Goal: Task Accomplishment & Management: Manage account settings

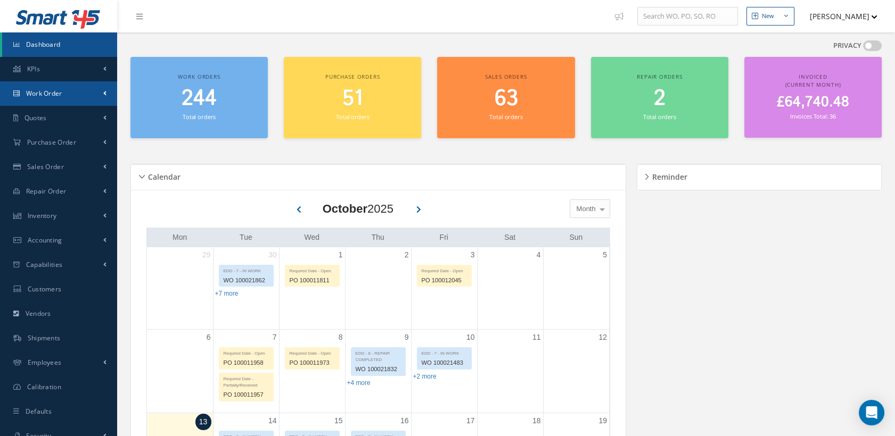
click at [85, 94] on link "Work Order" at bounding box center [58, 93] width 117 height 24
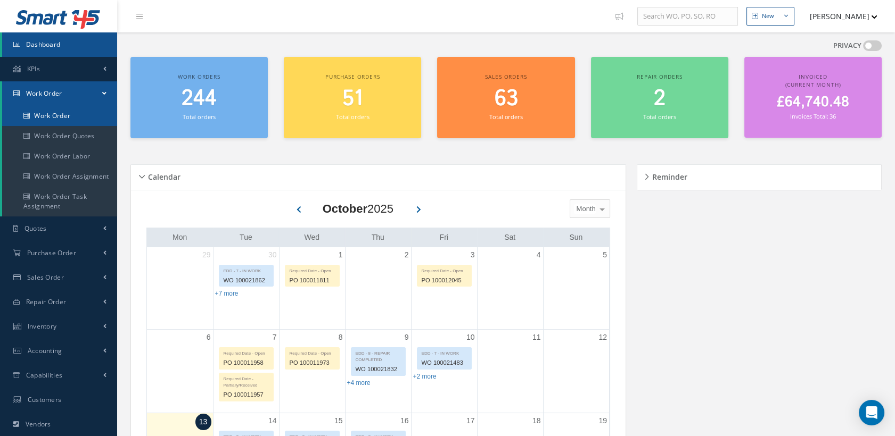
click at [73, 109] on link "Work Order" at bounding box center [59, 116] width 115 height 20
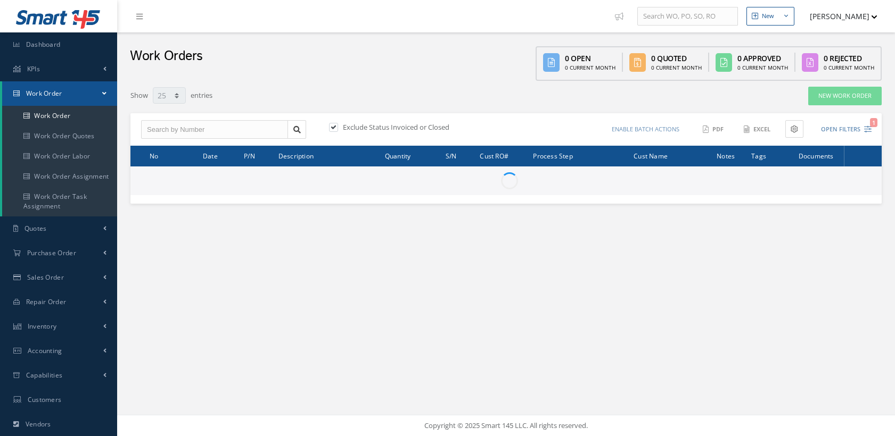
select select "25"
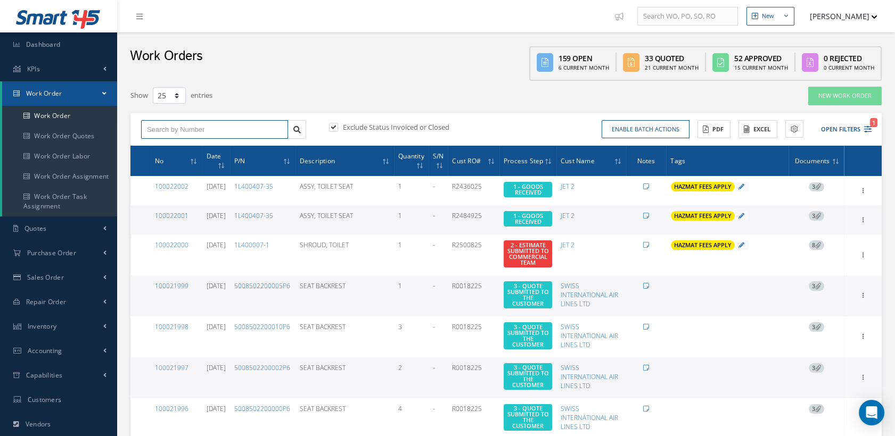
click at [200, 130] on input "text" at bounding box center [214, 129] width 147 height 19
type input "100021957"
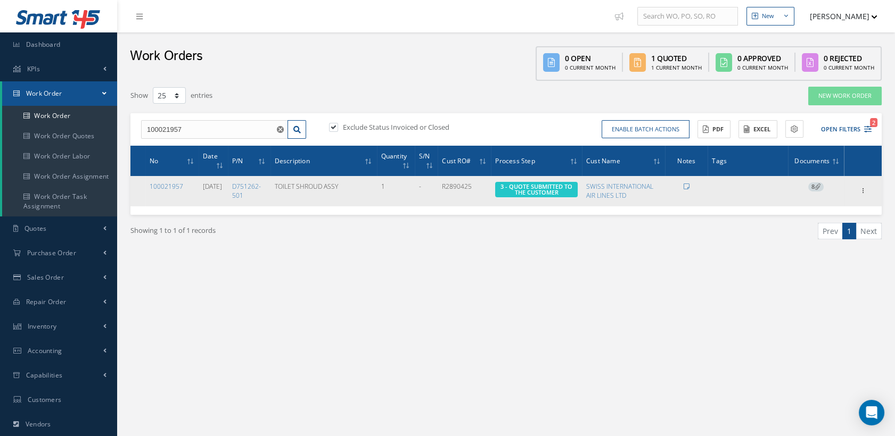
drag, startPoint x: 162, startPoint y: 184, endPoint x: 177, endPoint y: 193, distance: 17.0
click at [162, 184] on link "100021957" at bounding box center [167, 186] width 34 height 9
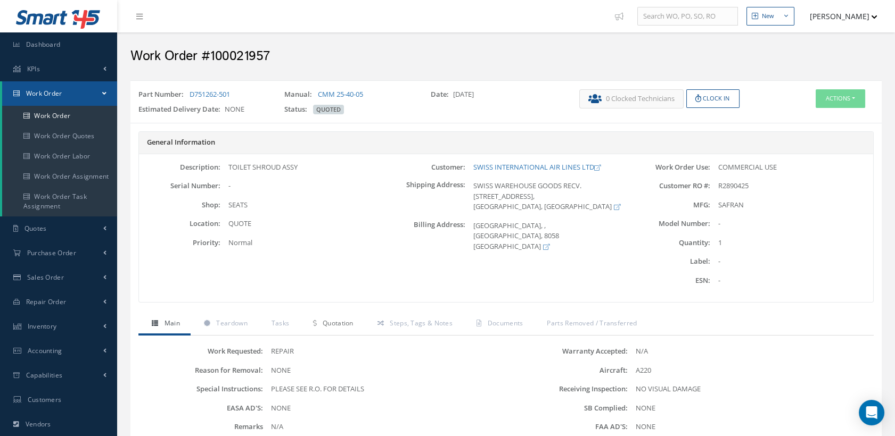
click at [352, 321] on span "Quotation" at bounding box center [338, 323] width 31 height 9
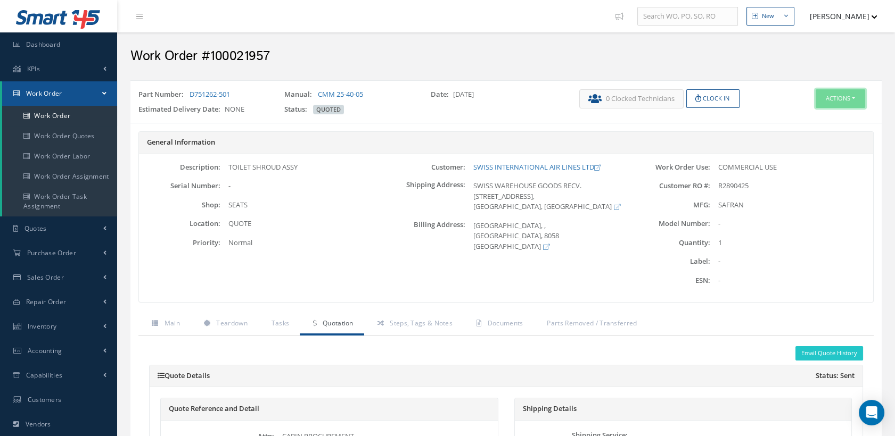
click at [821, 100] on button "Actions" at bounding box center [839, 98] width 49 height 19
click at [804, 115] on link "Edit" at bounding box center [822, 119] width 85 height 14
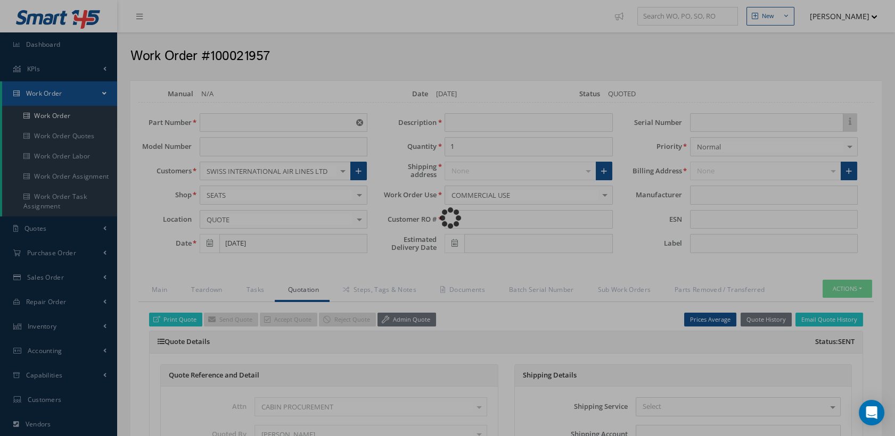
type input "D751262-501"
type input "[DATE]"
type input "TOILET SHROUD ASSY"
type input "R2890425"
type input "SAFRAN"
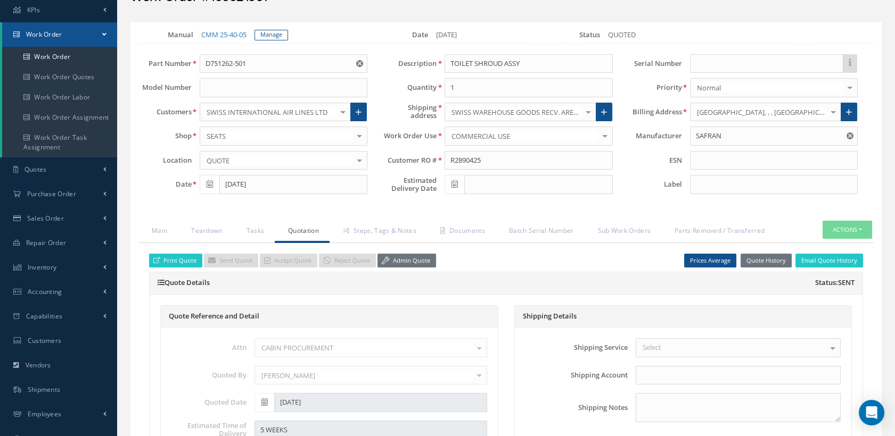
click at [309, 226] on link "Quotation" at bounding box center [302, 232] width 55 height 22
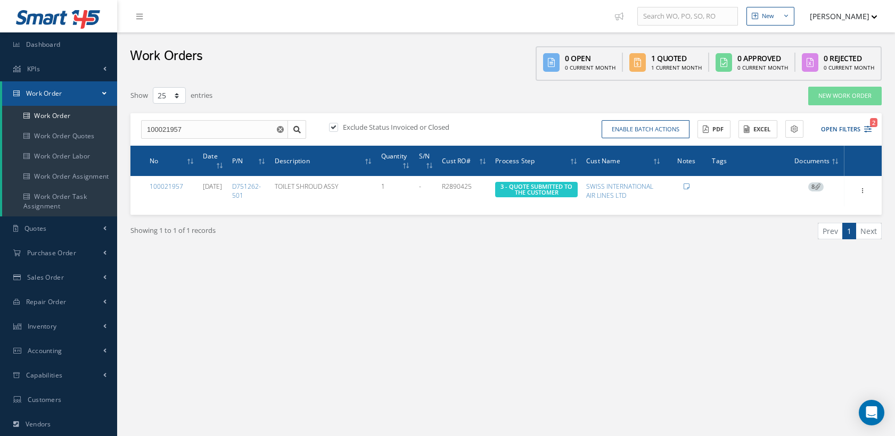
select select "25"
click at [183, 129] on input "100021957" at bounding box center [214, 129] width 147 height 19
click at [178, 127] on input "100021957" at bounding box center [214, 129] width 147 height 19
type input "100021967"
click at [180, 145] on div "100021967" at bounding box center [214, 148] width 135 height 11
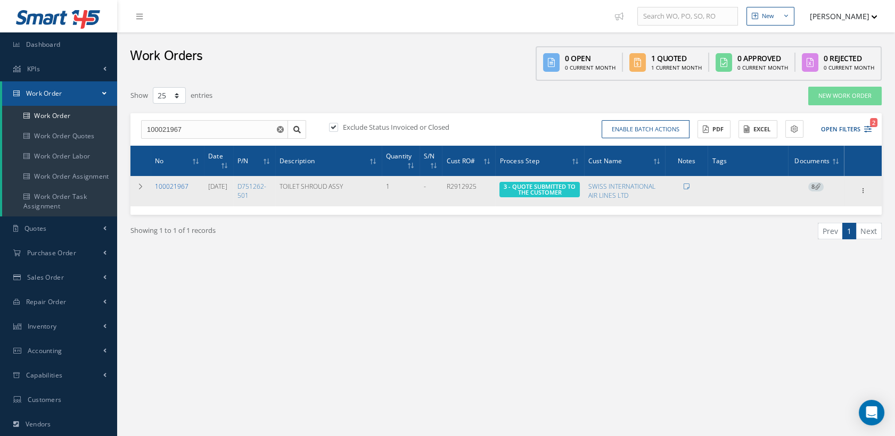
click at [172, 184] on link "100021967" at bounding box center [172, 186] width 34 height 9
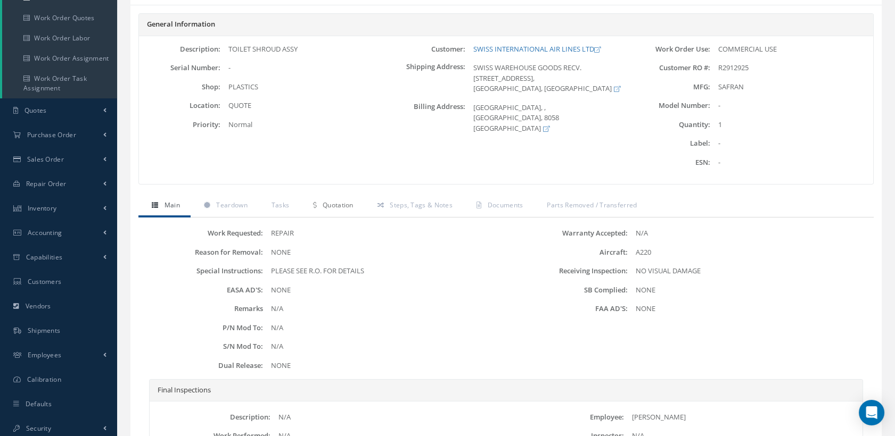
click at [345, 202] on span "Quotation" at bounding box center [338, 205] width 31 height 9
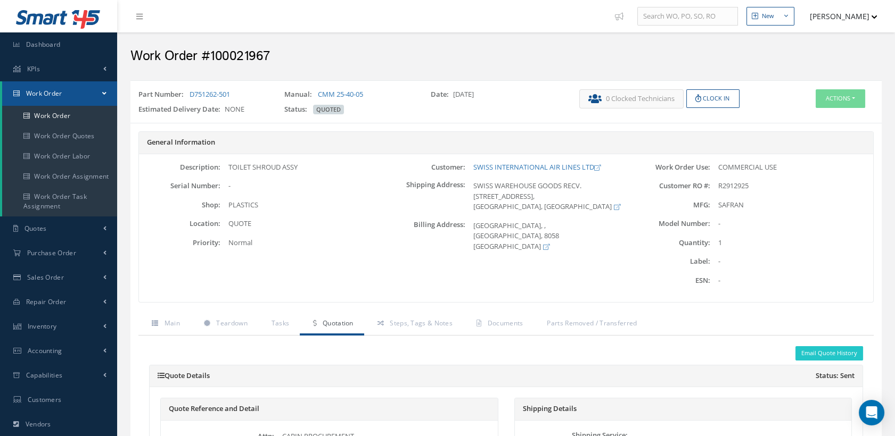
click at [332, 321] on span "Quotation" at bounding box center [338, 323] width 31 height 9
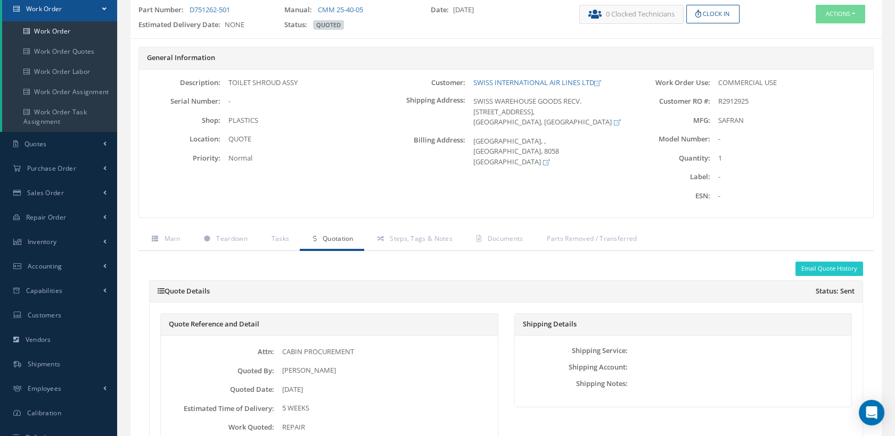
scroll to position [177, 0]
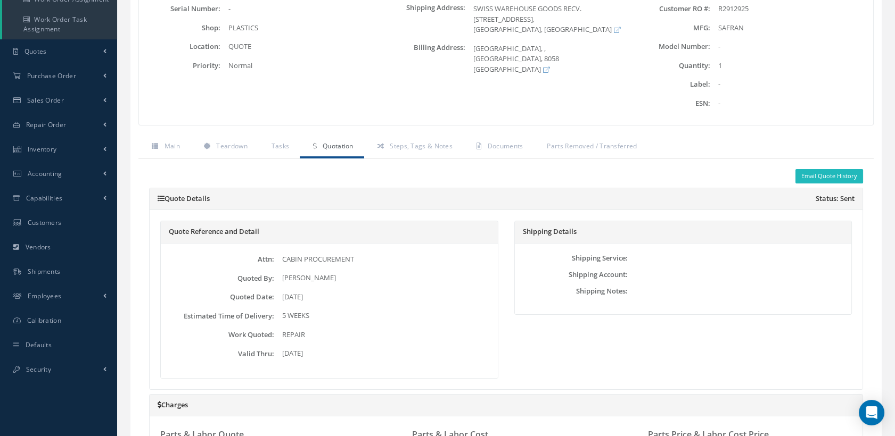
click at [822, 175] on button "Email Quote History" at bounding box center [829, 176] width 68 height 14
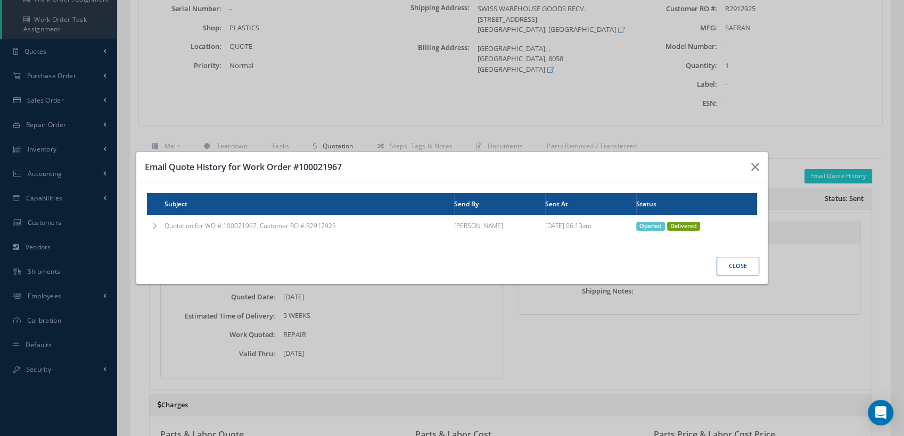
click at [741, 265] on button "CLOSE" at bounding box center [737, 266] width 43 height 19
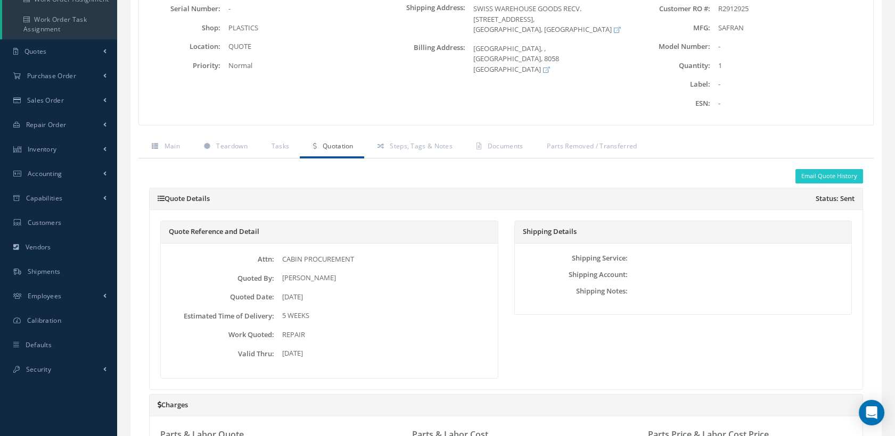
scroll to position [0, 0]
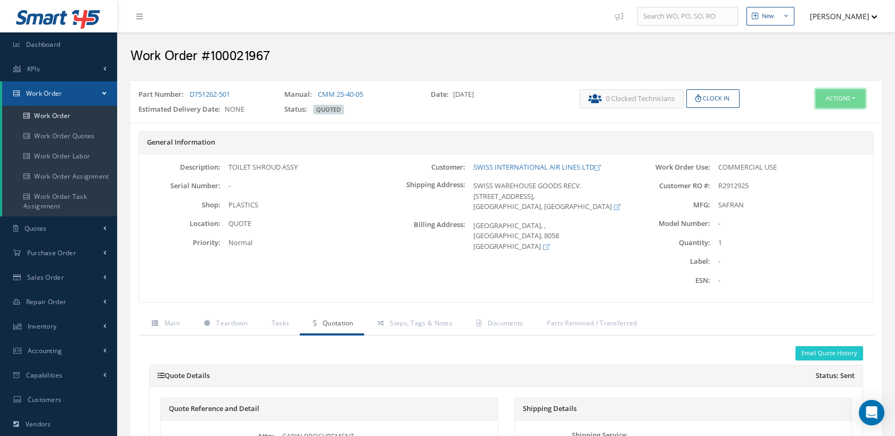
click at [833, 96] on button "Actions" at bounding box center [839, 98] width 49 height 19
click at [813, 117] on link "Edit" at bounding box center [822, 119] width 85 height 14
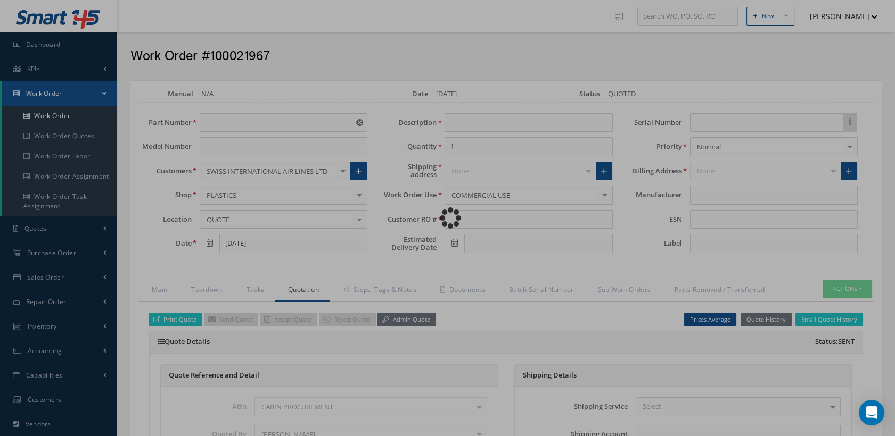
type input "D751262-501"
type input "[DATE]"
type input "TOILET SHROUD ASSY"
type input "R2912925"
type input "SAFRAN"
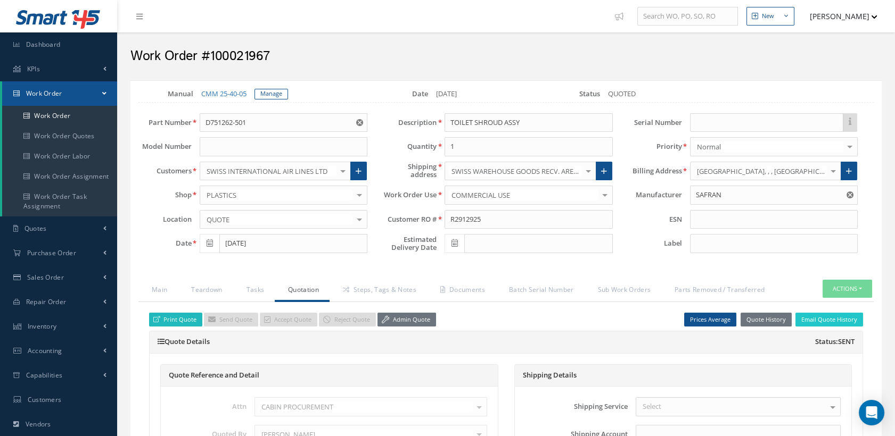
click at [183, 320] on link "Print Quote" at bounding box center [175, 320] width 53 height 14
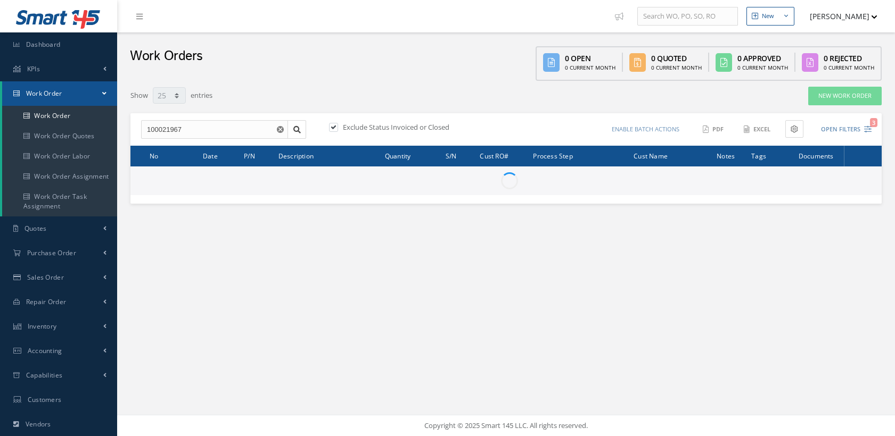
select select "25"
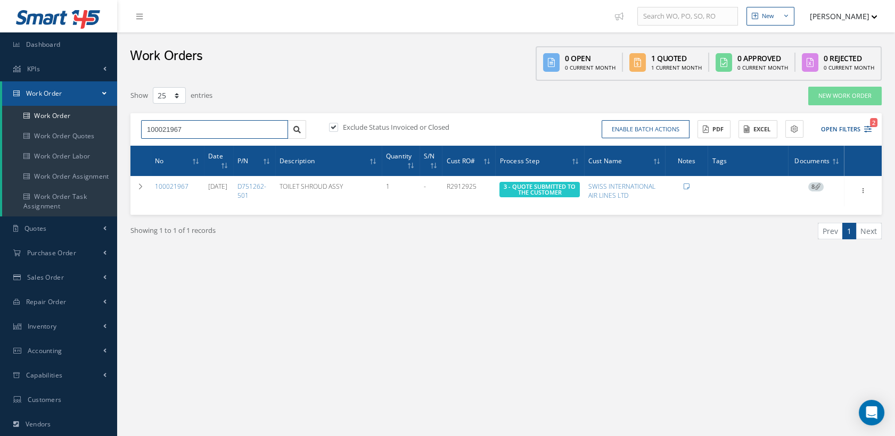
click at [178, 127] on input "100021967" at bounding box center [214, 129] width 147 height 19
type input "100021957"
click at [187, 142] on div "100021957" at bounding box center [215, 148] width 146 height 19
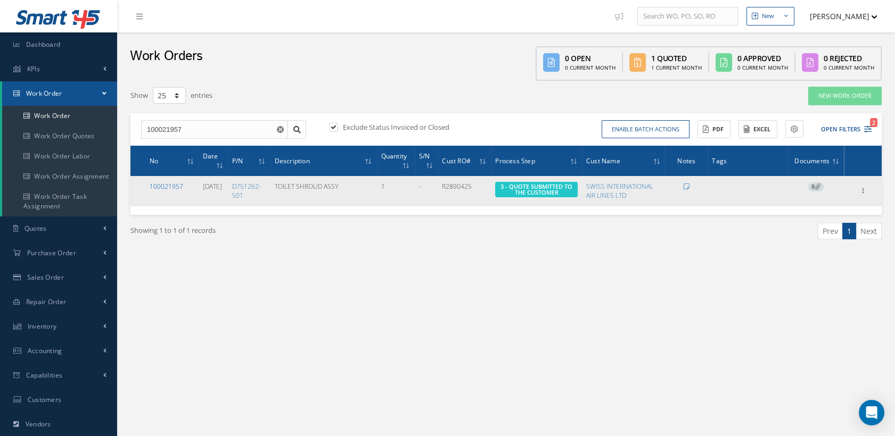
click at [179, 184] on link "100021957" at bounding box center [167, 186] width 34 height 9
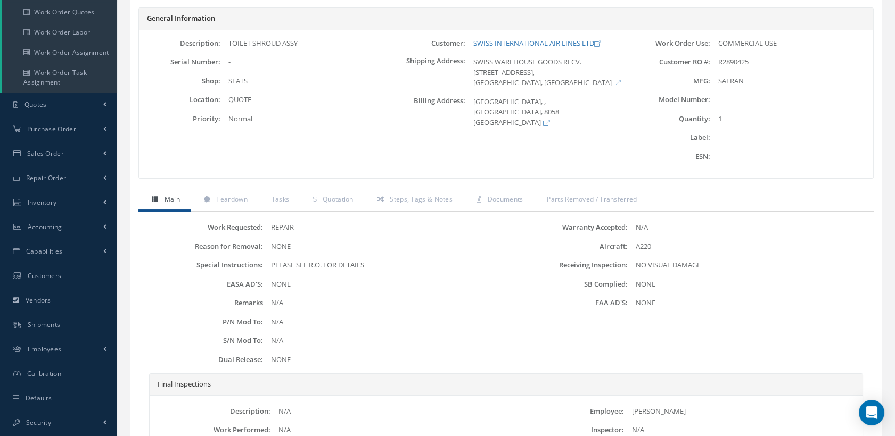
scroll to position [6, 0]
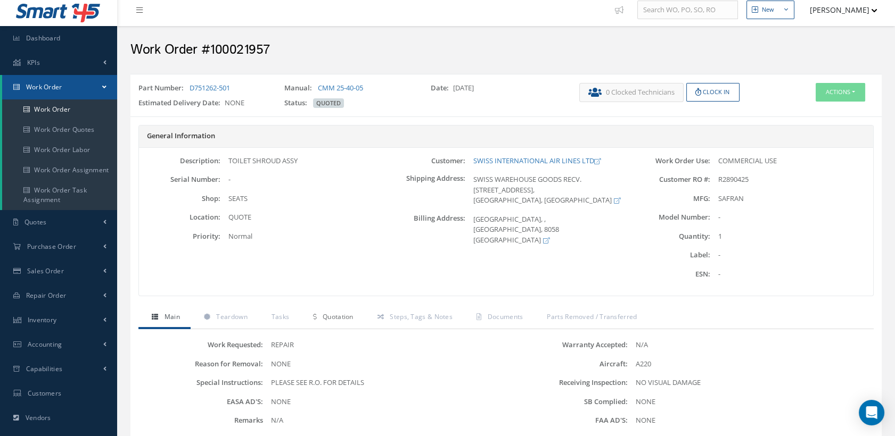
click at [330, 318] on span "Quotation" at bounding box center [338, 316] width 31 height 9
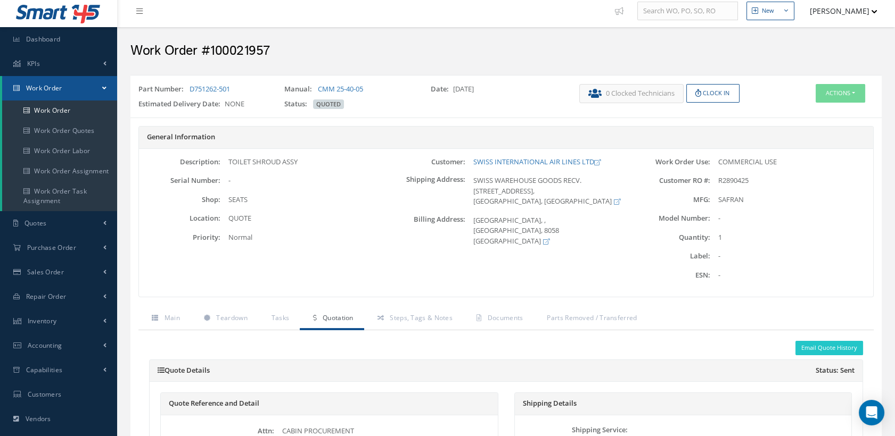
scroll to position [0, 0]
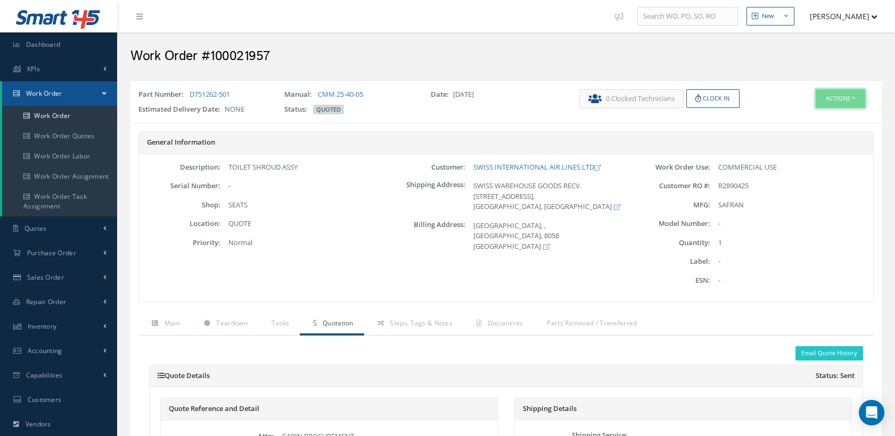
click at [833, 94] on button "Actions" at bounding box center [839, 98] width 49 height 19
click at [800, 113] on link "Edit" at bounding box center [822, 119] width 85 height 14
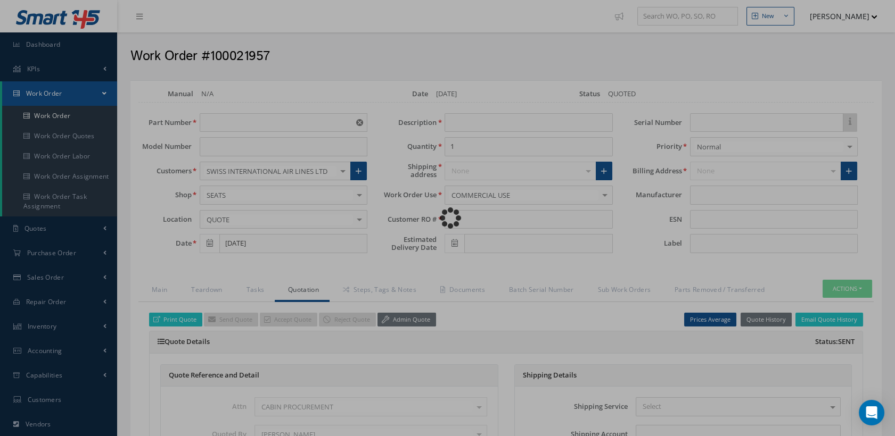
type input "D751262-501"
type input "09/23/2025"
type input "TOILET SHROUD ASSY"
type input "R2890425"
type input "SAFRAN"
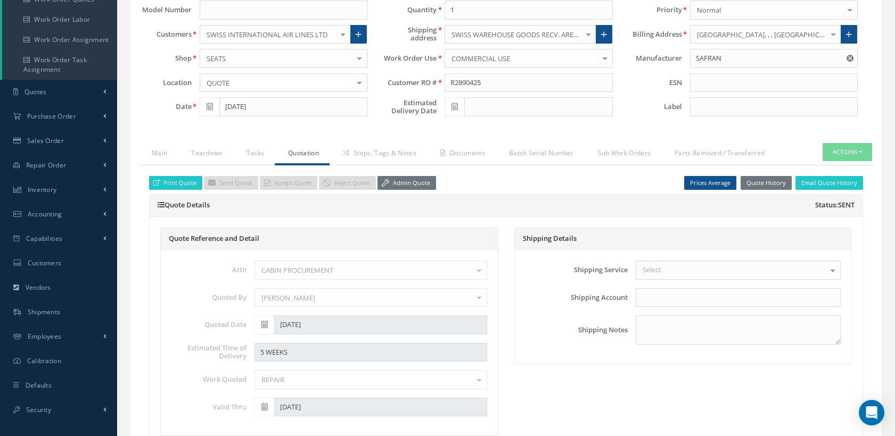
scroll to position [118, 0]
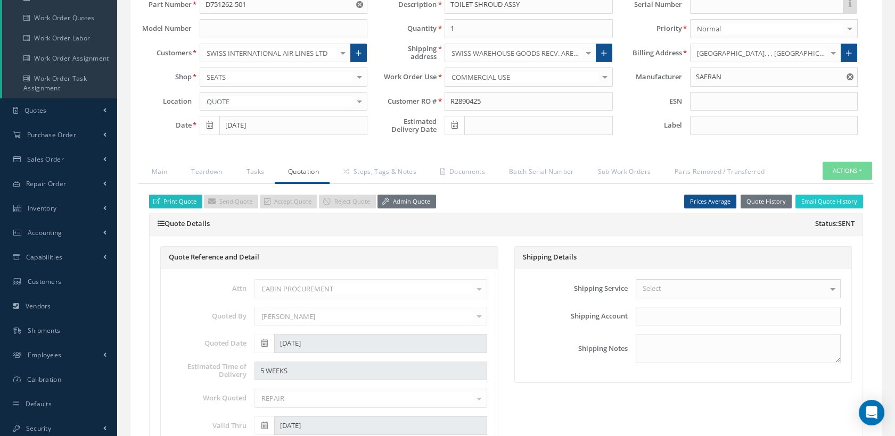
click at [186, 197] on link "Print Quote" at bounding box center [175, 202] width 53 height 14
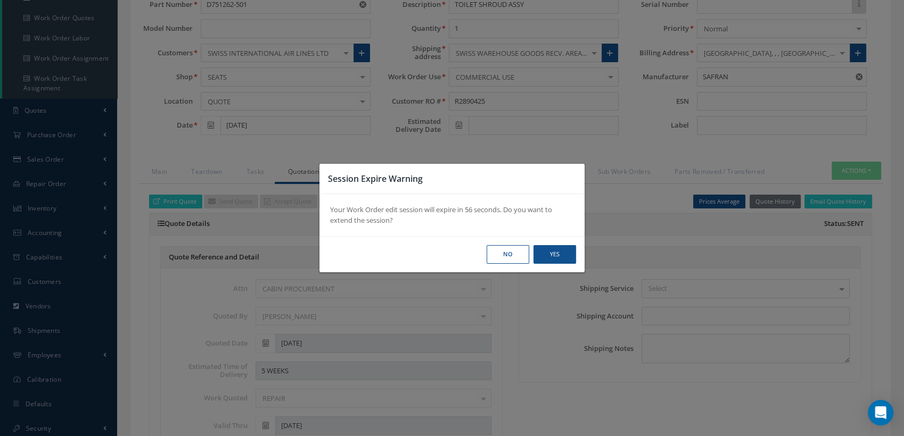
click at [551, 264] on div "No Yes" at bounding box center [451, 254] width 265 height 36
click at [552, 250] on button "Yes" at bounding box center [554, 254] width 43 height 19
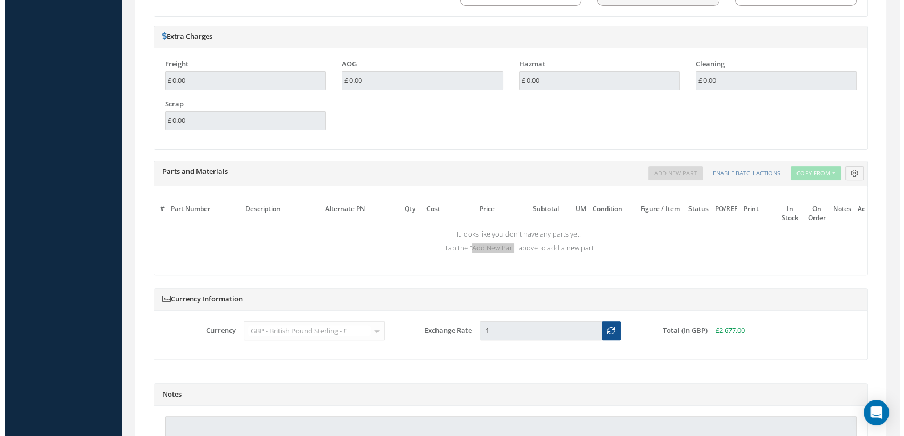
scroll to position [979, 0]
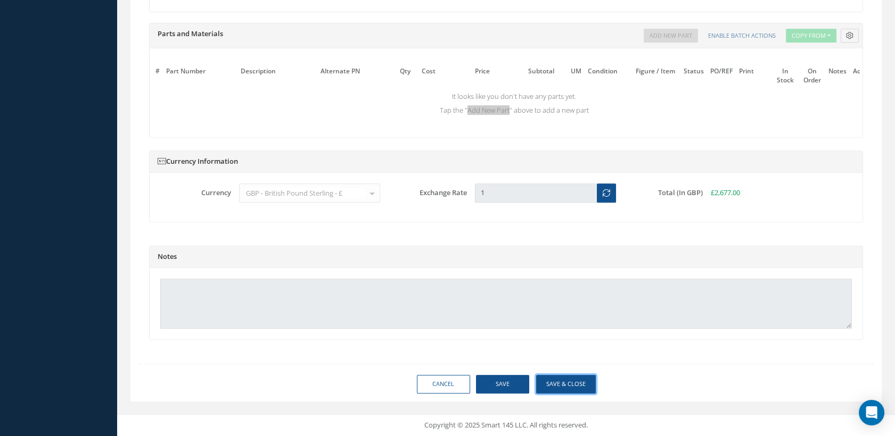
click at [562, 379] on button "Save & Close" at bounding box center [566, 384] width 60 height 19
type input "SAFRAN"
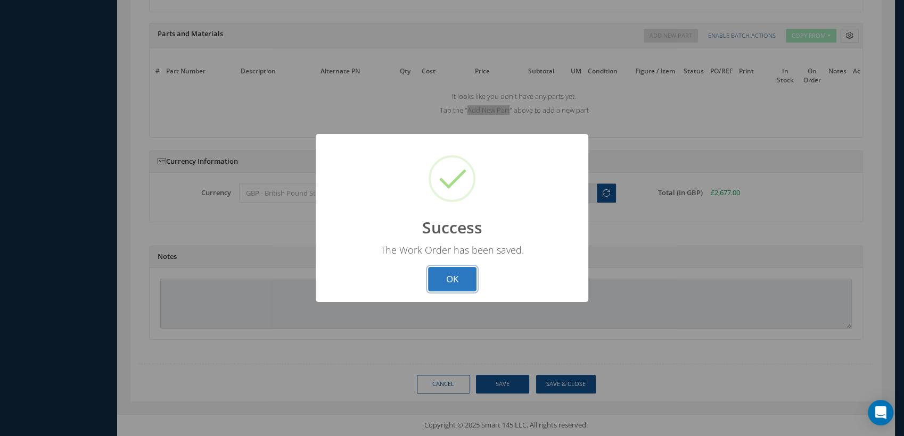
click at [452, 280] on button "OK" at bounding box center [452, 279] width 48 height 25
select select "25"
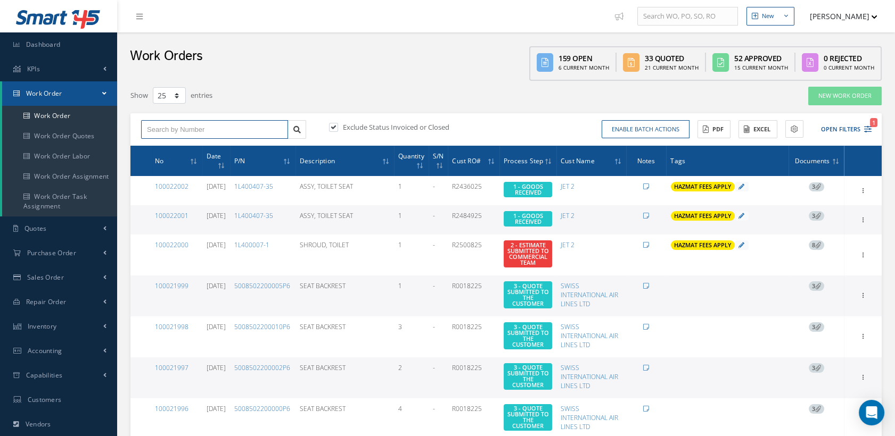
click at [175, 129] on input "text" at bounding box center [214, 129] width 147 height 19
type input "100021968"
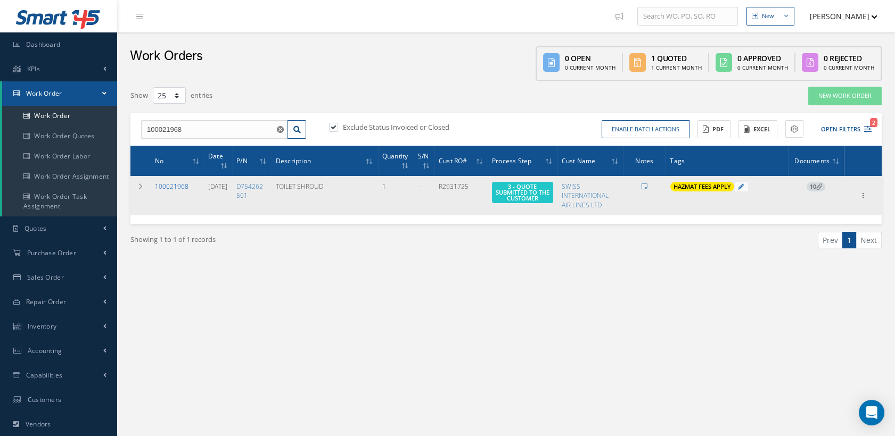
click at [166, 185] on link "100021968" at bounding box center [172, 186] width 34 height 9
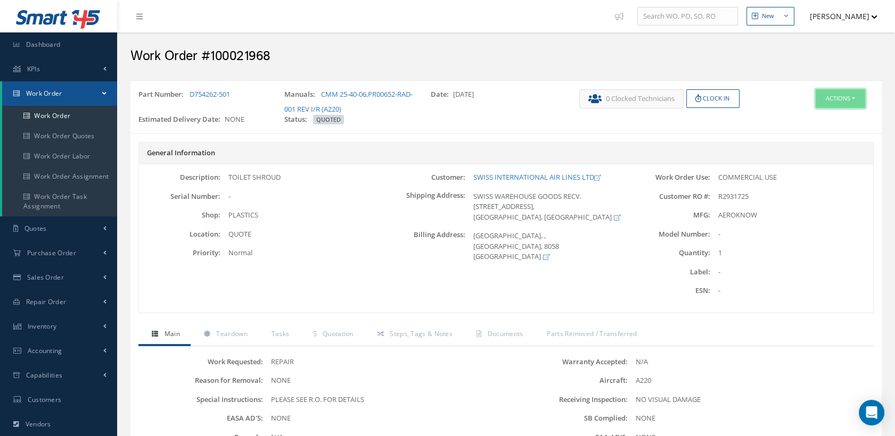
click at [819, 97] on button "Actions" at bounding box center [839, 98] width 49 height 19
drag, startPoint x: 797, startPoint y: 117, endPoint x: 781, endPoint y: 122, distance: 17.2
click at [797, 117] on link "Edit" at bounding box center [822, 119] width 85 height 14
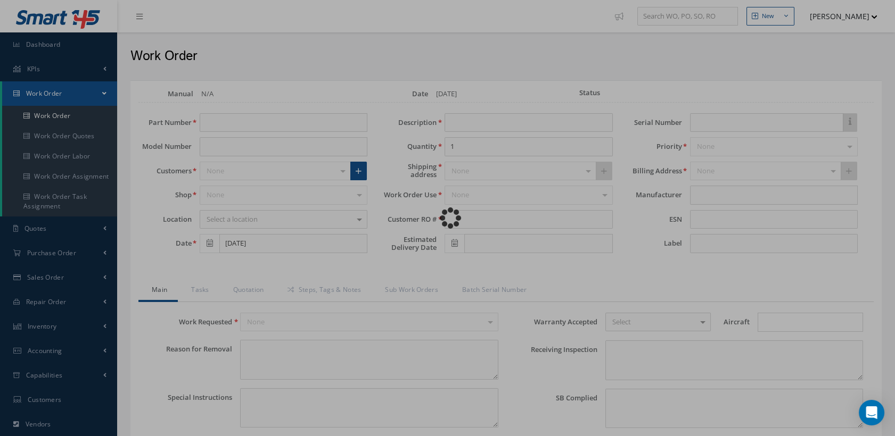
type input "D754262-501"
type input "[DATE]"
type input "TOILET SHROUD"
type input "R2931725"
type textarea "NONE"
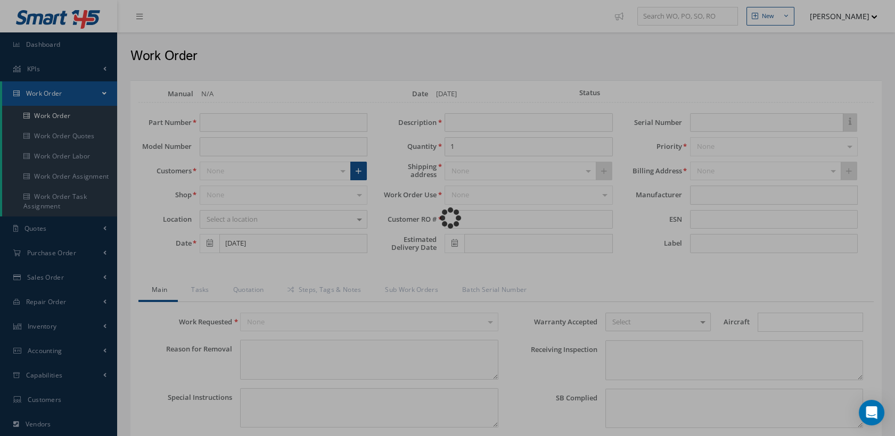
type textarea "PLEASE SEE R.O. FOR DETAILS"
type input "NONE"
type textarea "NO VISUAL DAMAGE"
type textarea "NONE"
type input "NONE"
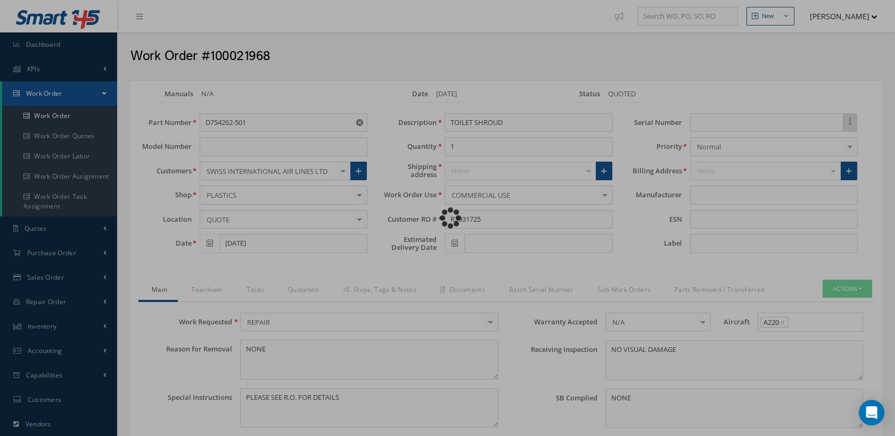
type input "AEROKNOW"
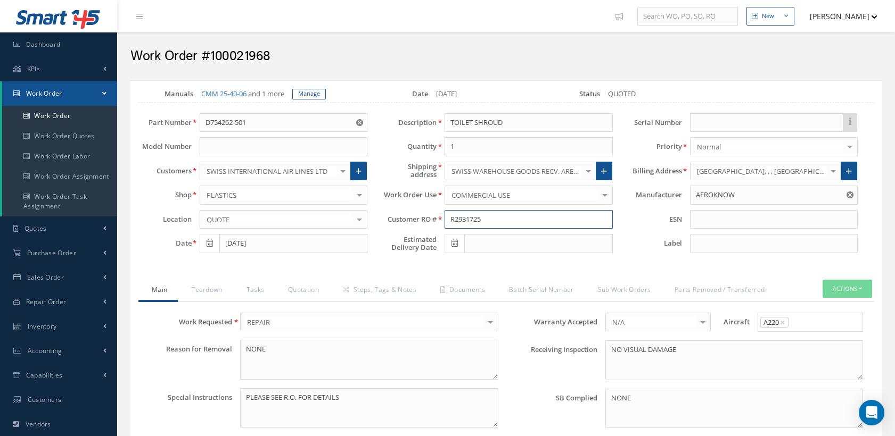
click at [429, 228] on div "Customer RO # R2931725" at bounding box center [497, 219] width 245 height 19
click at [481, 298] on link "Documents" at bounding box center [461, 291] width 69 height 22
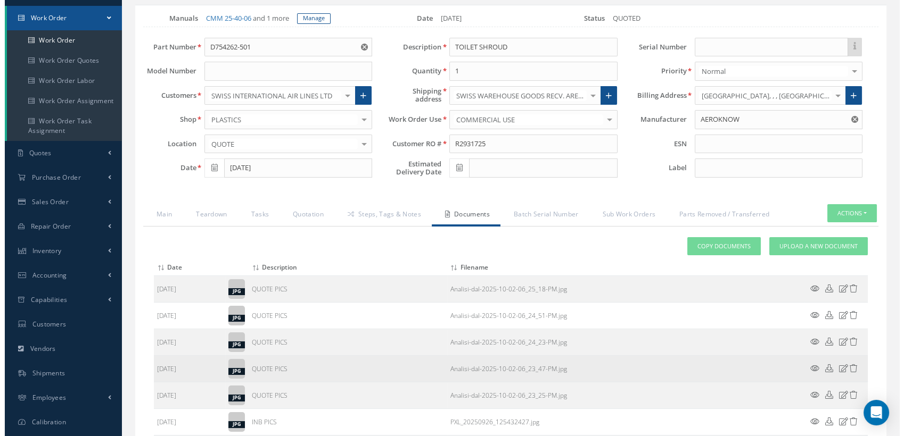
scroll to position [177, 0]
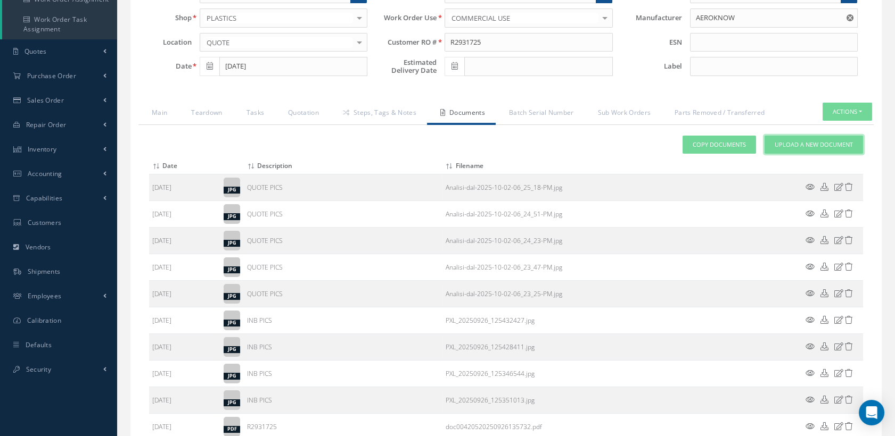
click at [785, 150] on span "Upload a New Document" at bounding box center [813, 145] width 78 height 9
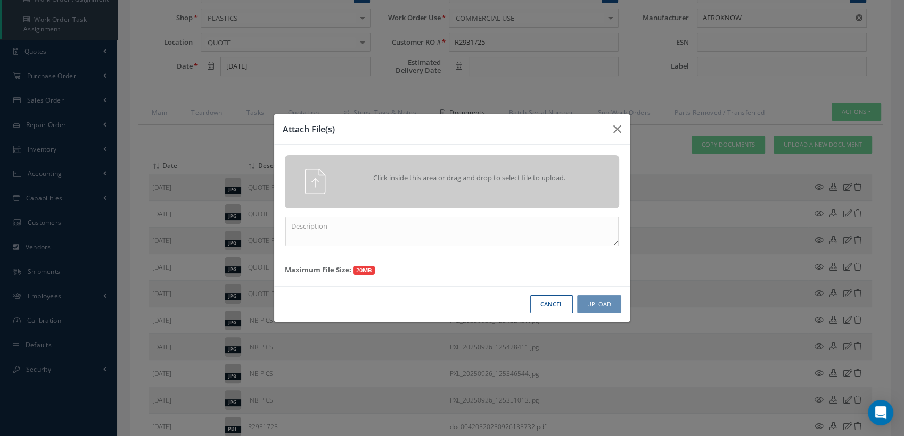
click at [558, 183] on span "Click inside this area or drag and drop to select file to upload." at bounding box center [470, 178] width 242 height 11
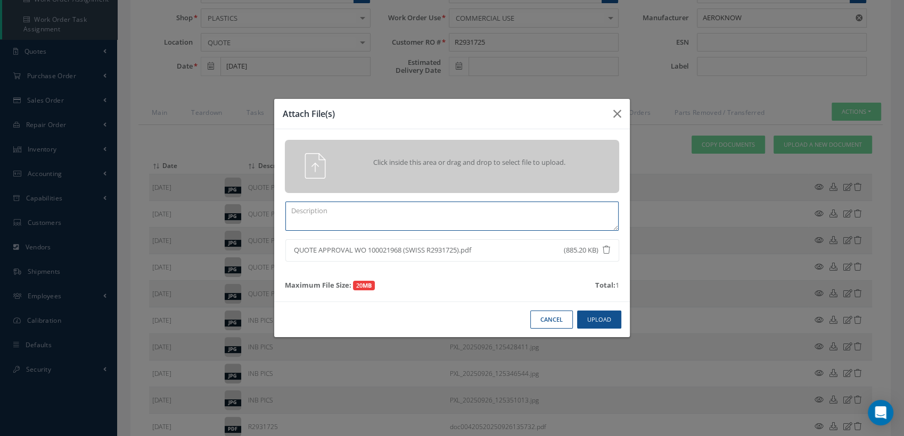
click at [407, 224] on textarea at bounding box center [451, 216] width 333 height 29
type textarea "QA"
click at [591, 316] on button "Upload" at bounding box center [599, 320] width 44 height 19
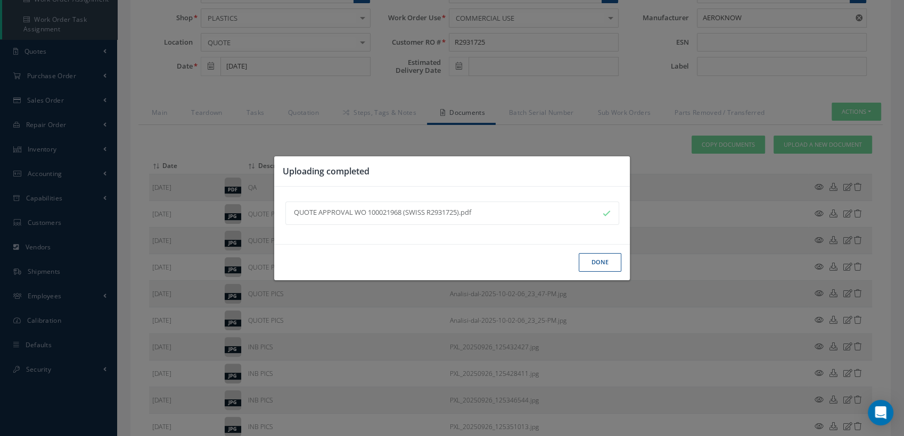
click at [592, 266] on button "Done" at bounding box center [600, 262] width 43 height 19
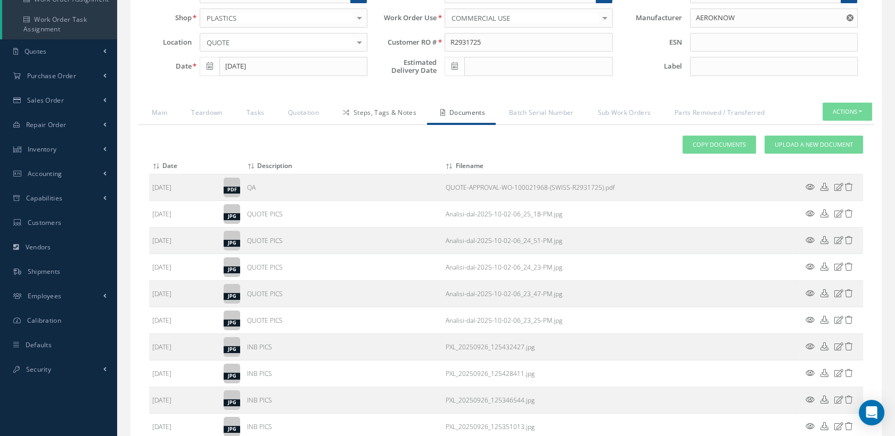
click at [375, 125] on link "Steps, Tags & Notes" at bounding box center [377, 114] width 97 height 22
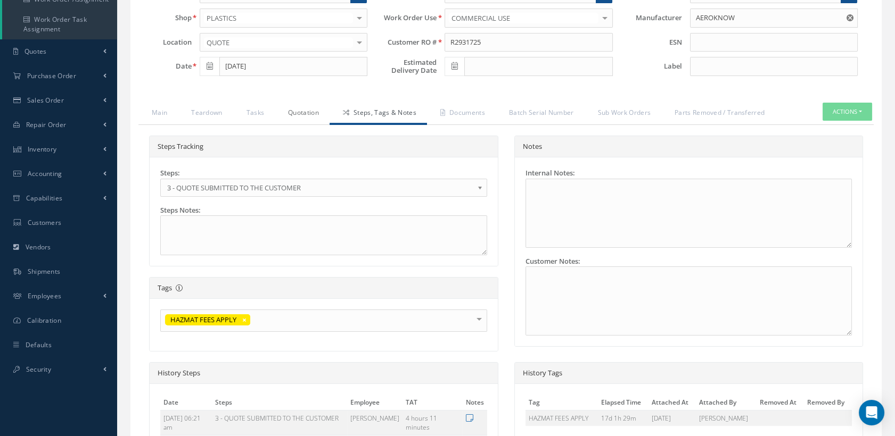
click at [302, 118] on link "Quotation" at bounding box center [302, 114] width 55 height 22
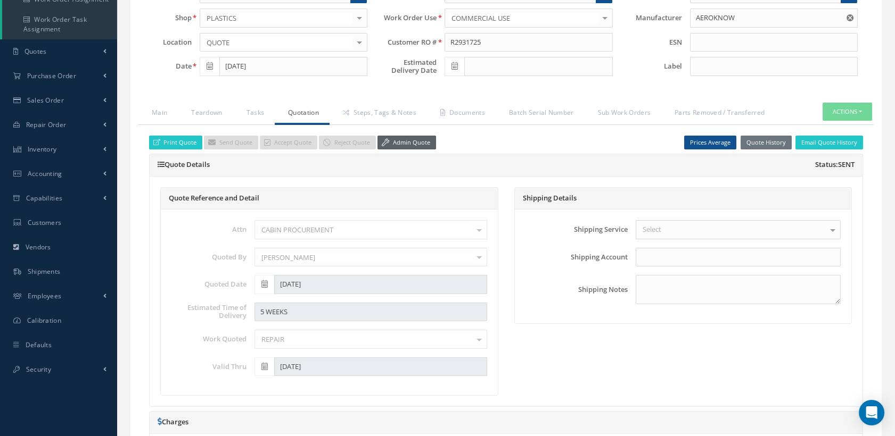
click at [382, 146] on icon at bounding box center [385, 142] width 7 height 7
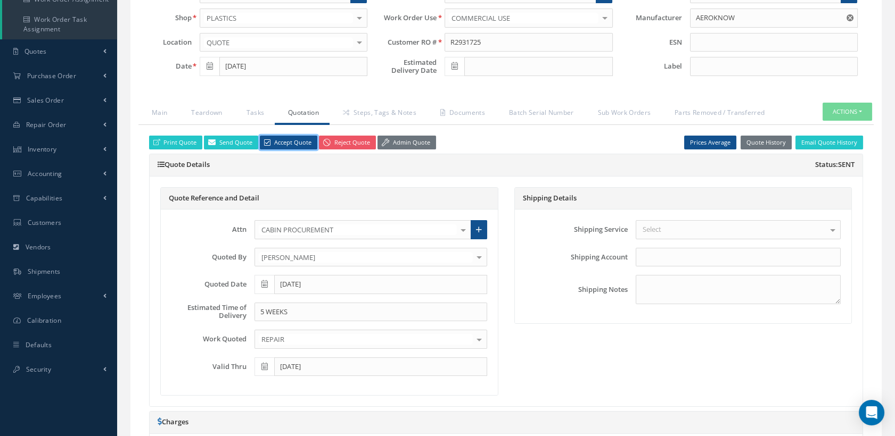
click at [278, 149] on link "Accept Quote" at bounding box center [288, 143] width 57 height 14
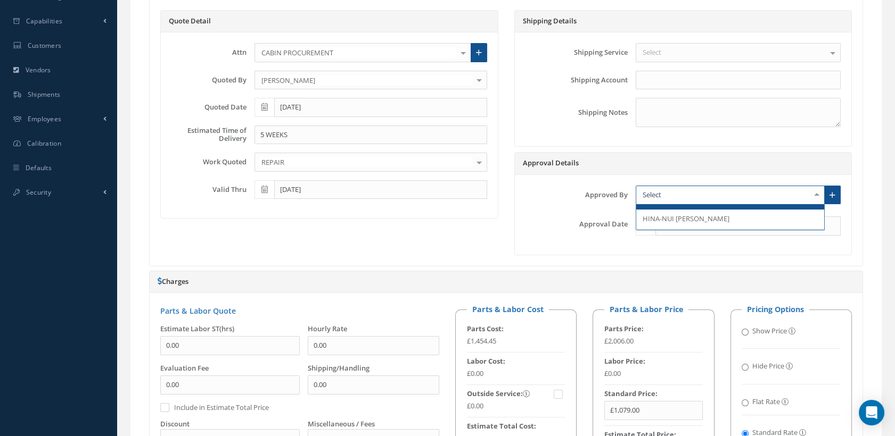
scroll to position [238, 0]
click at [664, 215] on span "HINA-NUI PICQUET" at bounding box center [685, 210] width 87 height 10
click at [662, 223] on div at bounding box center [738, 224] width 221 height 23
click at [635, 234] on span at bounding box center [645, 226] width 20 height 19
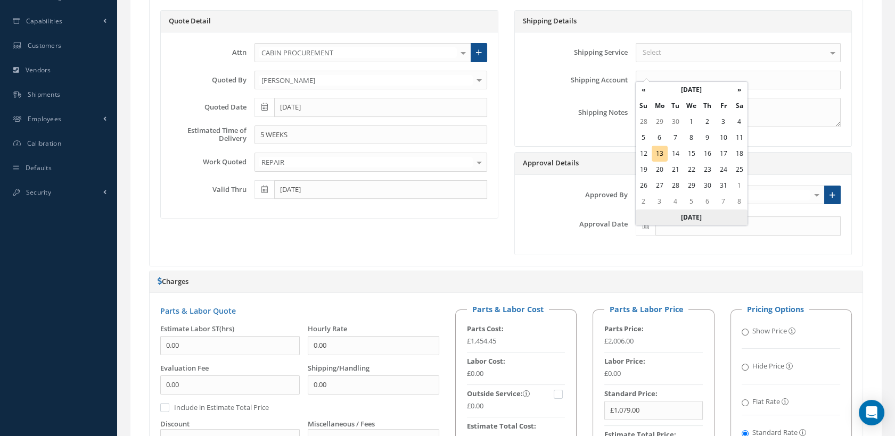
click at [680, 219] on th "Today" at bounding box center [691, 218] width 112 height 16
type input "[DATE]"
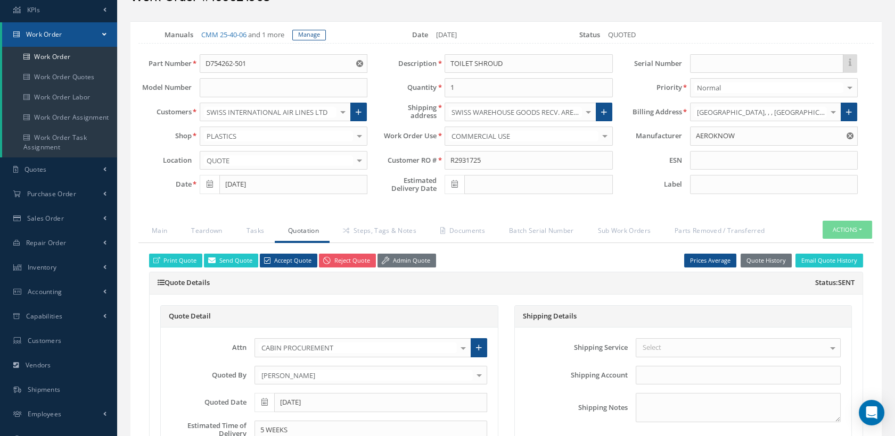
click at [458, 188] on icon at bounding box center [454, 183] width 6 height 7
click at [548, 208] on th "»" at bounding box center [548, 212] width 16 height 16
click at [472, 290] on td "17" at bounding box center [468, 292] width 16 height 16
type input "11/17/2025"
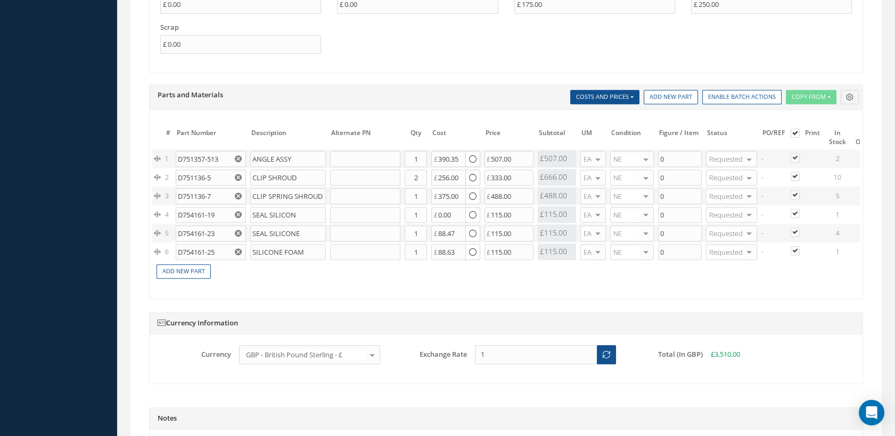
scroll to position [1127, 0]
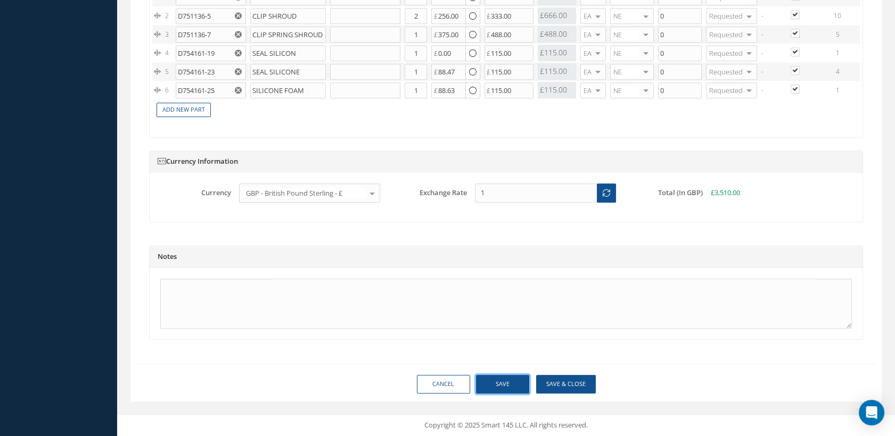
click at [508, 380] on button "Save" at bounding box center [502, 384] width 53 height 19
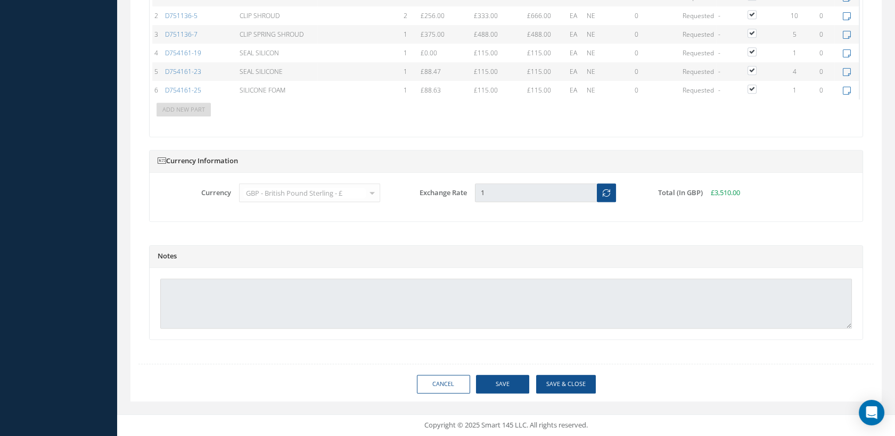
type input "AEROKNOW"
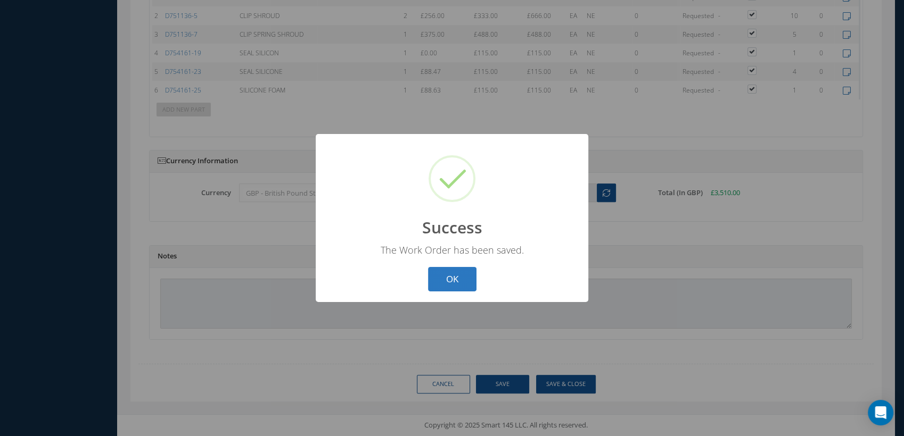
click at [452, 282] on button "OK" at bounding box center [452, 279] width 48 height 25
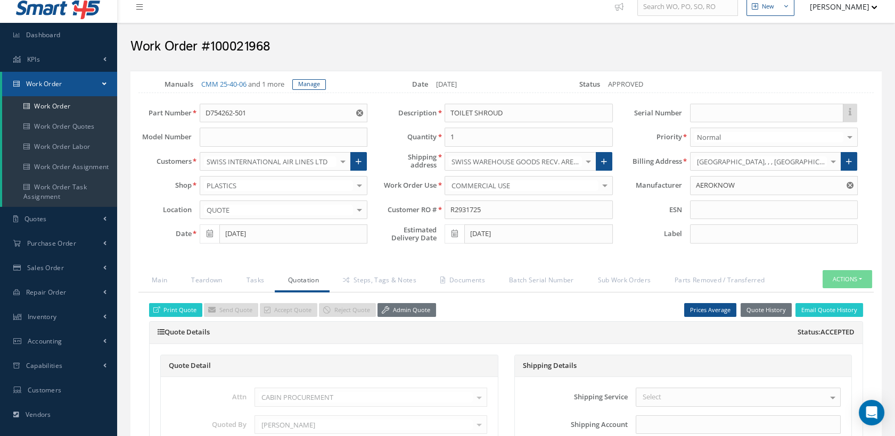
scroll to position [3, 0]
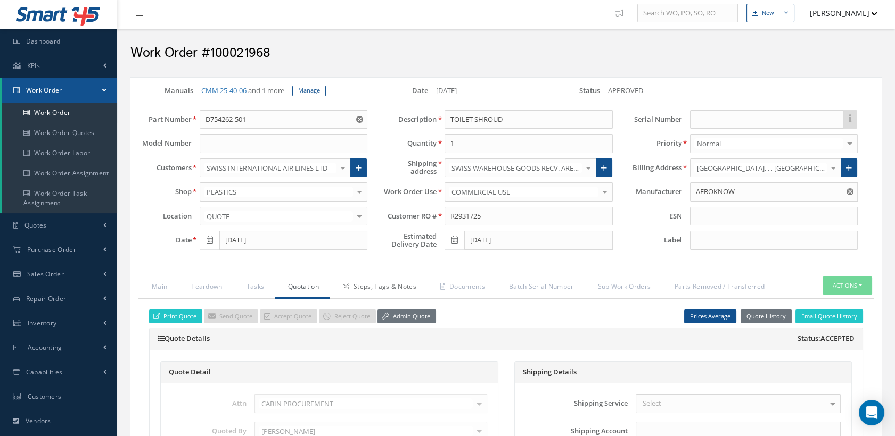
click at [375, 296] on link "Steps, Tags & Notes" at bounding box center [377, 288] width 97 height 22
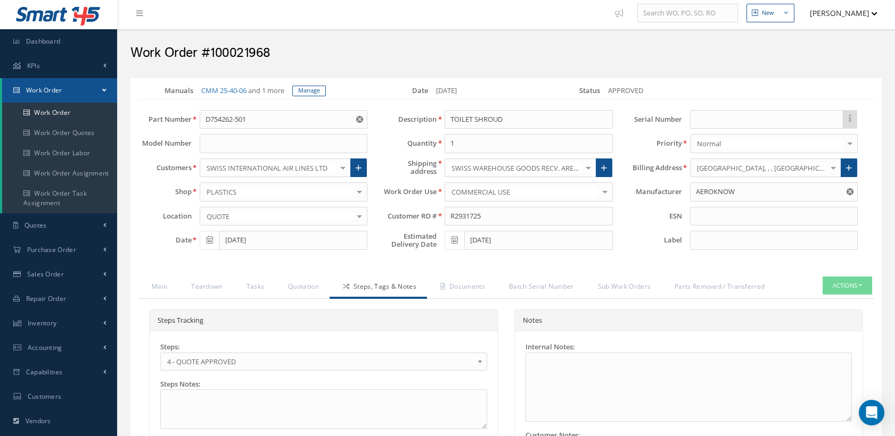
click at [278, 368] on span "4 - QUOTE APPROVED" at bounding box center [320, 362] width 306 height 13
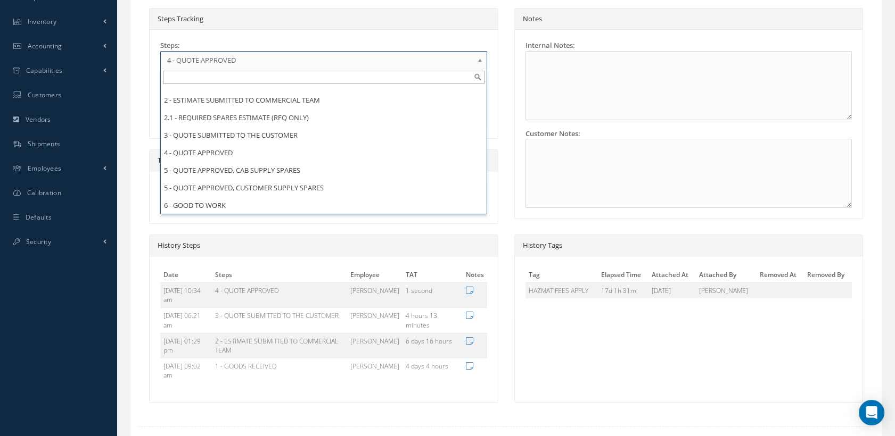
scroll to position [138, 0]
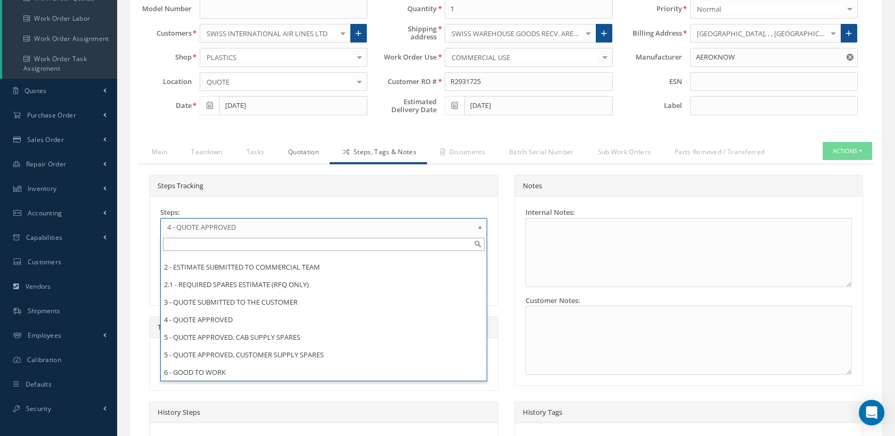
click at [310, 157] on link "Quotation" at bounding box center [302, 153] width 55 height 22
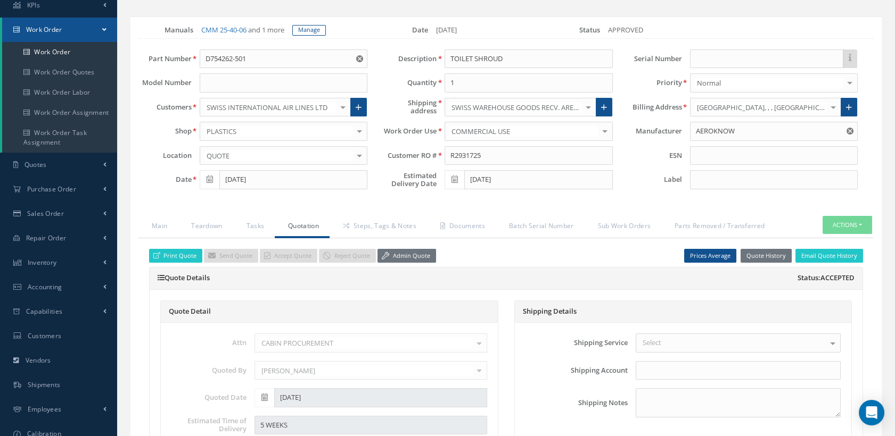
scroll to position [0, 0]
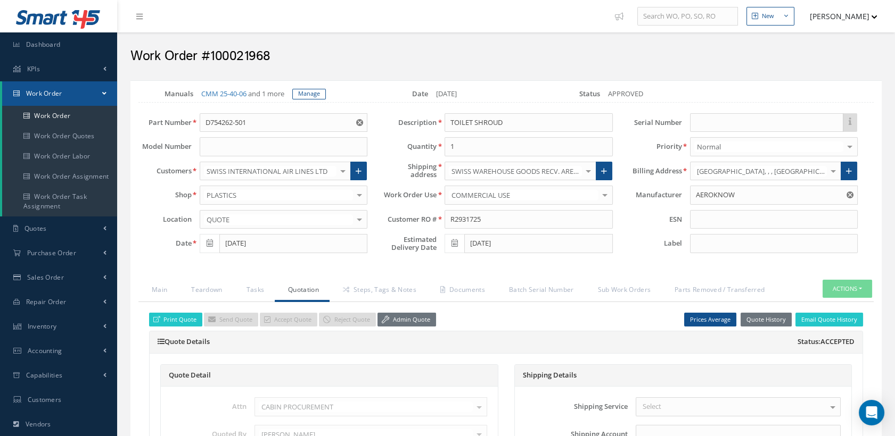
click at [303, 302] on link "Quotation" at bounding box center [302, 291] width 55 height 22
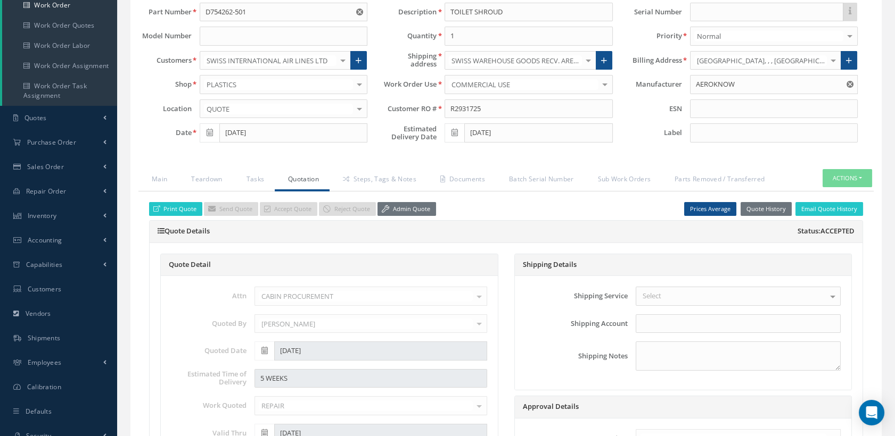
scroll to position [118, 0]
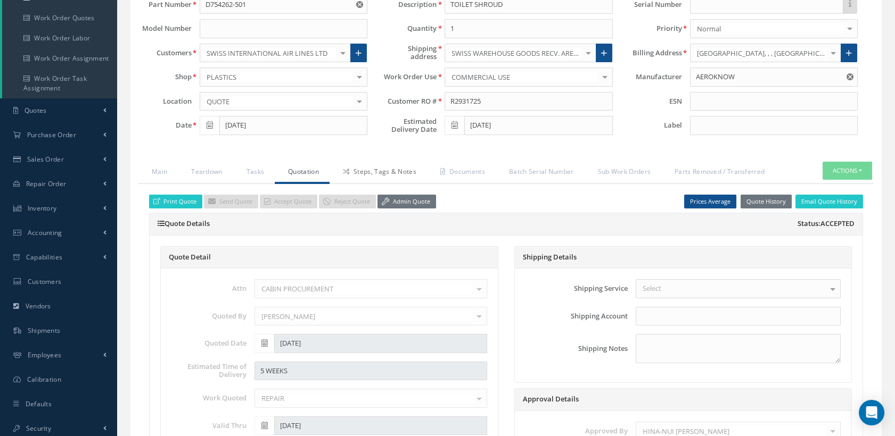
click at [367, 181] on link "Steps, Tags & Notes" at bounding box center [377, 173] width 97 height 22
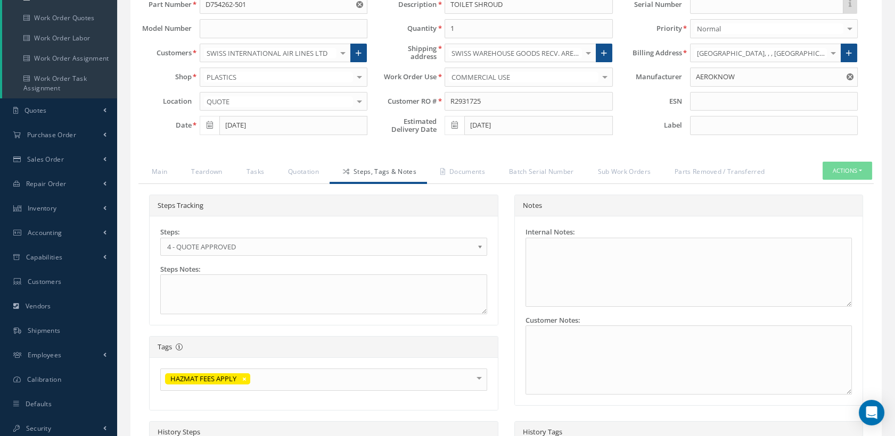
click at [275, 253] on span "4 - QUOTE APPROVED" at bounding box center [320, 247] width 306 height 13
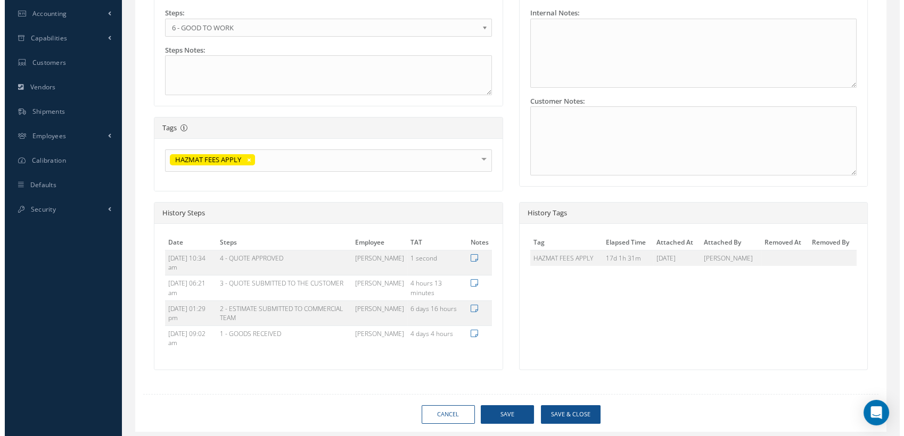
scroll to position [375, 0]
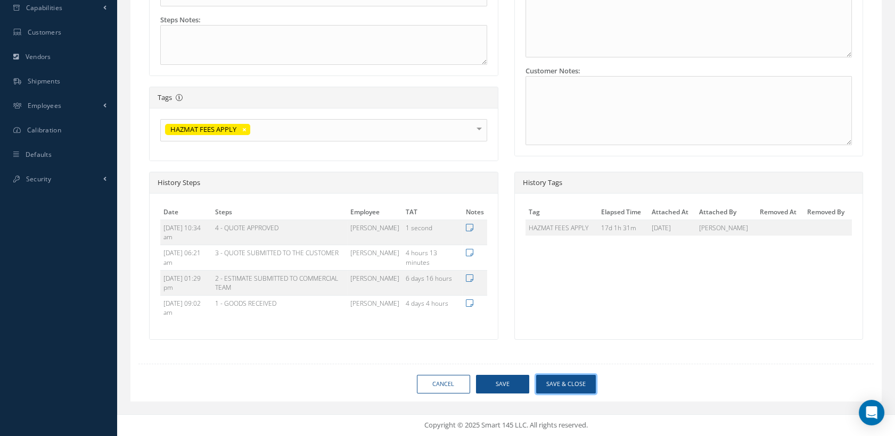
click at [573, 383] on button "Save & Close" at bounding box center [566, 384] width 60 height 19
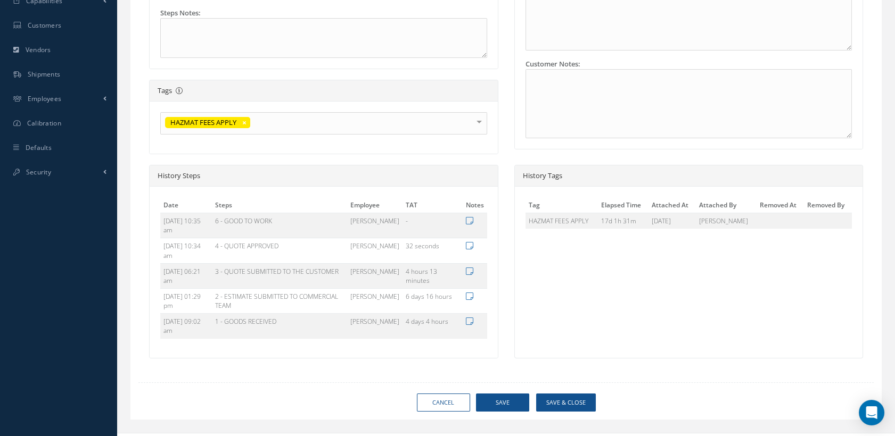
type input "AEROKNOW"
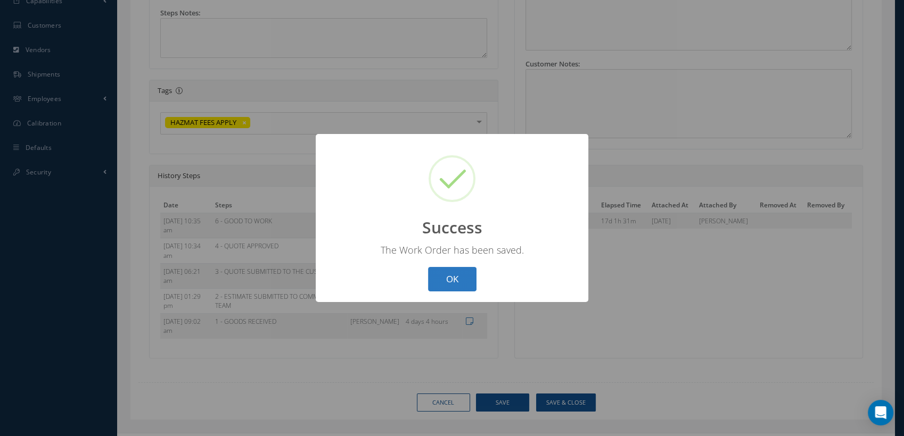
click at [460, 278] on button "OK" at bounding box center [452, 279] width 48 height 25
select select "25"
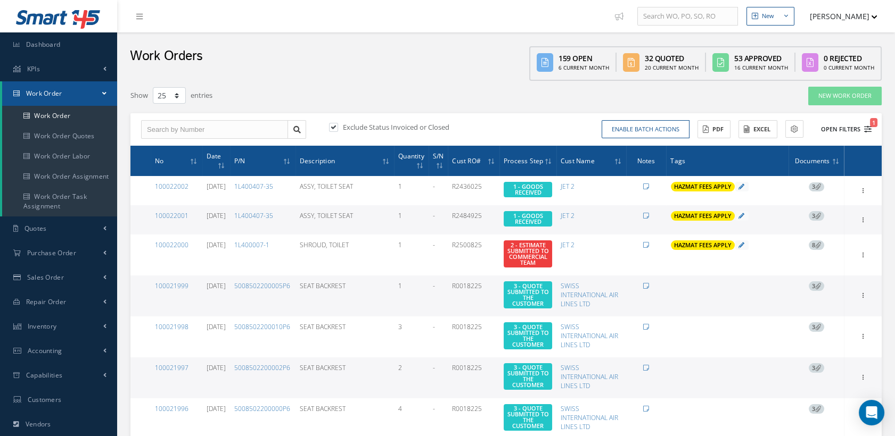
click at [865, 131] on icon "1" at bounding box center [867, 129] width 7 height 7
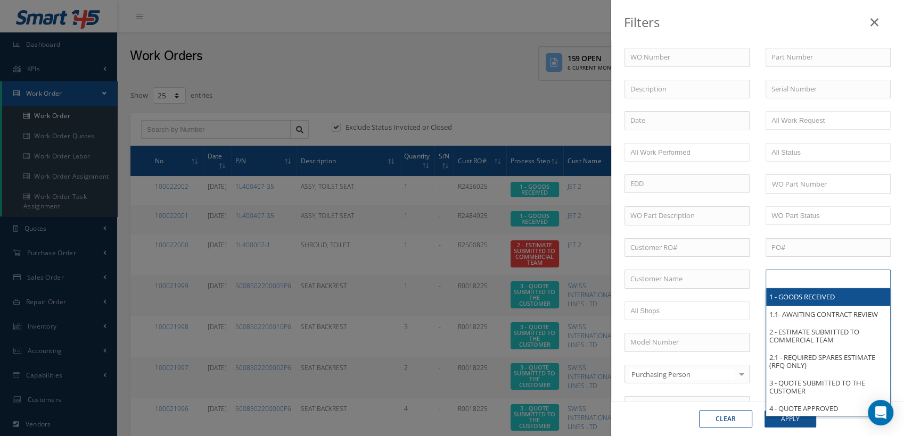
click at [785, 277] on input "text" at bounding box center [805, 279] width 68 height 13
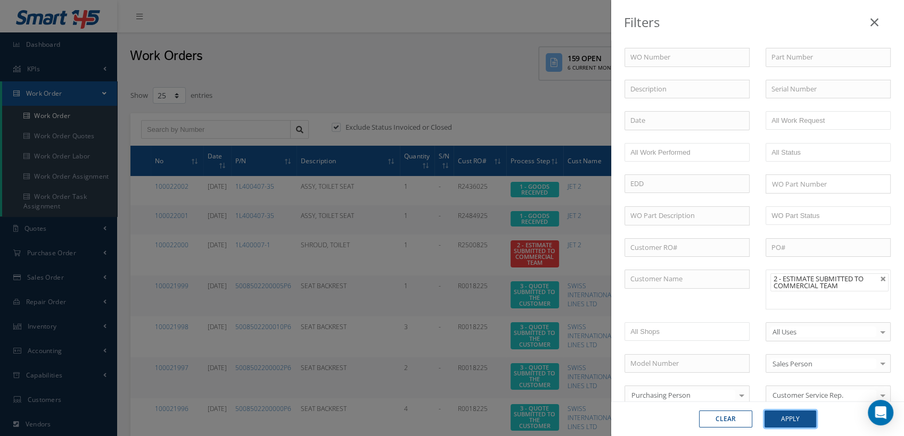
click at [781, 419] on button "Apply" at bounding box center [790, 419] width 52 height 17
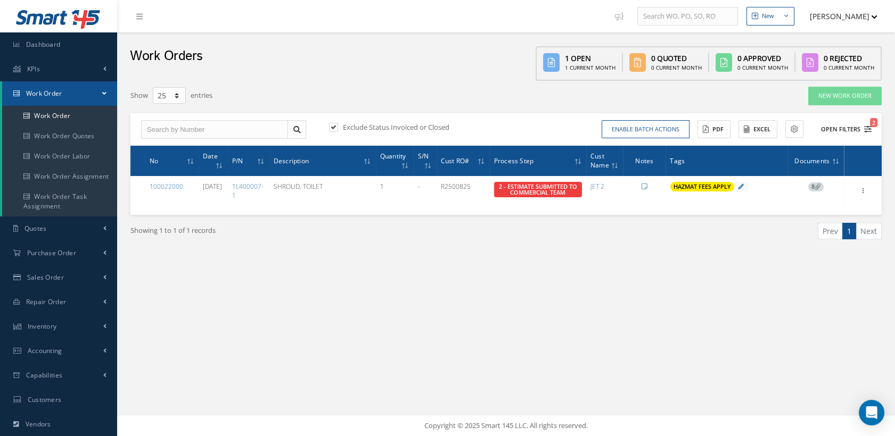
click at [866, 126] on icon "2" at bounding box center [867, 129] width 7 height 7
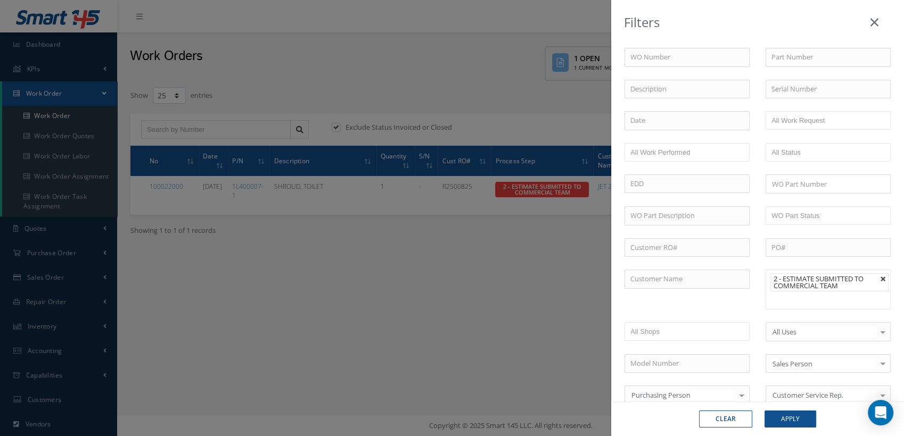
click at [880, 278] on link at bounding box center [883, 279] width 6 height 6
type input "All Proccess Step"
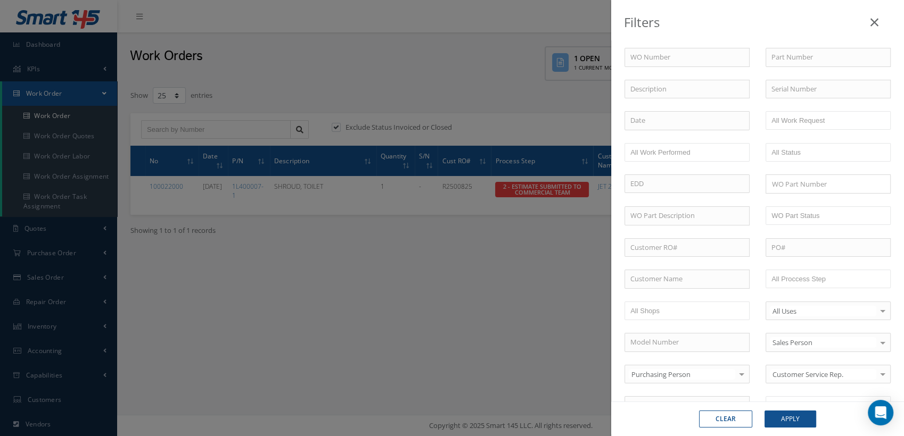
click at [740, 418] on button "Clear" at bounding box center [725, 419] width 53 height 17
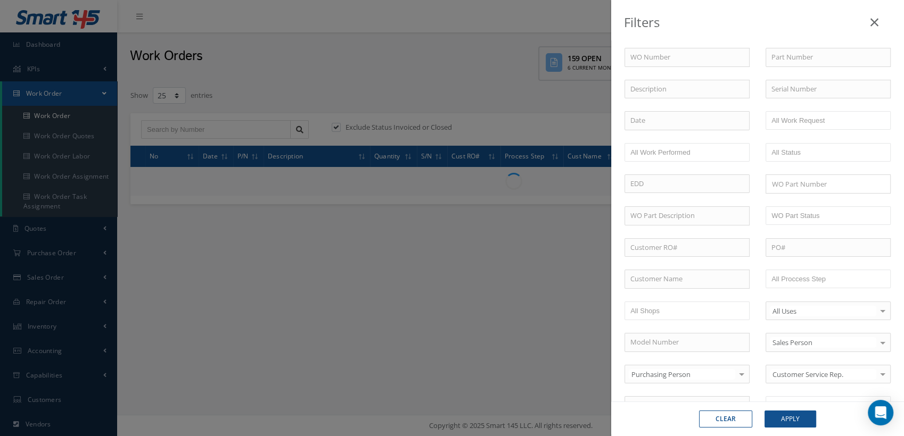
click at [875, 20] on icon at bounding box center [874, 22] width 8 height 13
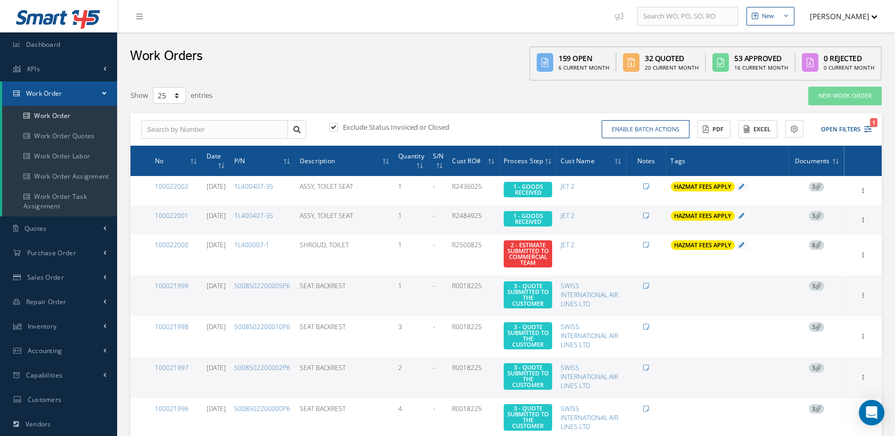
click at [337, 129] on label at bounding box center [338, 127] width 3 height 10
click at [333, 129] on input "checkbox" at bounding box center [332, 128] width 7 height 7
checkbox input "false"
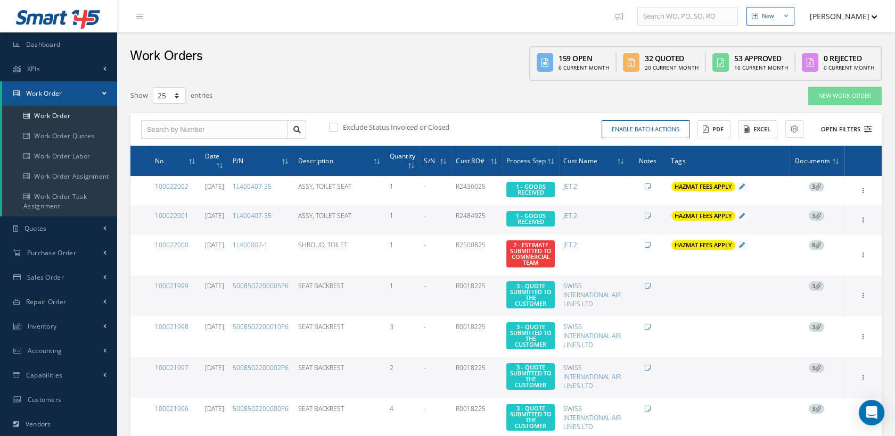
click at [868, 130] on icon at bounding box center [867, 129] width 7 height 7
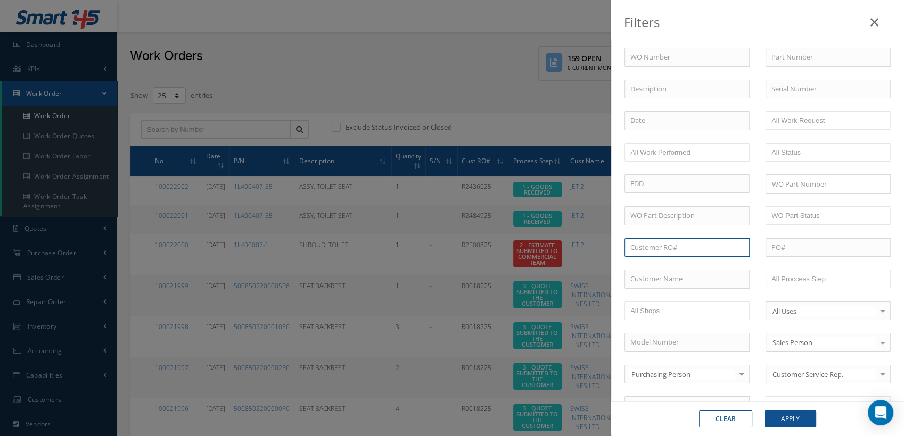
click at [656, 244] on input "text" at bounding box center [686, 247] width 125 height 19
paste input "R42115025"
type input "R42115025"
click at [649, 265] on span "R42115025" at bounding box center [647, 266] width 34 height 10
click at [769, 419] on button "Apply" at bounding box center [790, 419] width 52 height 17
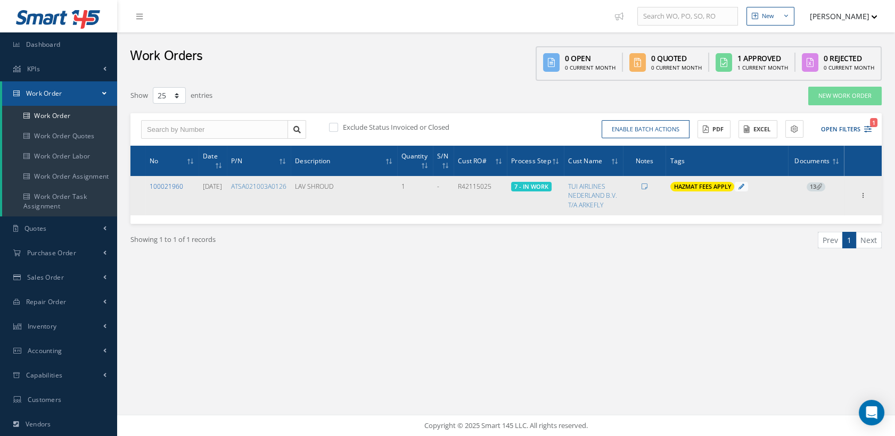
click at [172, 185] on link "100021960" at bounding box center [167, 186] width 34 height 9
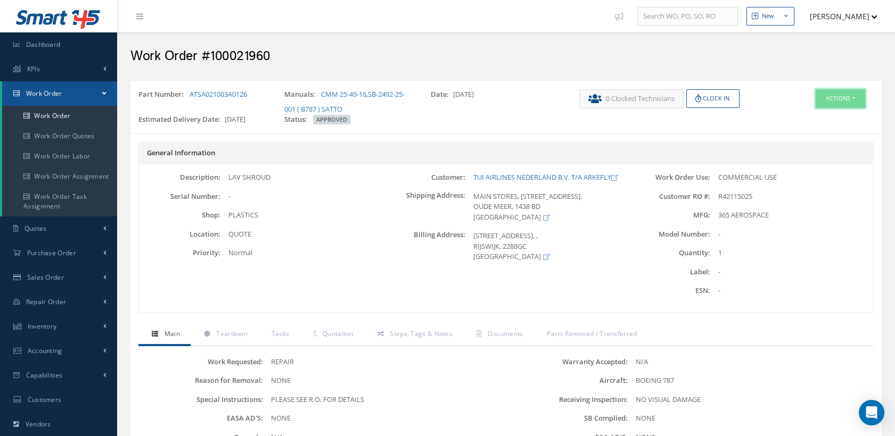
click at [822, 98] on button "Actions" at bounding box center [839, 98] width 49 height 19
click at [808, 115] on link "Edit" at bounding box center [822, 119] width 85 height 14
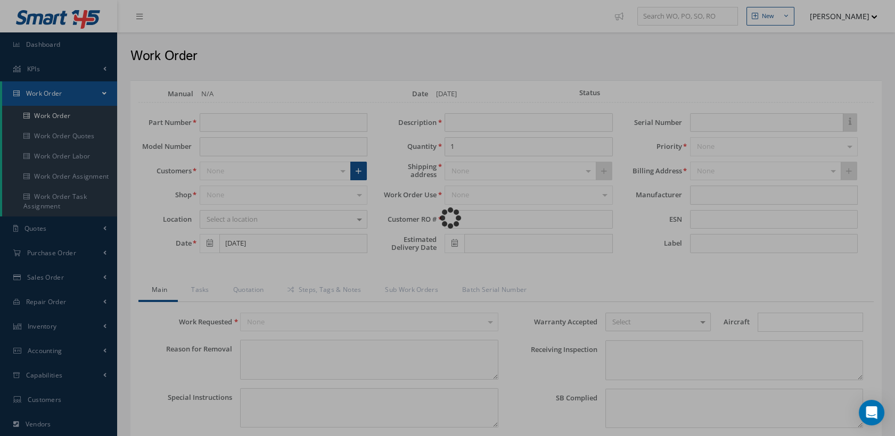
type input "ATSA021003A0126"
type input "[DATE]"
type input "LAV SHROUD"
type input "R42115025"
type input "[DATE]"
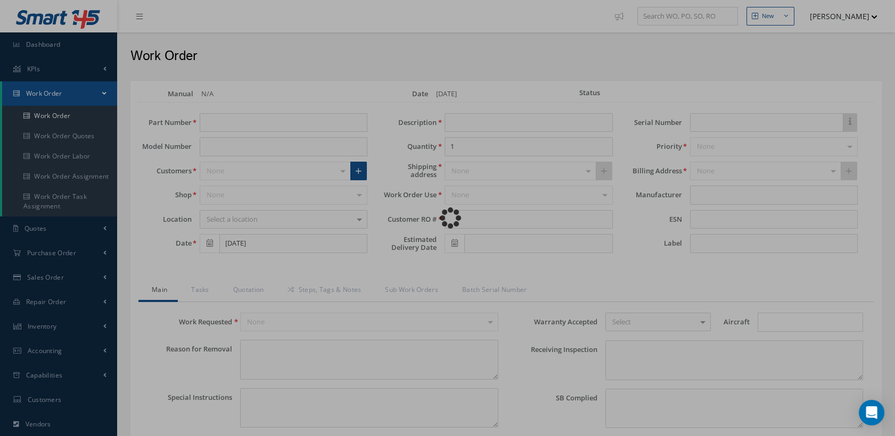
type textarea "NONE"
type textarea "PLEASE SEE R.O. FOR DETAILS"
type input "NONE"
type textarea "NO VISUAL DAMAGE"
type textarea "NONE"
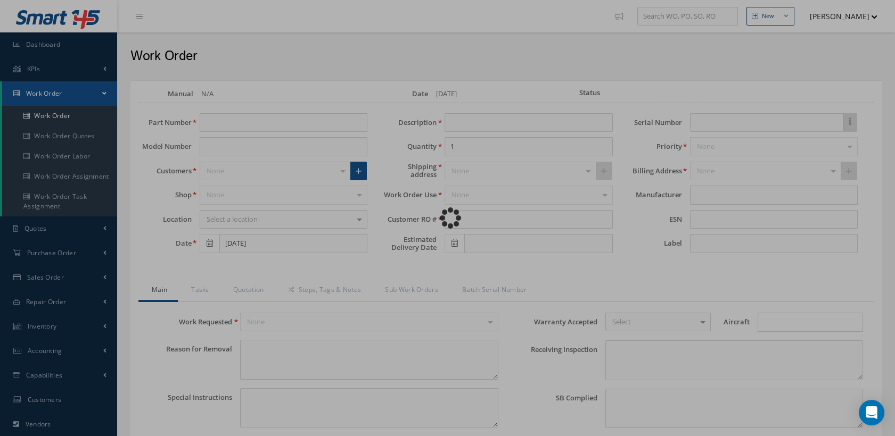
type input "NONE"
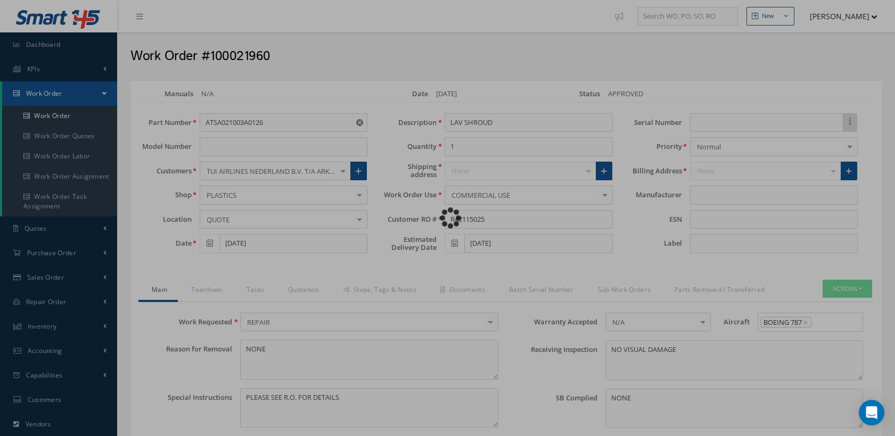
type input "365 AEROSPACE"
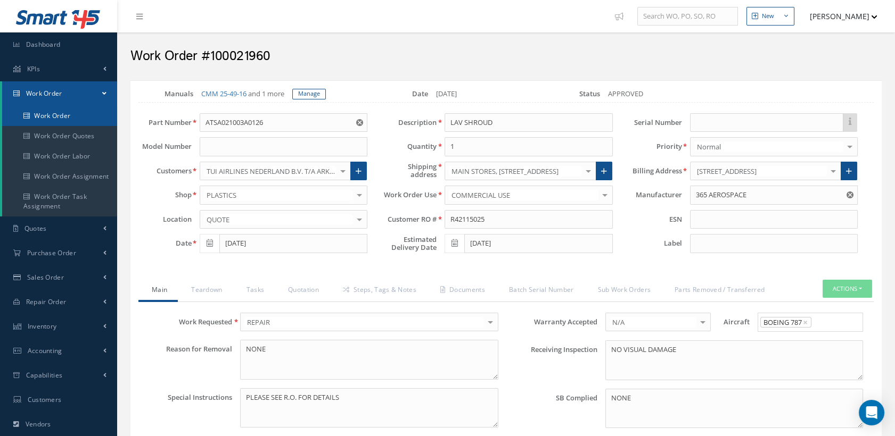
click at [51, 113] on link "Work Order" at bounding box center [59, 116] width 115 height 20
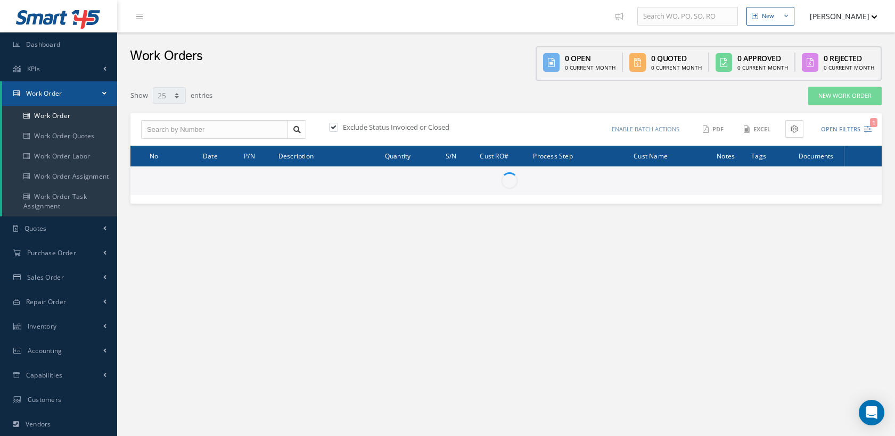
select select "25"
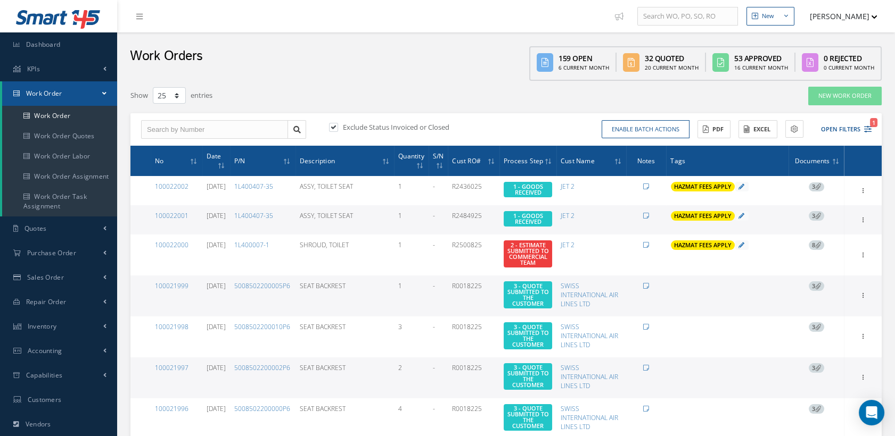
click at [337, 130] on label at bounding box center [338, 127] width 3 height 10
click at [333, 130] on input "checkbox" at bounding box center [332, 128] width 7 height 7
checkbox input "false"
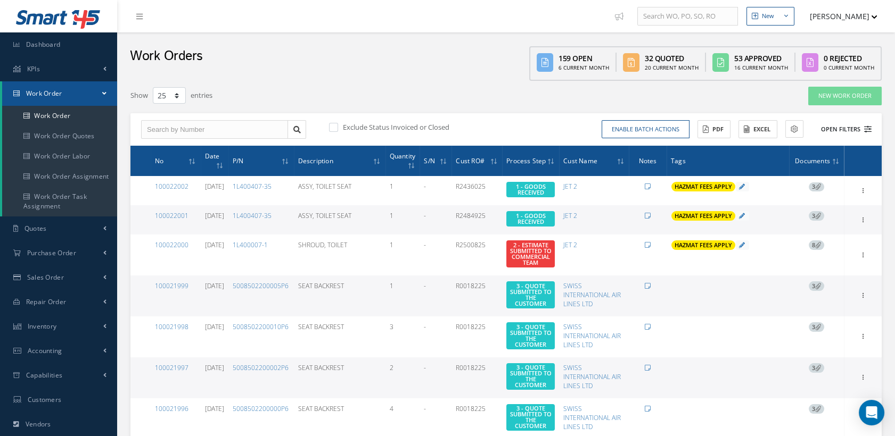
click at [865, 128] on icon at bounding box center [867, 129] width 7 height 7
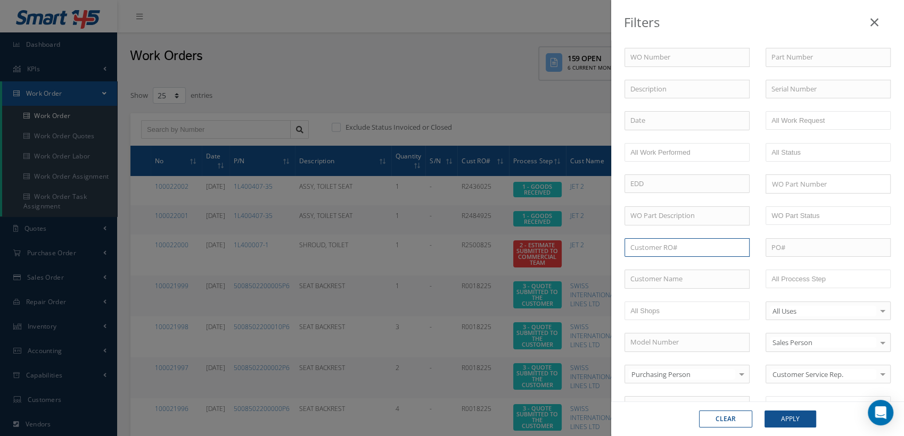
click at [673, 246] on input "text" at bounding box center [686, 247] width 125 height 19
paste input "R42184025"
type input "R42184025"
click at [653, 267] on span "R42184025" at bounding box center [647, 266] width 34 height 10
click at [781, 416] on button "Apply" at bounding box center [790, 419] width 52 height 17
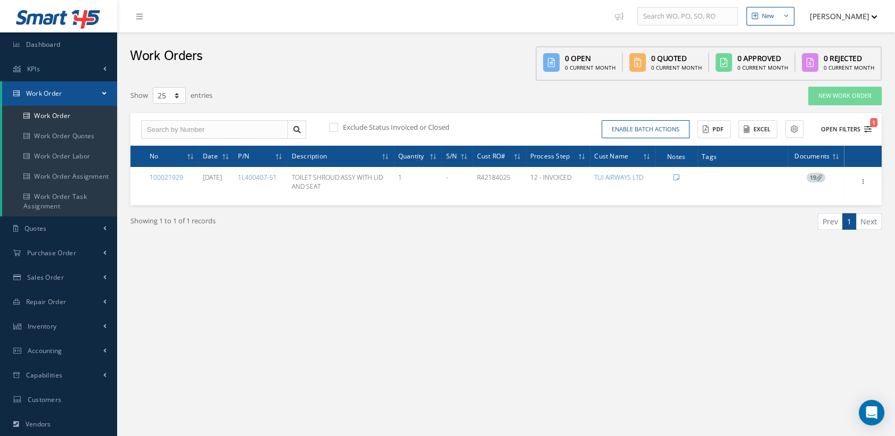
click at [868, 130] on icon "1" at bounding box center [867, 129] width 7 height 7
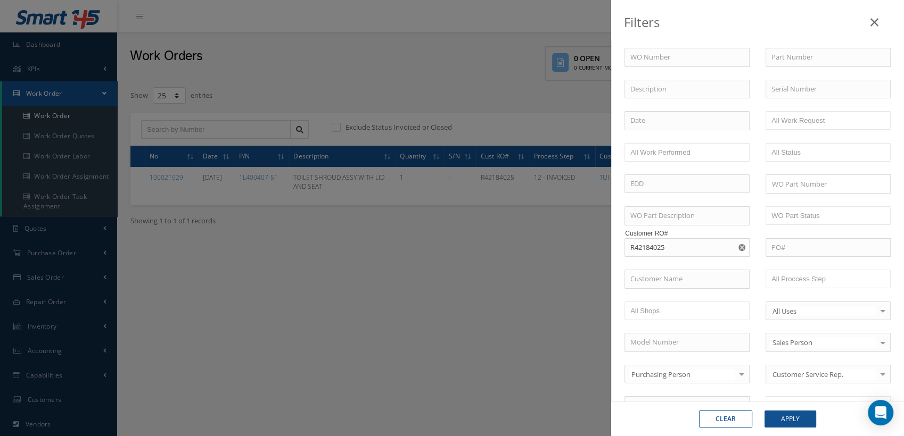
drag, startPoint x: 738, startPoint y: 245, endPoint x: 658, endPoint y: 245, distance: 80.4
click at [738, 245] on icon "Reset" at bounding box center [741, 247] width 7 height 7
paste input "R41851025"
type input "R41851025"
click at [651, 268] on span "R41851025" at bounding box center [647, 266] width 34 height 10
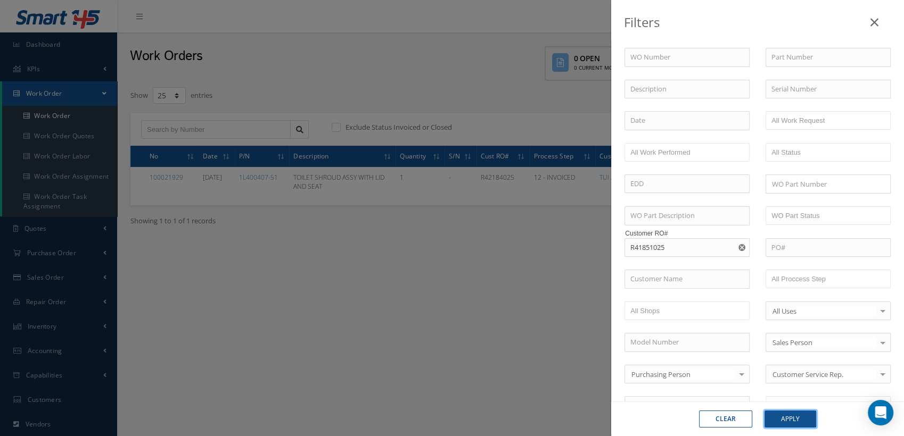
click at [789, 417] on button "Apply" at bounding box center [790, 419] width 52 height 17
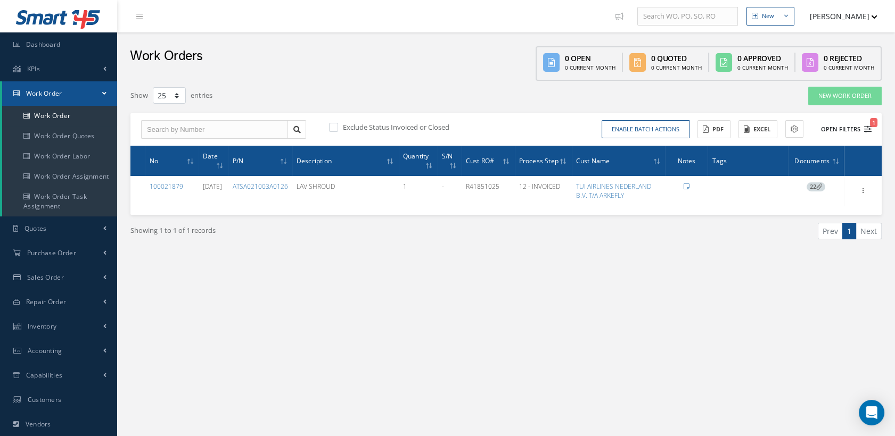
click at [864, 127] on icon "1" at bounding box center [867, 129] width 7 height 7
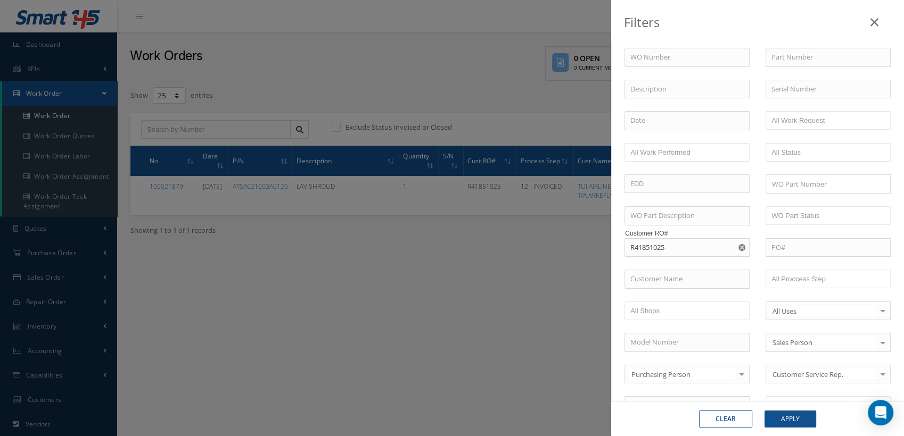
click at [739, 244] on icon "Reset" at bounding box center [741, 247] width 7 height 7
paste input "R42195225"
type input "R42195225"
click at [775, 418] on button "Apply" at bounding box center [790, 419] width 52 height 17
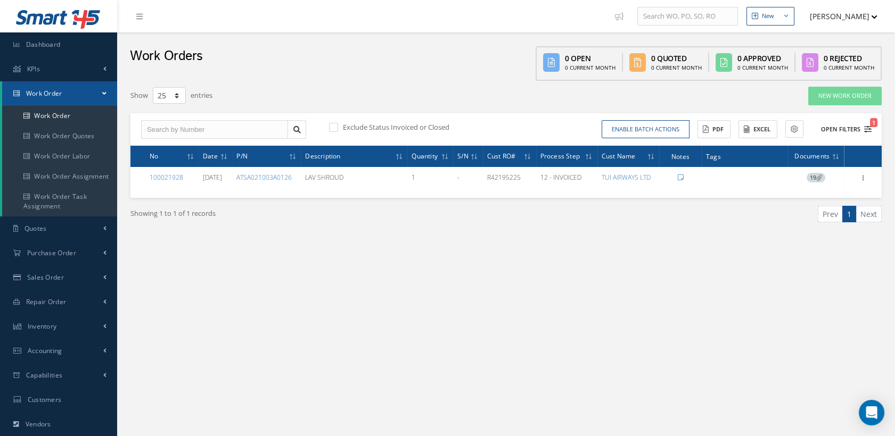
click at [869, 126] on icon "1" at bounding box center [867, 129] width 7 height 7
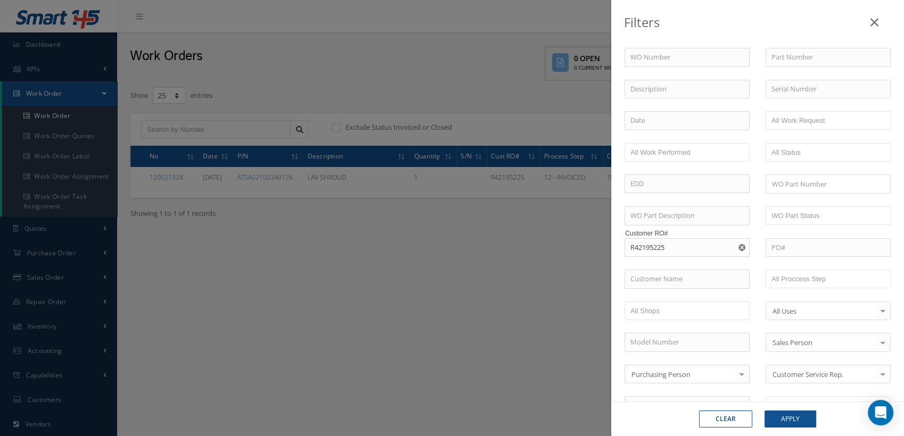
click at [738, 246] on use "Reset" at bounding box center [741, 247] width 7 height 7
click at [696, 244] on input "text" at bounding box center [686, 247] width 125 height 19
paste input "R42304625"
click at [667, 245] on input "R42304625" at bounding box center [686, 247] width 125 height 19
type input "R42304625"
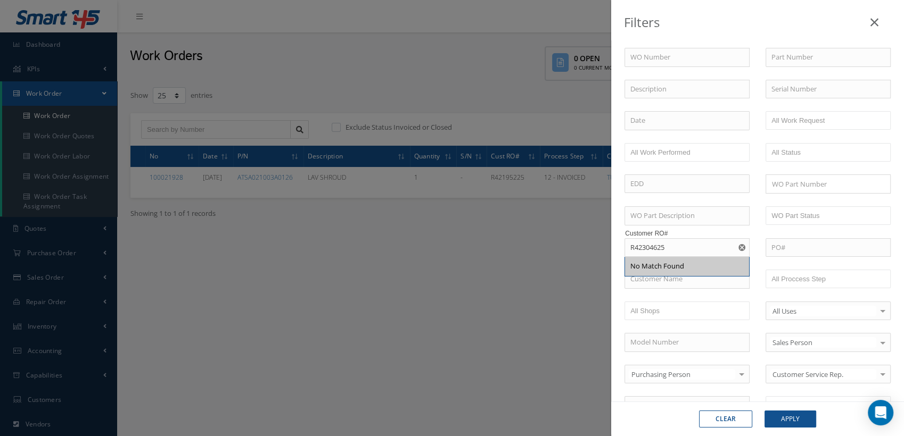
click at [734, 418] on button "Clear" at bounding box center [725, 419] width 53 height 17
checkbox input "true"
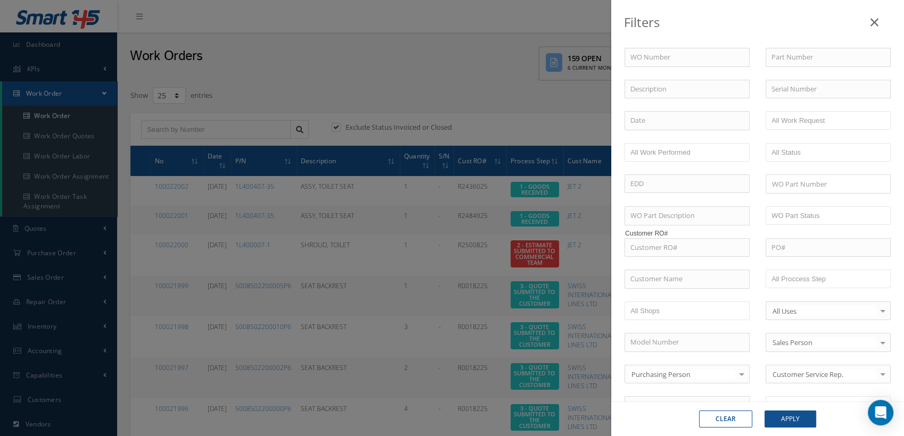
click at [869, 22] on link at bounding box center [874, 19] width 34 height 31
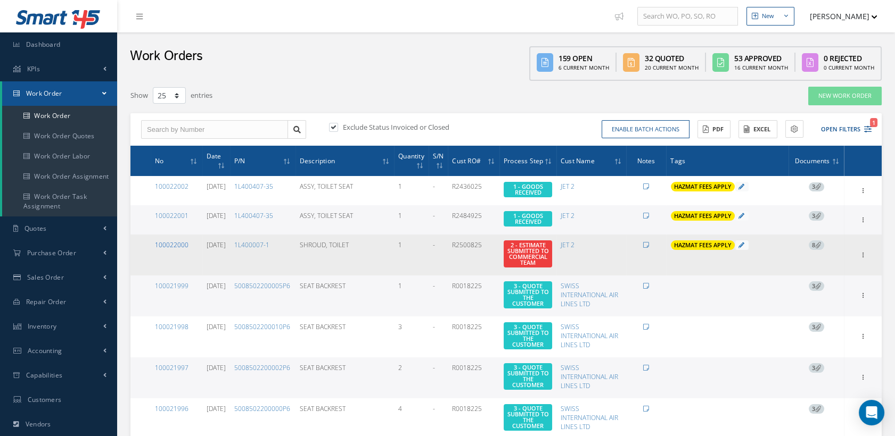
click at [179, 243] on link "100022000" at bounding box center [172, 245] width 34 height 9
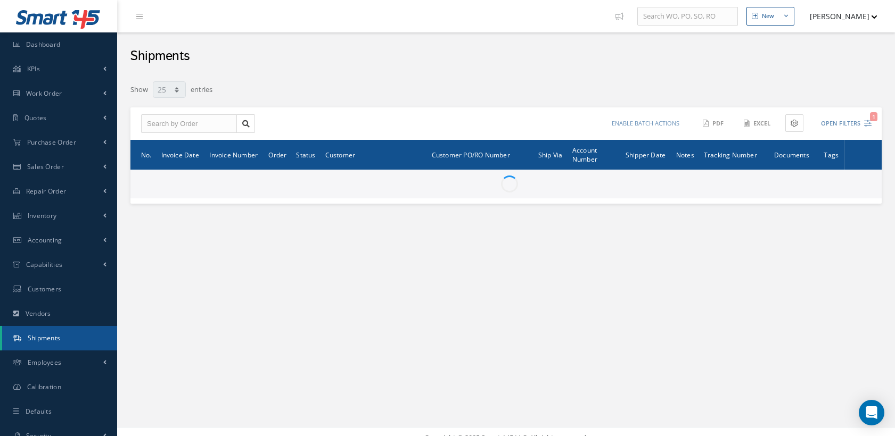
select select "25"
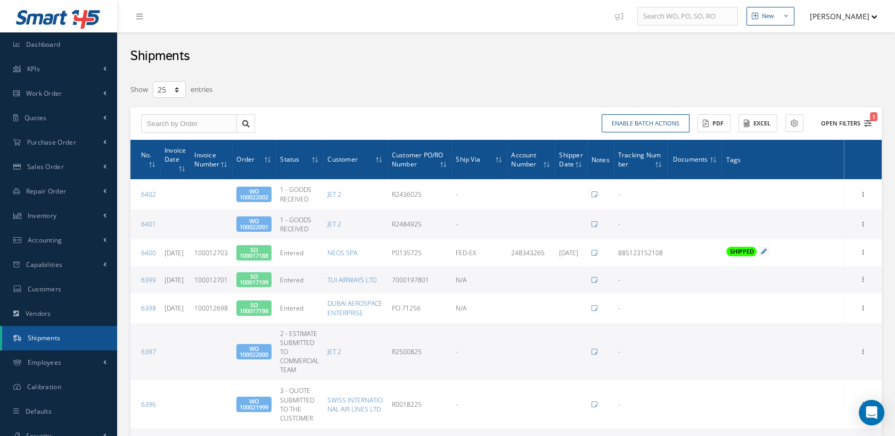
click at [869, 121] on icon "1" at bounding box center [867, 123] width 7 height 7
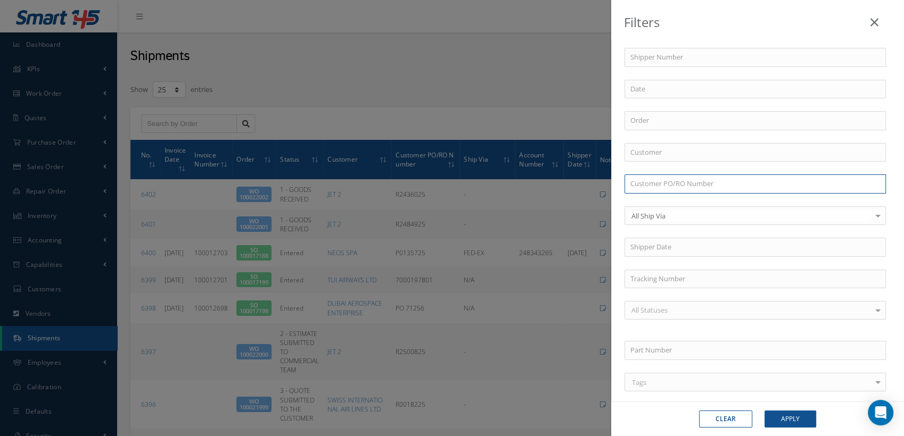
click at [664, 183] on input "text" at bounding box center [754, 184] width 261 height 19
paste input "R42184025"
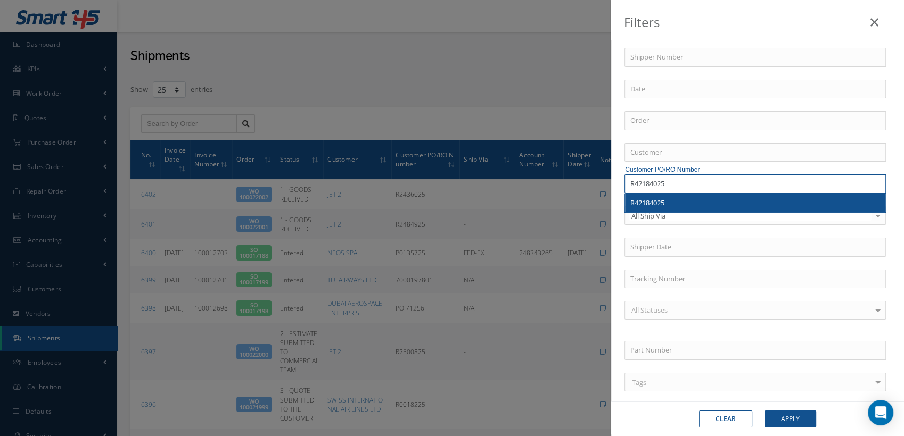
type input "R42184025"
click at [667, 205] on div "R42184025" at bounding box center [755, 203] width 250 height 11
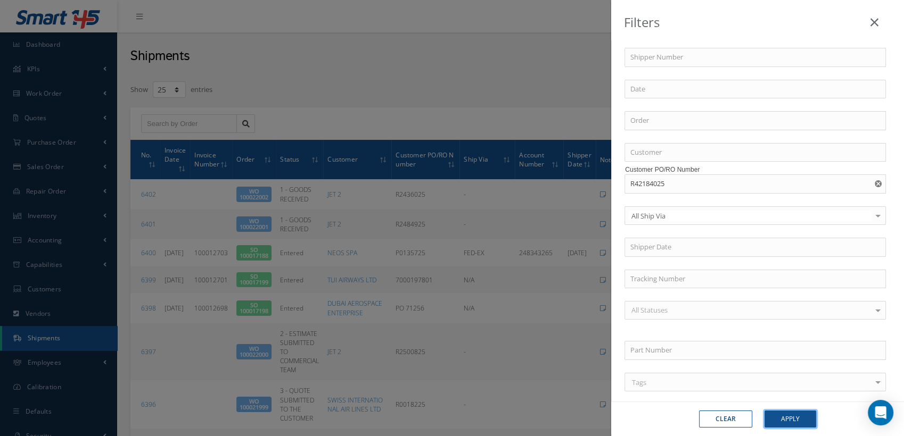
click at [790, 417] on button "Apply" at bounding box center [790, 419] width 52 height 17
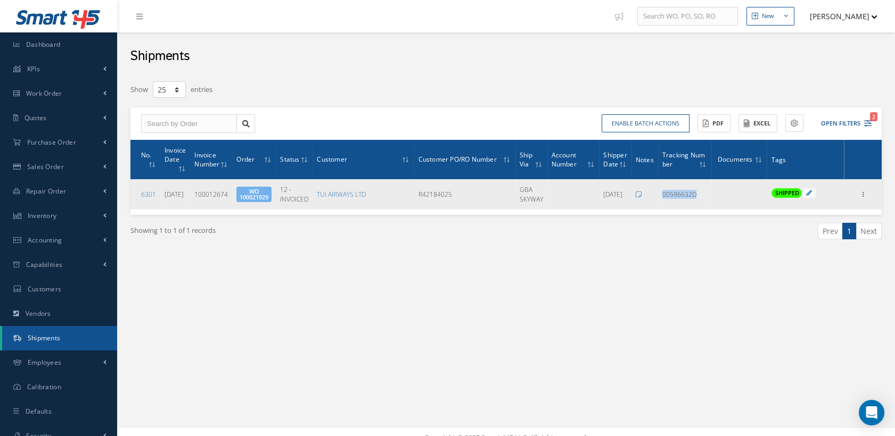
drag, startPoint x: 699, startPoint y: 195, endPoint x: 662, endPoint y: 194, distance: 37.3
click at [662, 194] on div "00596632D" at bounding box center [684, 194] width 45 height 9
copy span "00596632D"
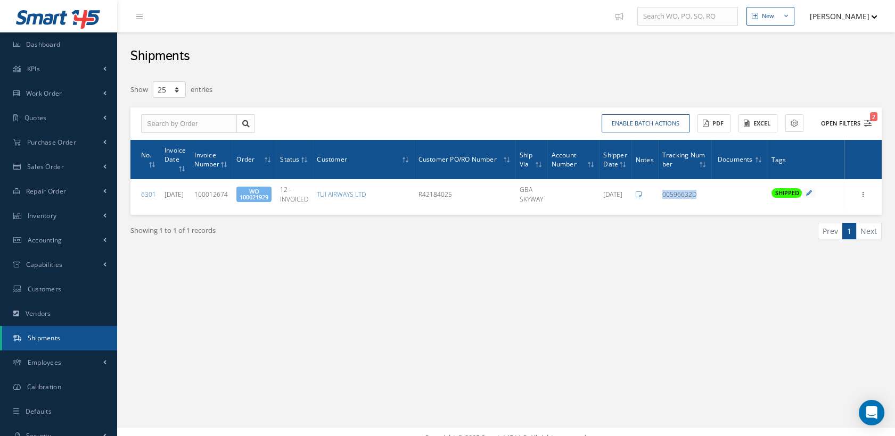
click at [864, 122] on icon "2" at bounding box center [867, 123] width 7 height 7
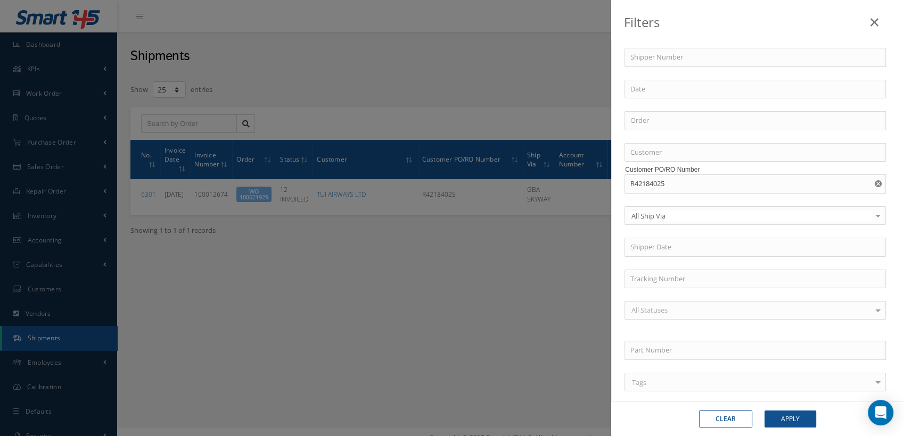
drag, startPoint x: 869, startPoint y: 182, endPoint x: 738, endPoint y: 181, distance: 130.9
click at [874, 181] on use "Reset" at bounding box center [877, 183] width 7 height 7
click at [670, 186] on input "text" at bounding box center [754, 184] width 261 height 19
paste input "R41851025"
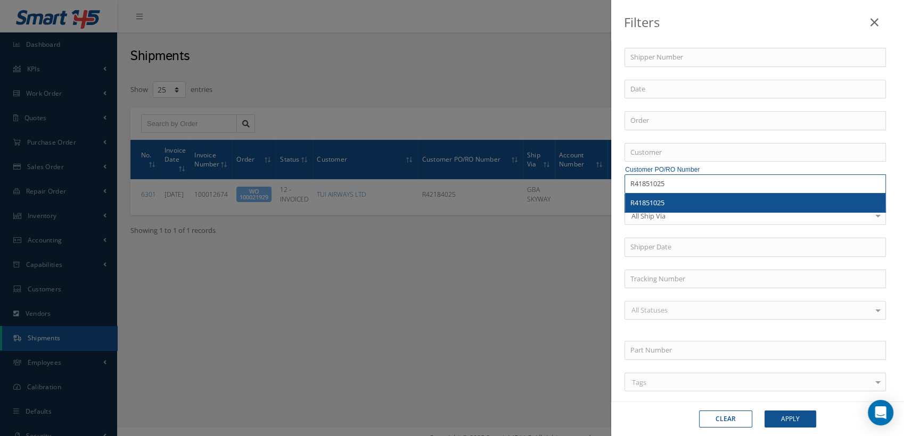
type input "R41851025"
click at [654, 202] on span "R41851025" at bounding box center [647, 203] width 34 height 10
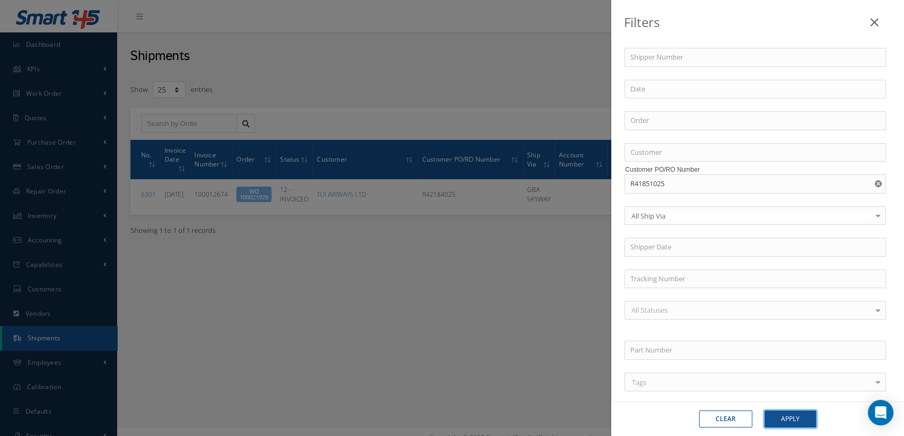
click at [780, 415] on button "Apply" at bounding box center [790, 419] width 52 height 17
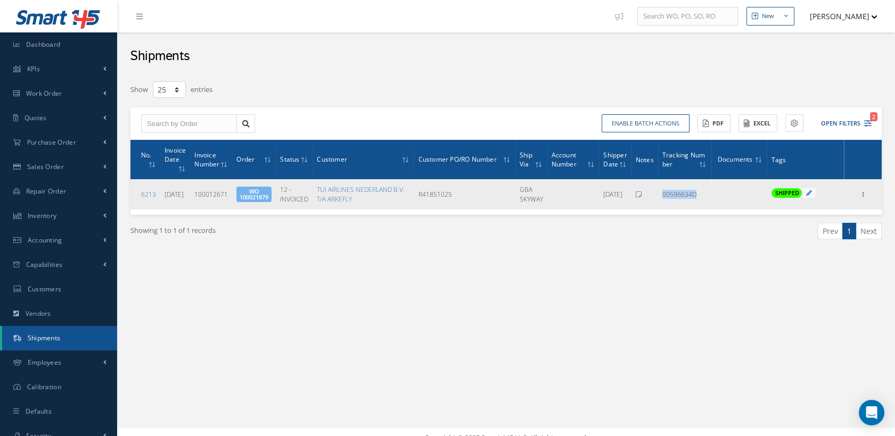
drag, startPoint x: 697, startPoint y: 194, endPoint x: 663, endPoint y: 195, distance: 34.6
click at [663, 195] on div "00596634D" at bounding box center [684, 194] width 45 height 9
copy span "00596634D"
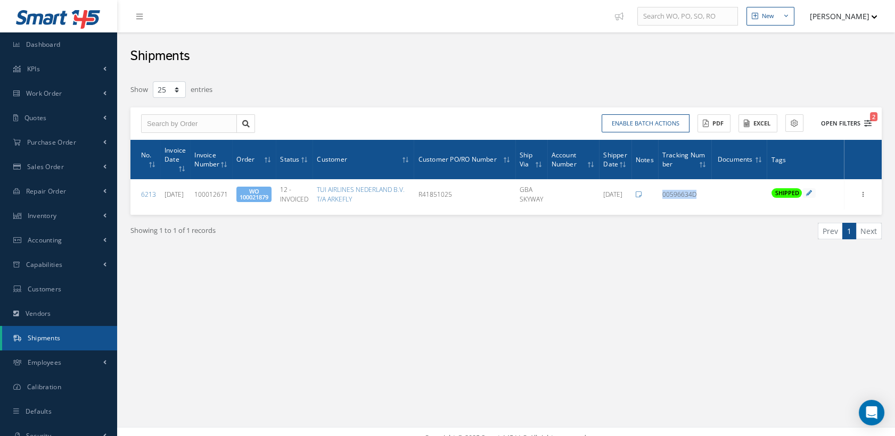
click at [866, 120] on icon "2" at bounding box center [867, 123] width 7 height 7
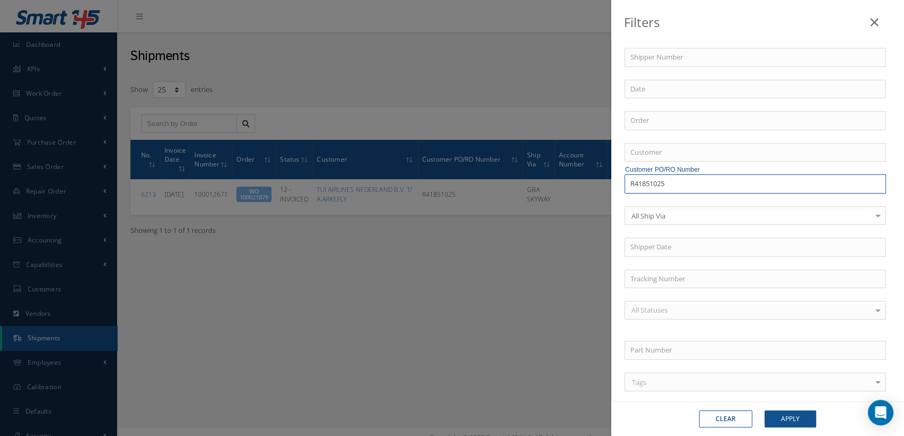
drag, startPoint x: 672, startPoint y: 185, endPoint x: 612, endPoint y: 185, distance: 60.1
click at [612, 185] on div "Shipper Number Order Customer Customer PO/RO Number R41851025 All Ship Via All …" at bounding box center [757, 223] width 293 height 393
paste input "R41254625"
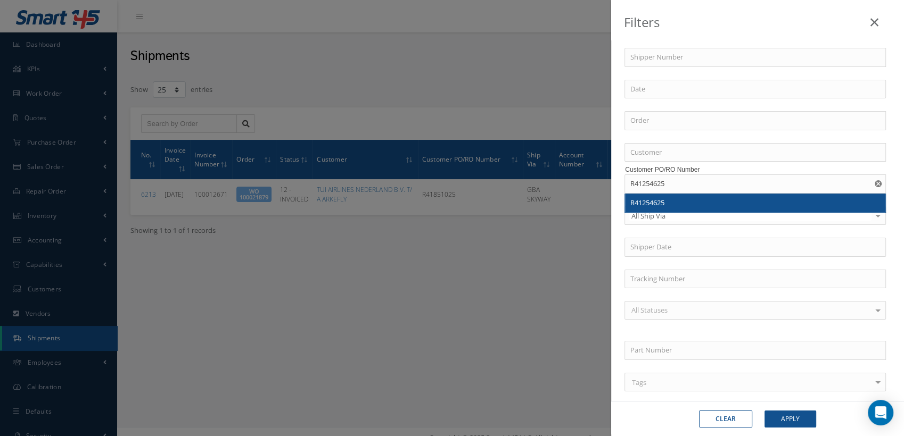
click at [668, 199] on div "R41254625" at bounding box center [755, 203] width 250 height 11
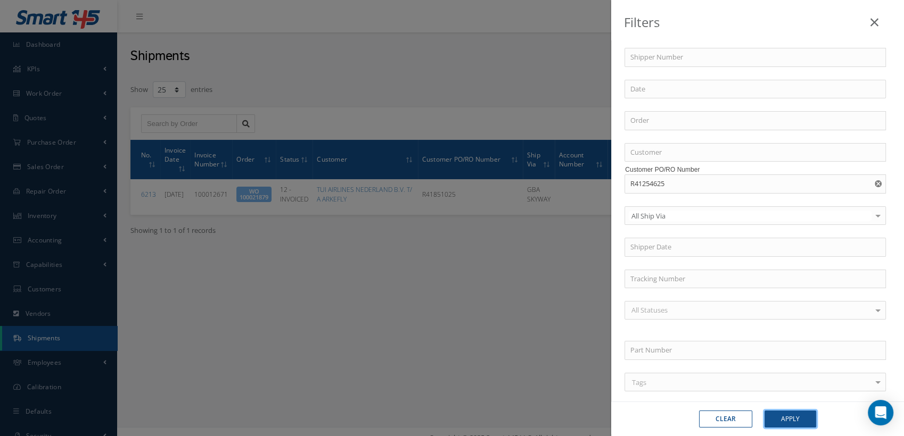
click at [790, 418] on button "Apply" at bounding box center [790, 419] width 52 height 17
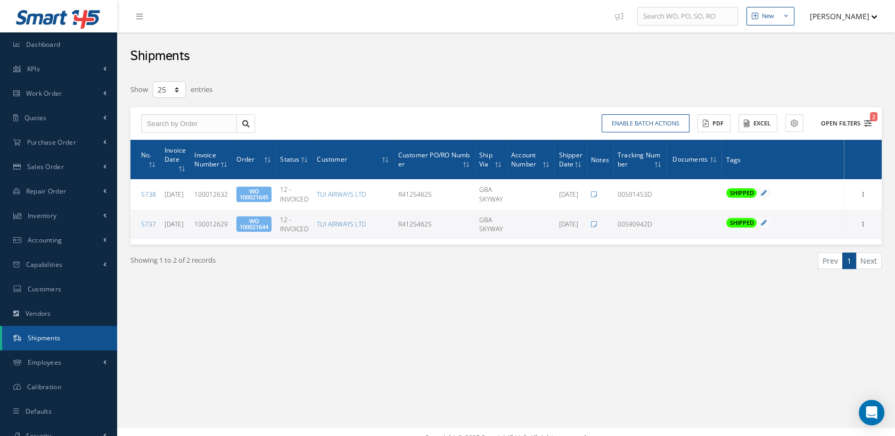
click at [864, 117] on button "Open Filters 2" at bounding box center [841, 124] width 60 height 18
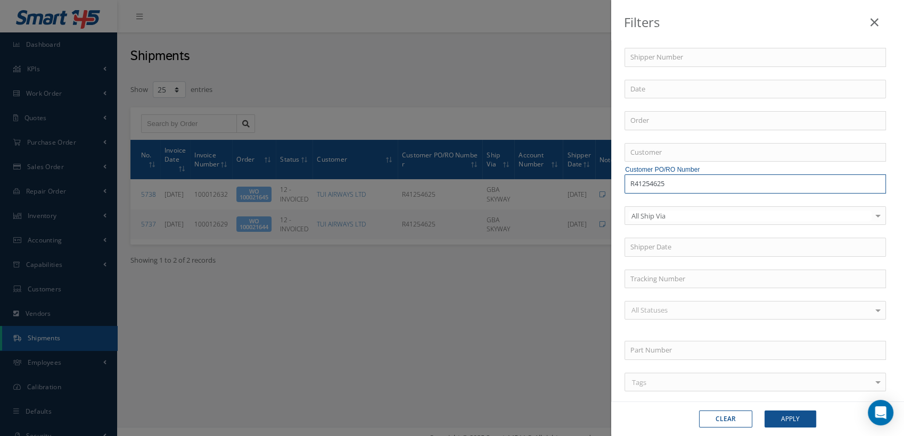
drag, startPoint x: 668, startPoint y: 184, endPoint x: 608, endPoint y: 184, distance: 60.1
click at [608, 184] on div "Filters Shipper Number Order Customer Customer PO/RO Number R41254625 All Ship …" at bounding box center [452, 218] width 904 height 436
paste input "21428"
type input "R42142825"
click at [764, 411] on button "Apply" at bounding box center [790, 419] width 52 height 17
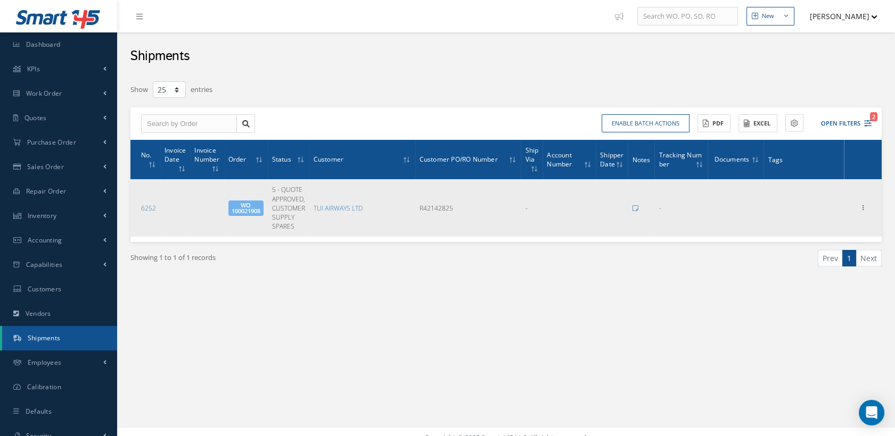
click at [246, 206] on span "WO 100021908" at bounding box center [245, 208] width 35 height 15
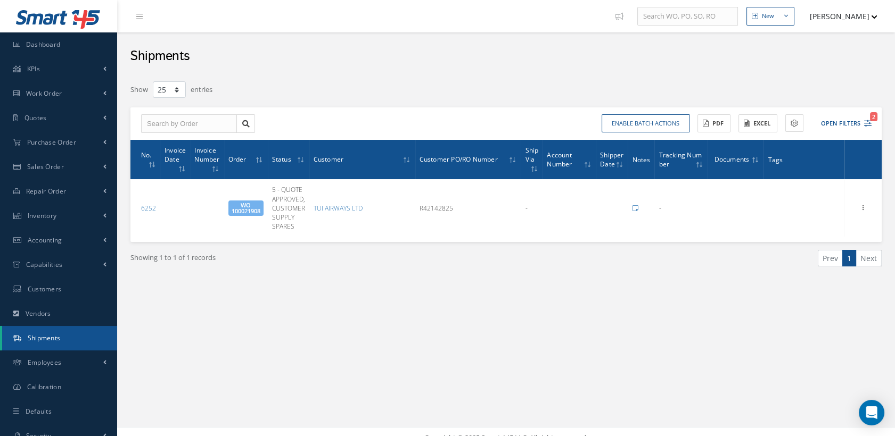
click at [871, 121] on div "Enable batch actions Update Shipments ACTIONS Receive Payments Select Customer …" at bounding box center [690, 123] width 369 height 19
click at [868, 124] on icon "2" at bounding box center [867, 123] width 7 height 7
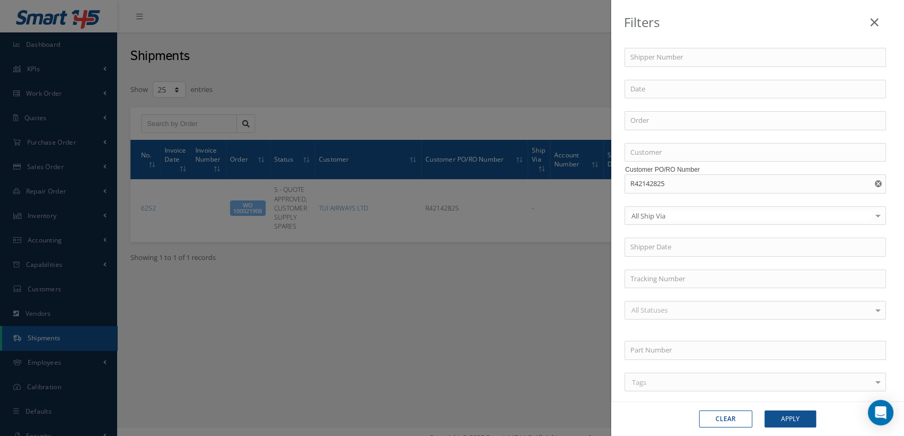
click at [874, 183] on use "Reset" at bounding box center [877, 183] width 7 height 7
paste input "R42195225"
type input "R42195225"
click at [792, 416] on button "Apply" at bounding box center [790, 419] width 52 height 17
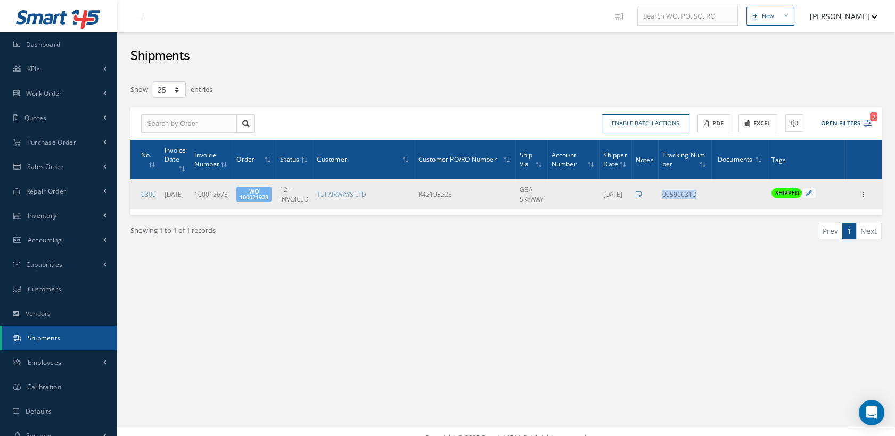
drag, startPoint x: 695, startPoint y: 194, endPoint x: 661, endPoint y: 194, distance: 34.6
click at [661, 194] on td "00596631D" at bounding box center [684, 194] width 53 height 30
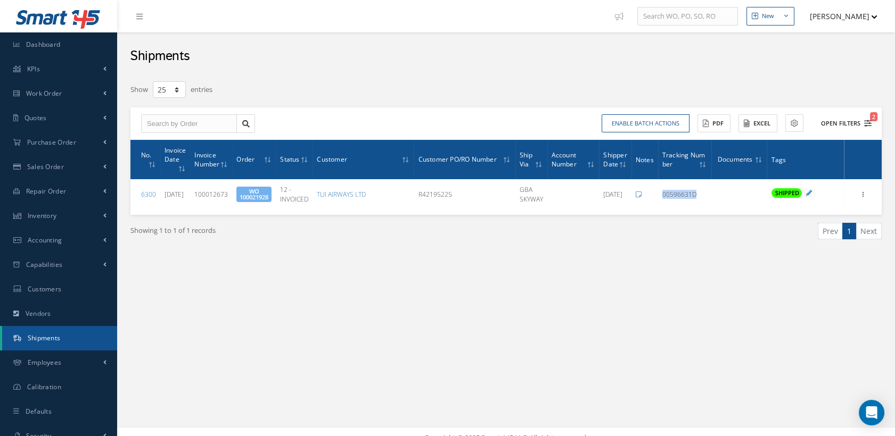
click at [863, 120] on button "Open Filters 2" at bounding box center [841, 124] width 60 height 18
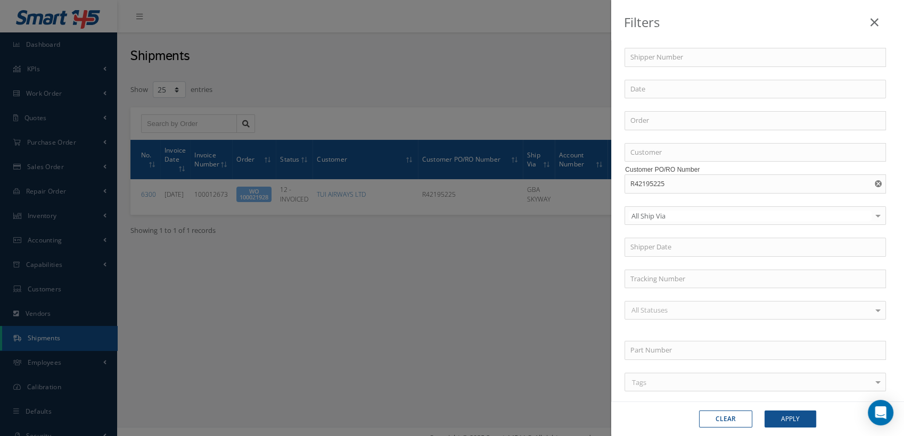
click at [874, 183] on use "Reset" at bounding box center [877, 183] width 7 height 7
click at [691, 182] on input "text" at bounding box center [754, 184] width 261 height 19
paste input "R42195125"
type input "R42195125"
click at [786, 416] on button "Apply" at bounding box center [790, 419] width 52 height 17
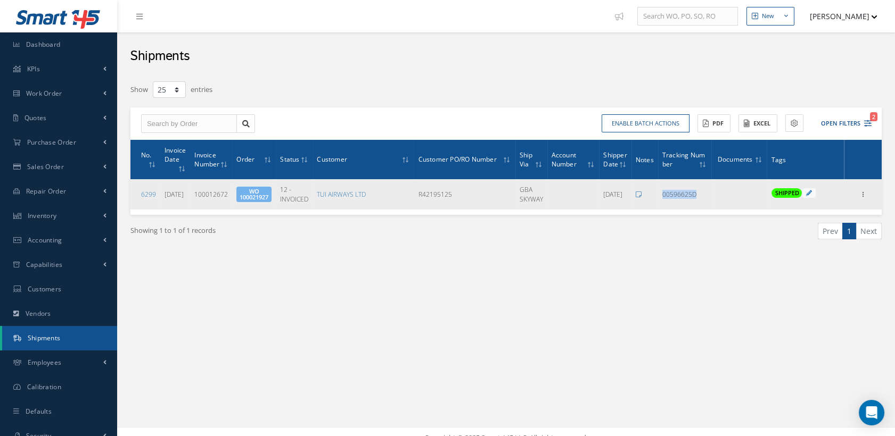
drag, startPoint x: 697, startPoint y: 193, endPoint x: 662, endPoint y: 193, distance: 35.1
click at [662, 193] on div "00596625D" at bounding box center [684, 194] width 45 height 9
copy span "00596625D"
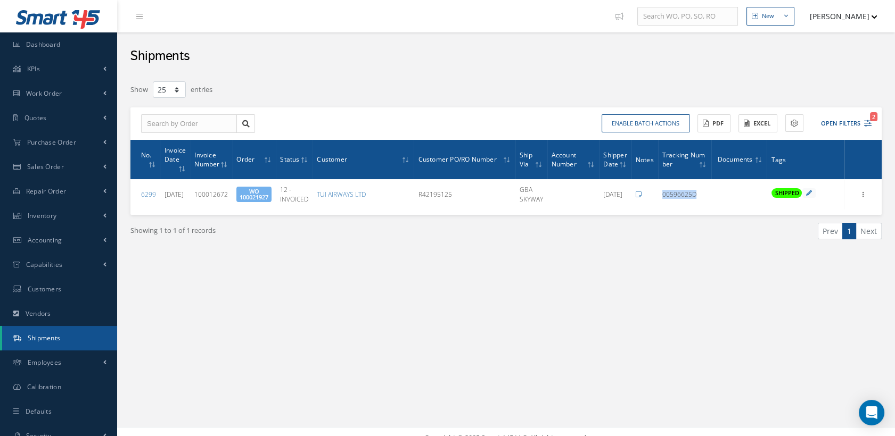
click at [864, 120] on icon "2" at bounding box center [867, 123] width 7 height 7
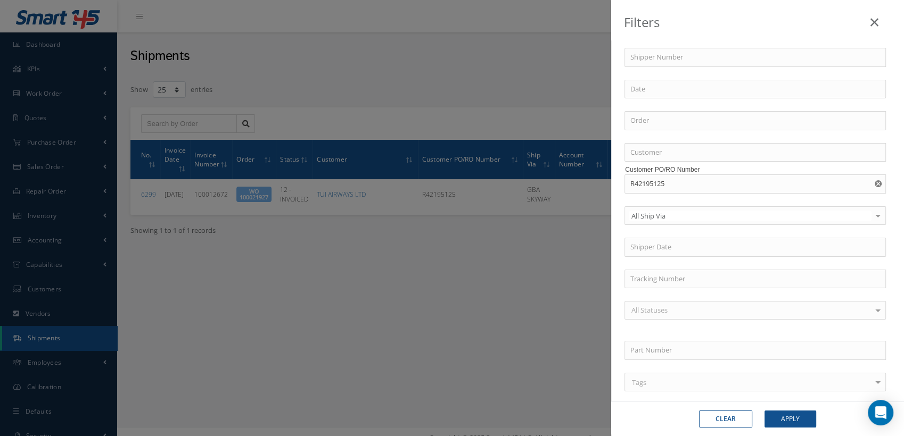
click at [874, 181] on use "Reset" at bounding box center [877, 183] width 7 height 7
click at [681, 185] on input "text" at bounding box center [754, 184] width 261 height 19
paste input "R42115025"
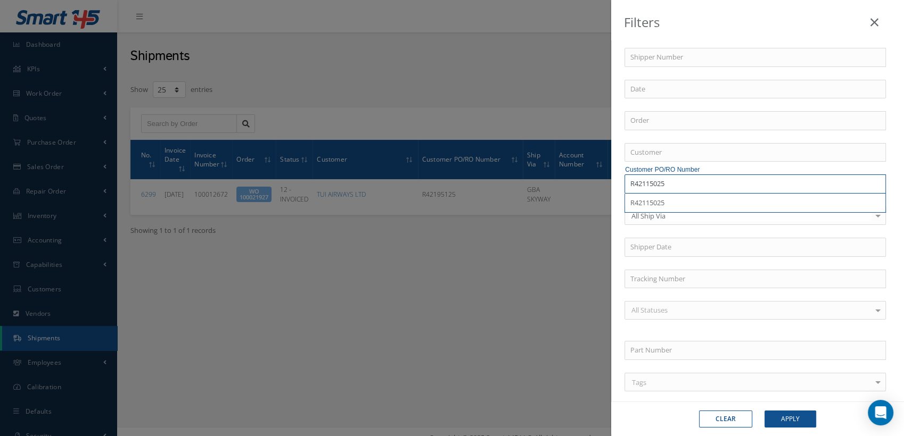
type input "R42115025"
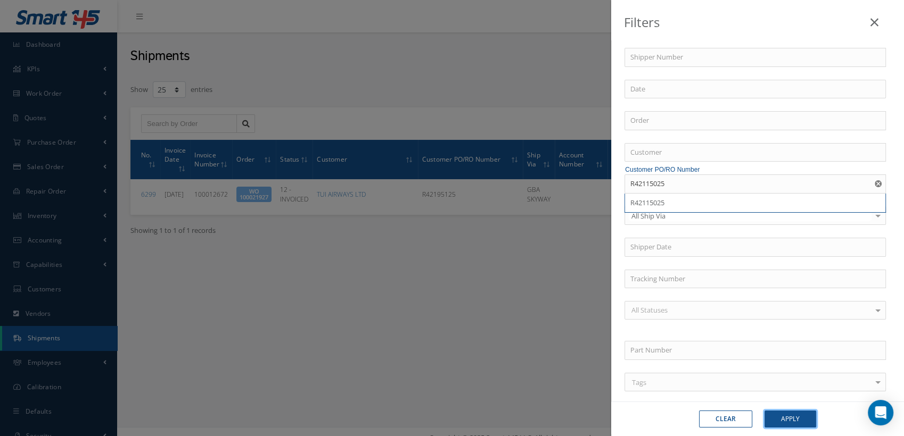
click at [805, 419] on button "Apply" at bounding box center [790, 419] width 52 height 17
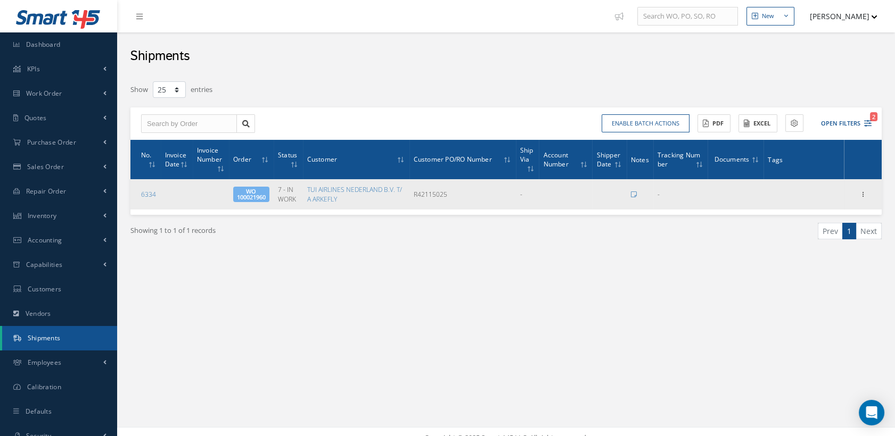
click at [258, 192] on span "WO 100021960" at bounding box center [251, 194] width 36 height 15
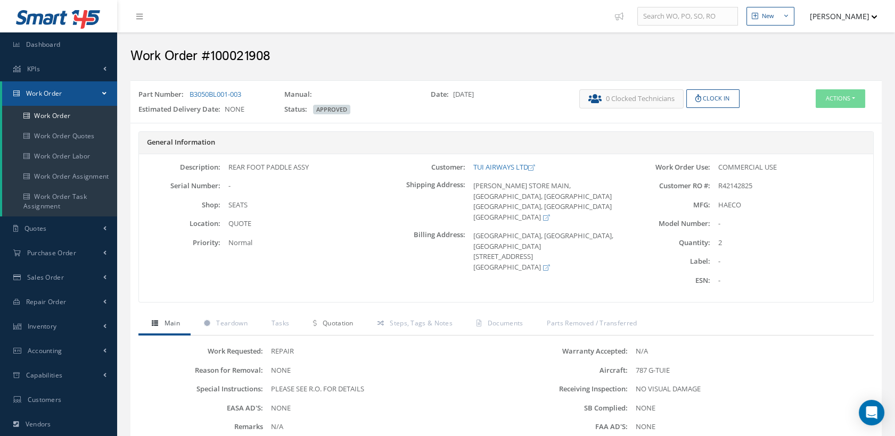
click at [341, 320] on span "Quotation" at bounding box center [338, 323] width 31 height 9
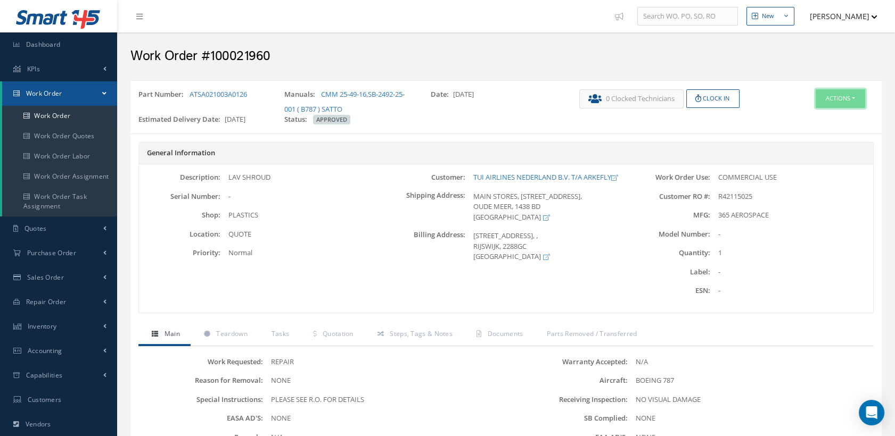
click at [839, 99] on button "Actions" at bounding box center [839, 98] width 49 height 19
click at [812, 117] on link "Edit" at bounding box center [822, 119] width 85 height 14
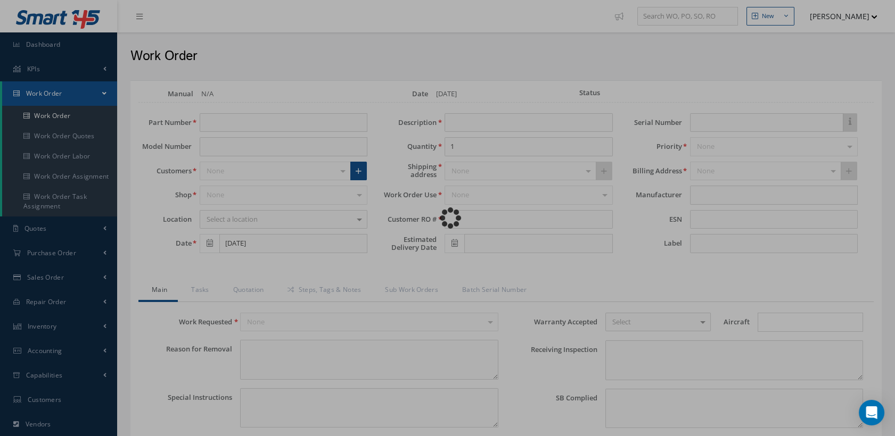
type input "ATSA021003A0126"
type input "[DATE]"
type input "LAV SHROUD"
type input "R42115025"
type input "[DATE]"
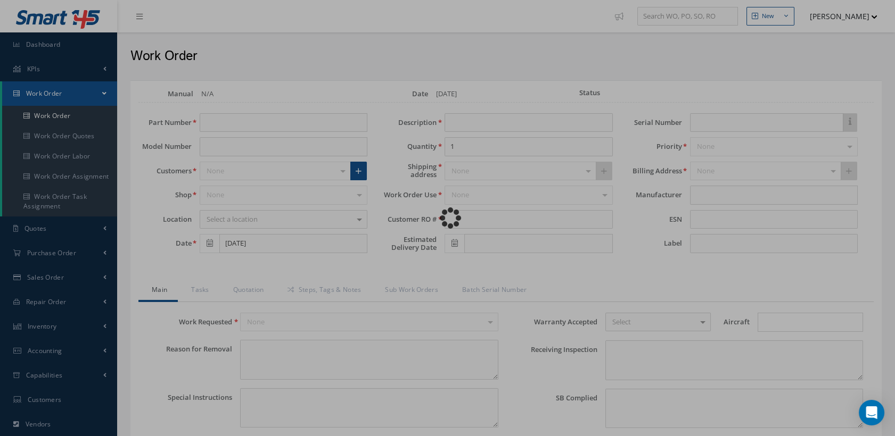
type textarea "NONE"
type textarea "PLEASE SEE R.O. FOR DETAILS"
type input "NONE"
type textarea "NO VISUAL DAMAGE"
type textarea "NONE"
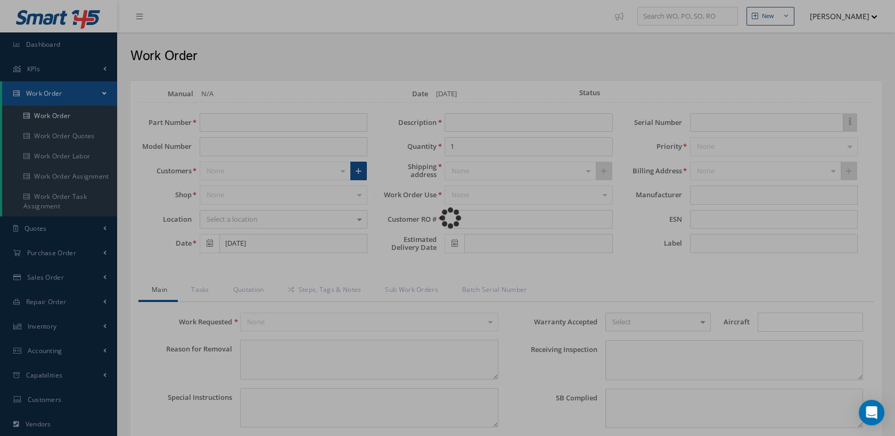
type input "NONE"
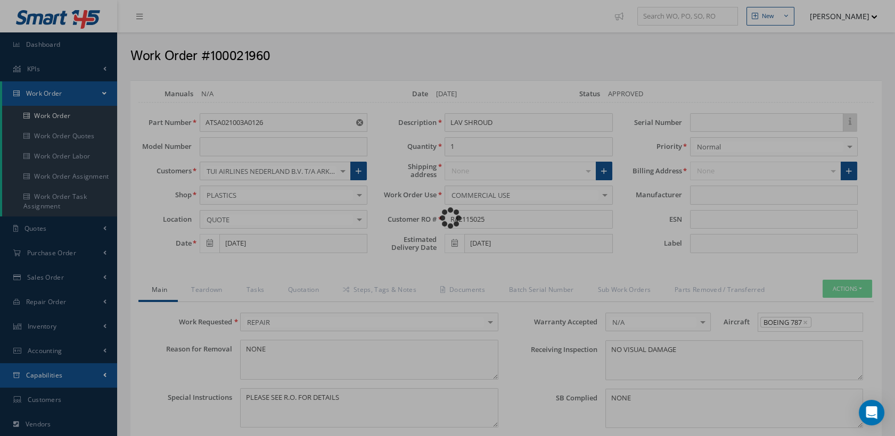
type input "365 AEROSPACE"
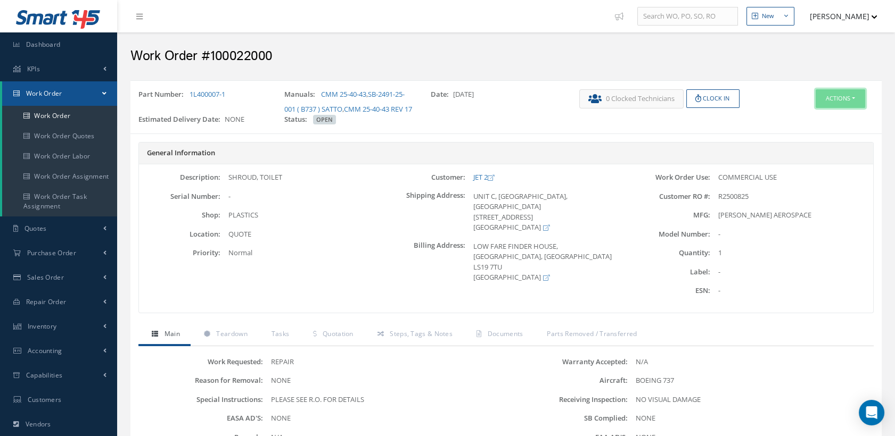
click at [830, 96] on button "Actions" at bounding box center [839, 98] width 49 height 19
click at [805, 113] on link "Edit" at bounding box center [822, 119] width 85 height 14
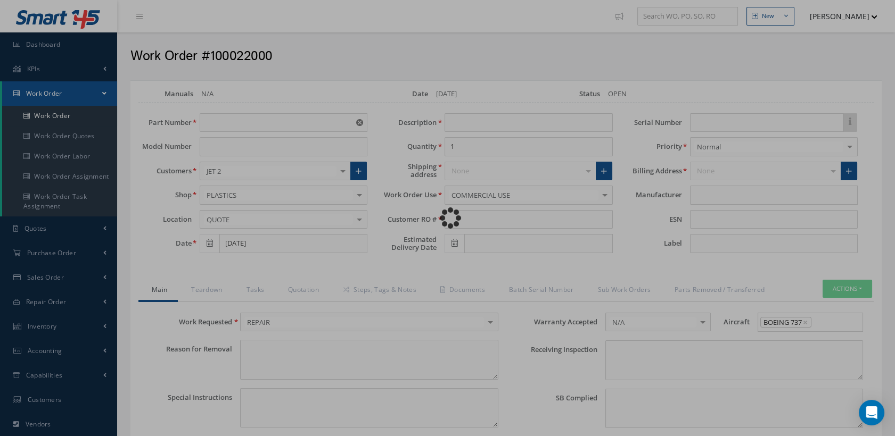
type input "1L400007-1"
type input "[DATE]"
type input "SHROUD, TOILET"
type input "R2500825"
type textarea "NONE"
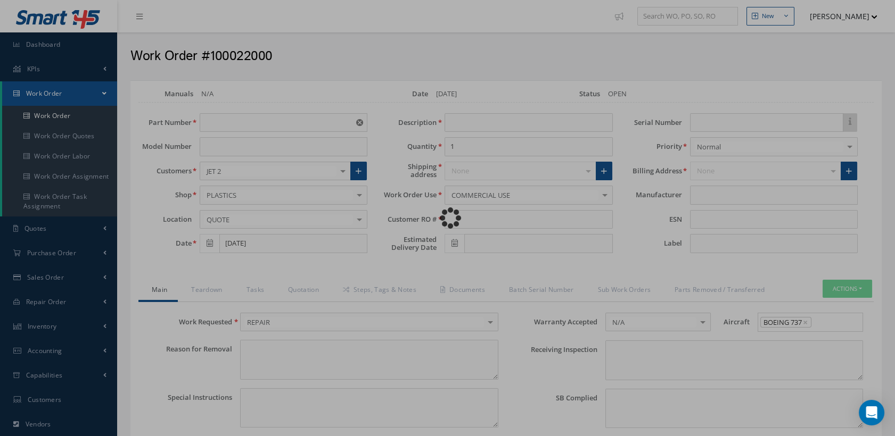
type textarea "PLEASE SEE R.O. FOR DETAILS"
type input "NONE"
type textarea "NO VISUAL DAMAGE"
type textarea "NONE"
type input "NONE"
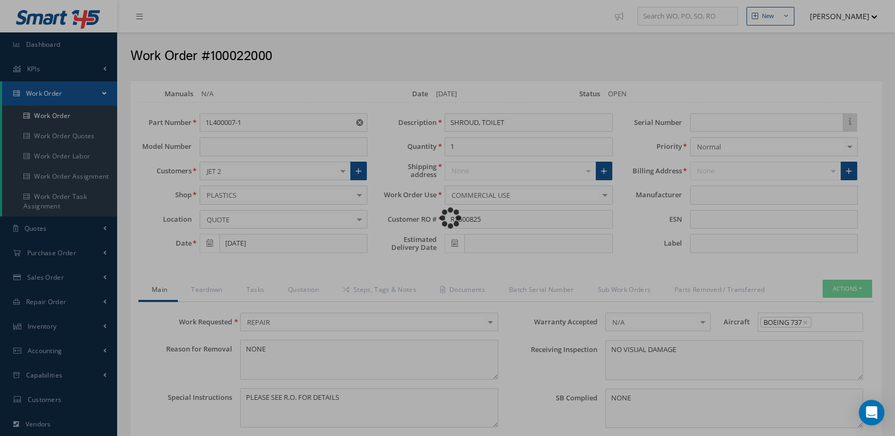
type input "[PERSON_NAME] AEROSPACE"
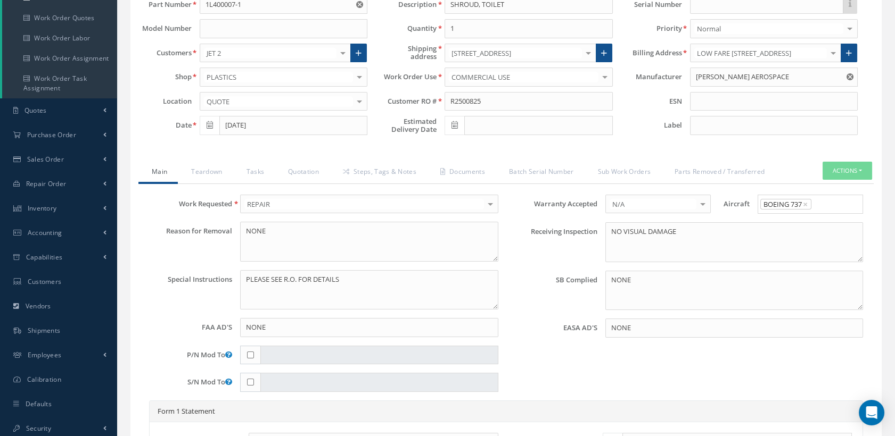
scroll to position [177, 0]
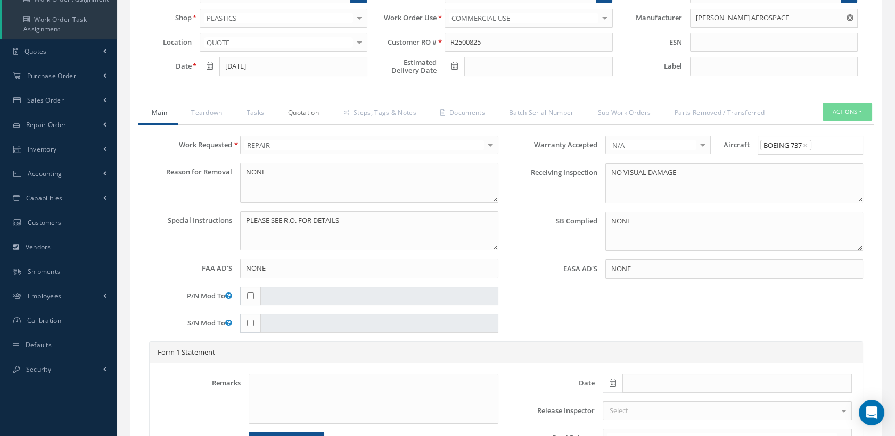
click at [311, 121] on link "Quotation" at bounding box center [302, 114] width 55 height 22
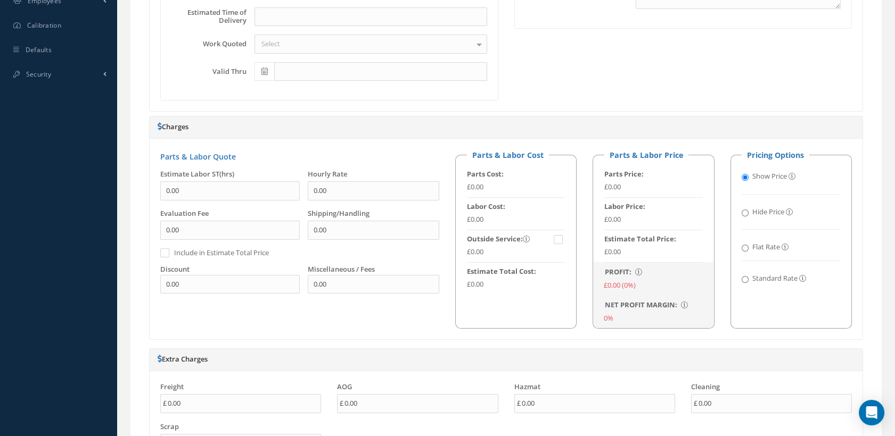
scroll to position [591, 0]
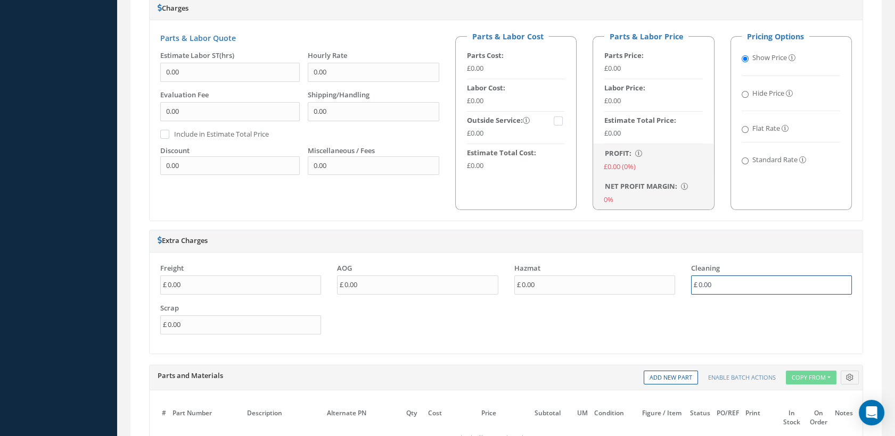
drag, startPoint x: 707, startPoint y: 291, endPoint x: 693, endPoint y: 291, distance: 13.8
click at [693, 291] on div "0.00" at bounding box center [771, 285] width 161 height 19
type input "250.00"
drag, startPoint x: 499, startPoint y: 291, endPoint x: 473, endPoint y: 296, distance: 26.7
click at [467, 291] on div "Freight 0.00 AOG 0.00 Hazmat 0.00 Cleaning 250.00 Scrap 0.00" at bounding box center [505, 303] width 707 height 80
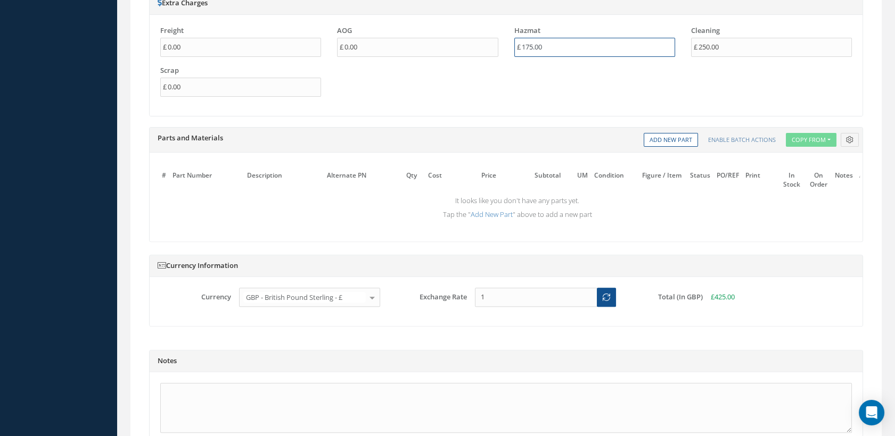
scroll to position [947, 0]
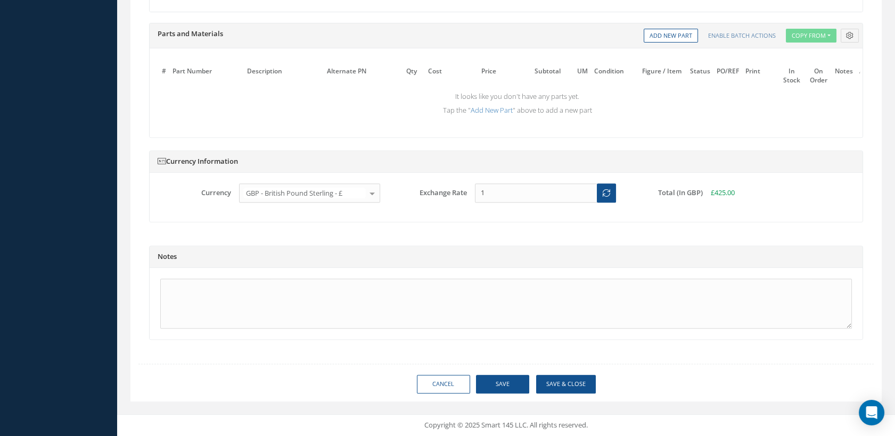
type input "175.00"
click at [514, 390] on button "Save" at bounding box center [502, 384] width 53 height 19
type input "[PERSON_NAME] AEROSPACE"
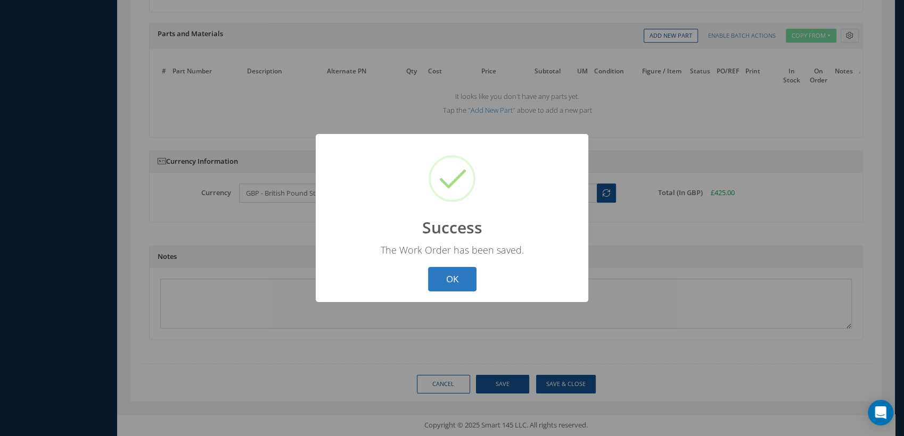
click at [428, 274] on button "OK" at bounding box center [452, 279] width 48 height 25
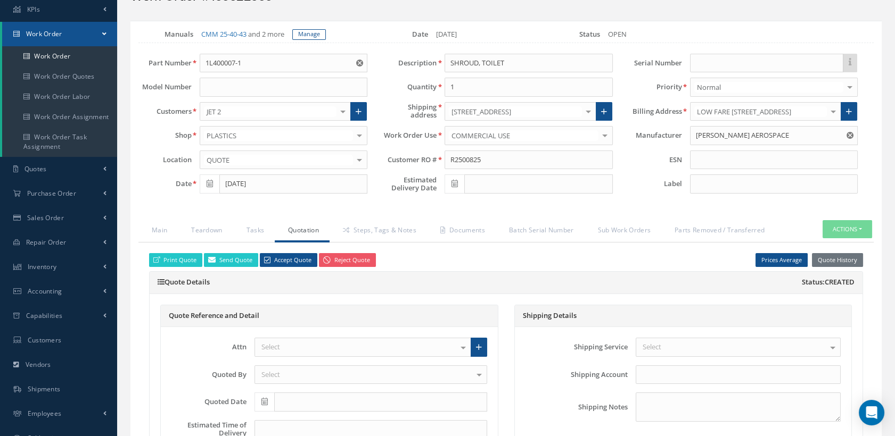
scroll to position [0, 0]
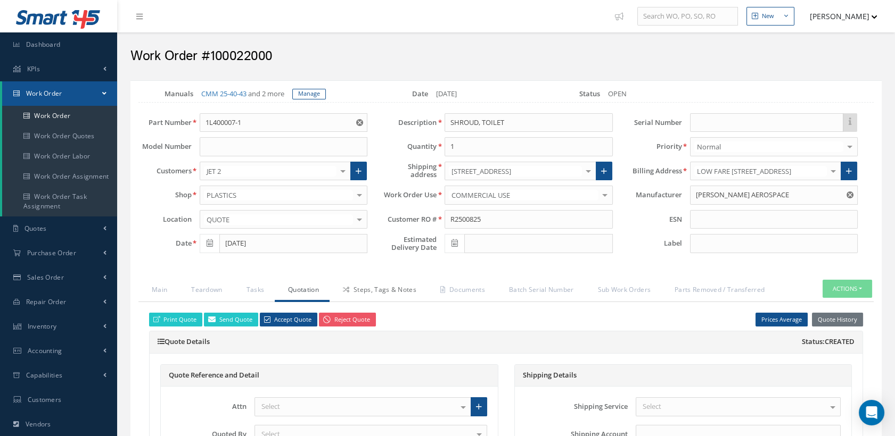
click at [365, 295] on link "Steps, Tags & Notes" at bounding box center [377, 291] width 97 height 22
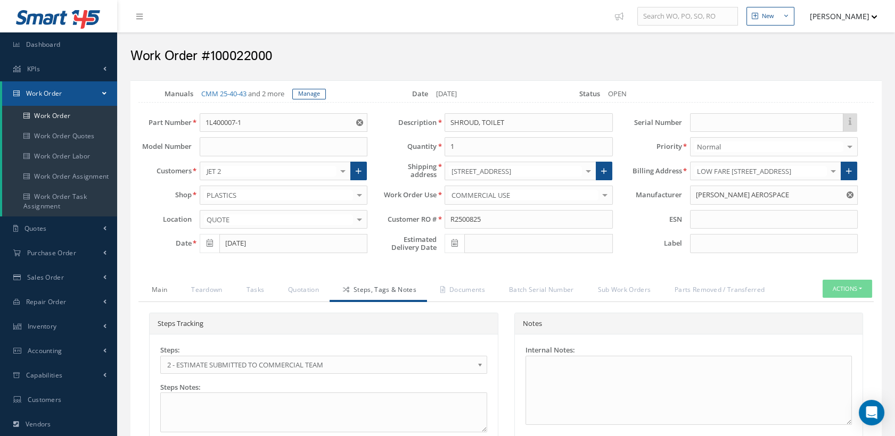
click at [162, 295] on link "Main" at bounding box center [157, 291] width 39 height 22
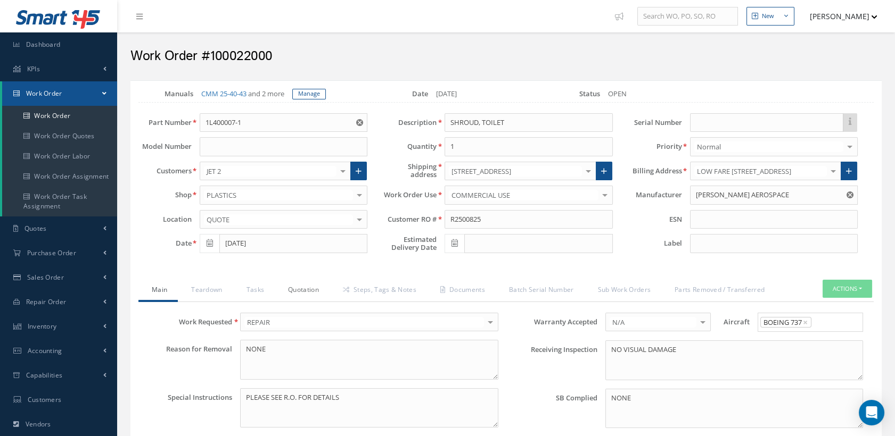
click at [315, 296] on link "Quotation" at bounding box center [302, 291] width 55 height 22
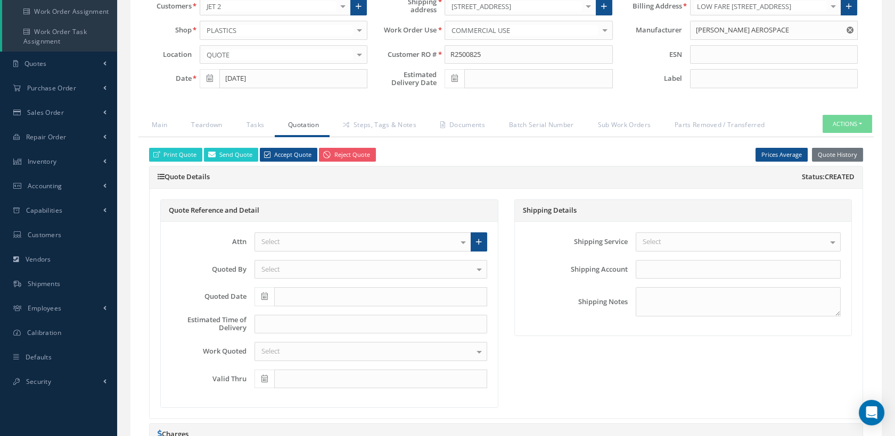
scroll to position [59, 0]
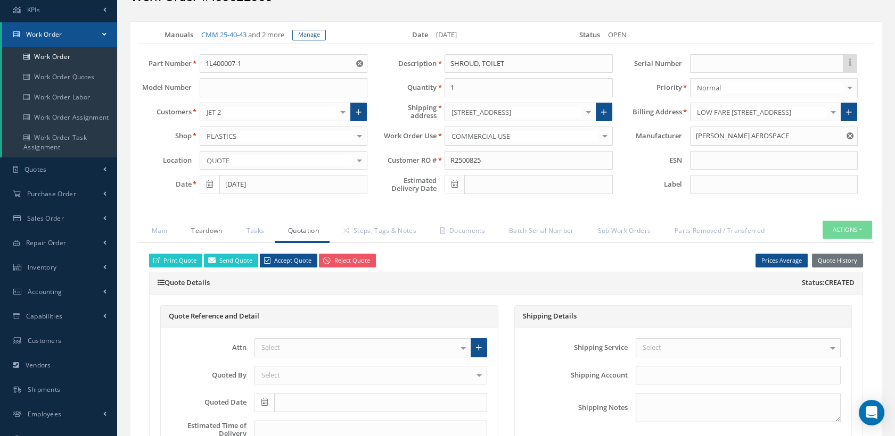
click at [210, 238] on link "Teardown" at bounding box center [205, 232] width 55 height 22
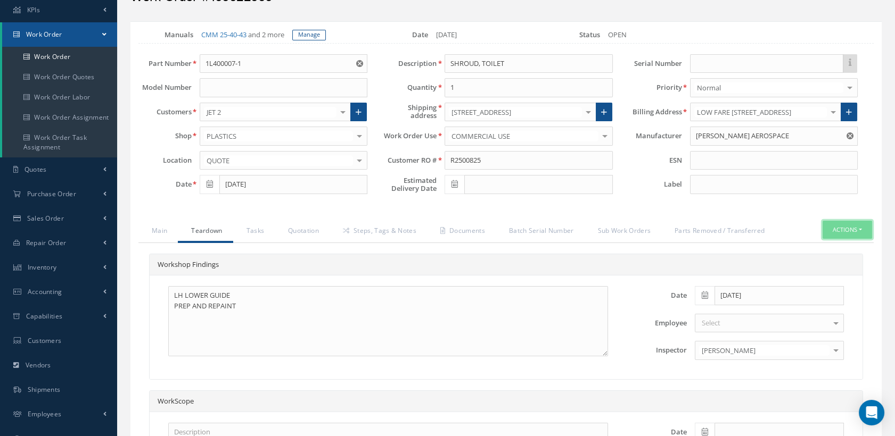
click at [846, 238] on button "Actions" at bounding box center [846, 230] width 49 height 19
click at [303, 234] on link "Quotation" at bounding box center [302, 232] width 55 height 22
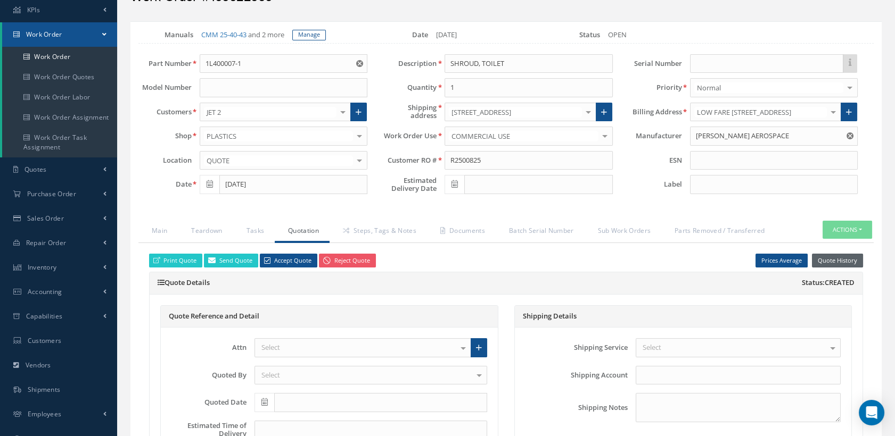
click at [836, 262] on button "Quote History" at bounding box center [837, 261] width 51 height 14
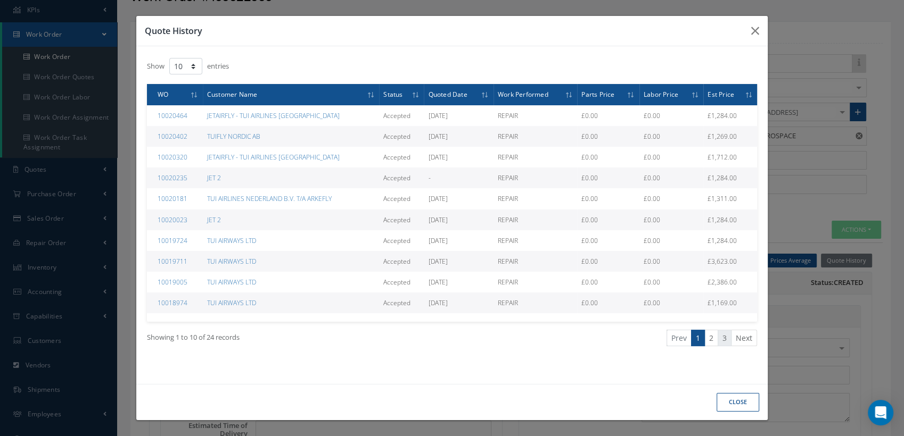
click at [725, 340] on link "3" at bounding box center [724, 338] width 14 height 16
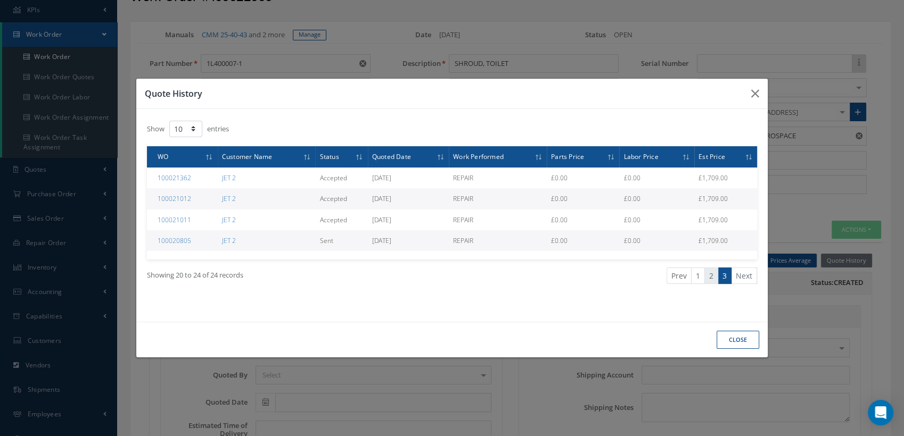
click at [709, 276] on link "2" at bounding box center [711, 276] width 14 height 16
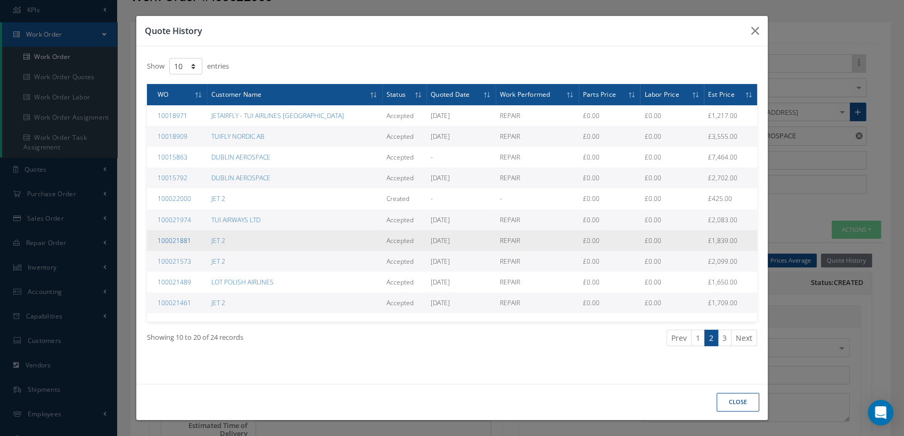
click at [183, 239] on link "100021881" at bounding box center [175, 240] width 34 height 9
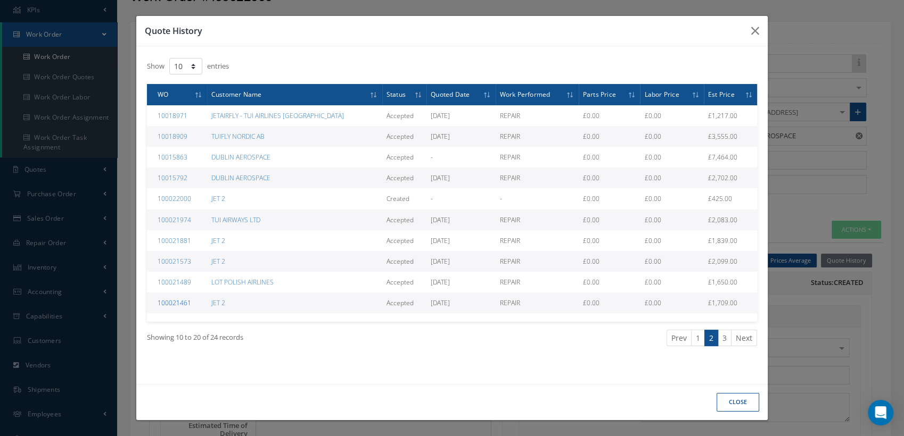
click at [175, 304] on link "100021461" at bounding box center [175, 303] width 34 height 9
drag, startPoint x: 742, startPoint y: 395, endPoint x: 731, endPoint y: 385, distance: 15.5
click at [742, 395] on button "CLOSE" at bounding box center [737, 402] width 43 height 19
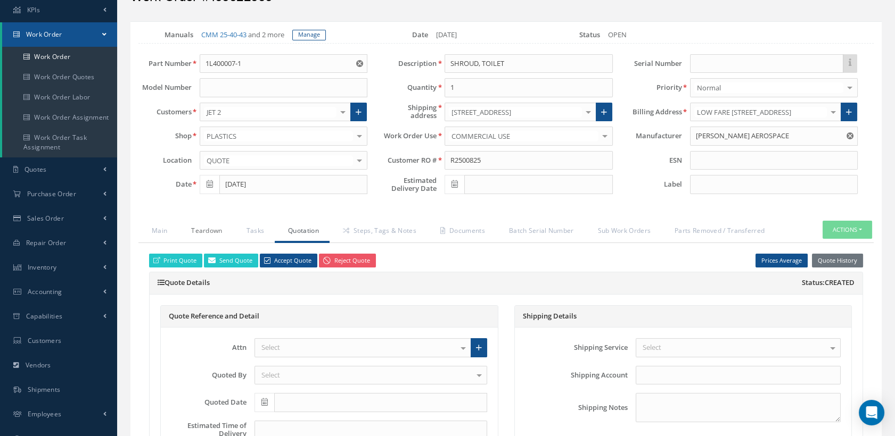
click at [226, 241] on link "Teardown" at bounding box center [205, 232] width 55 height 22
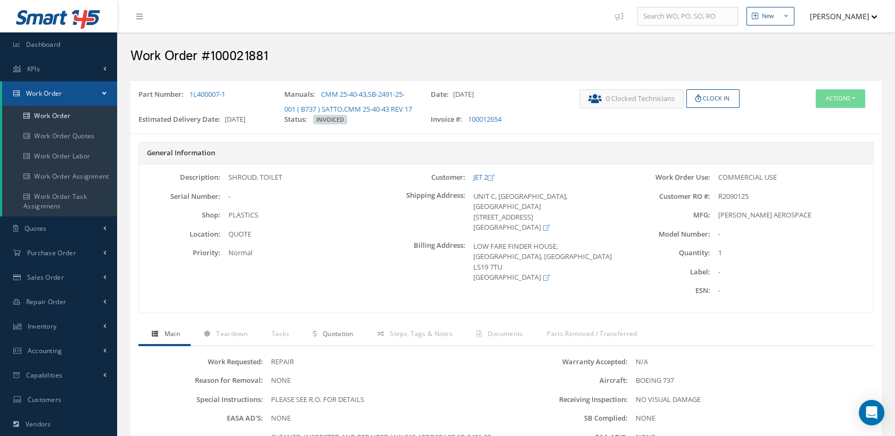
click at [345, 339] on span "Quotation" at bounding box center [338, 333] width 31 height 9
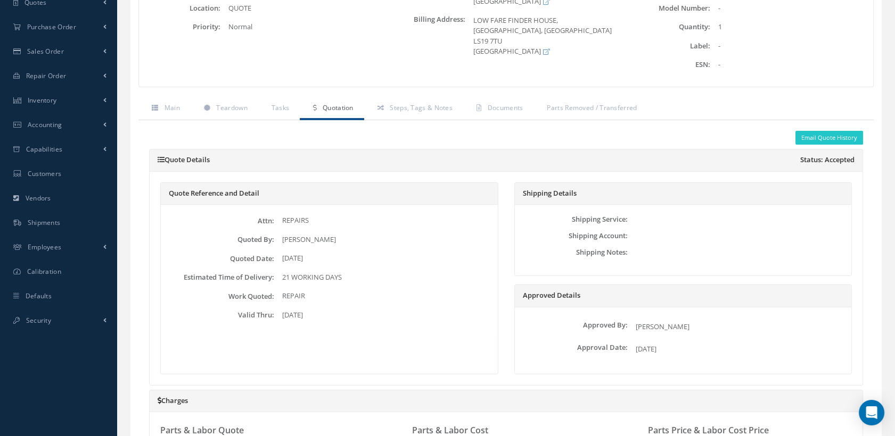
scroll to position [118, 0]
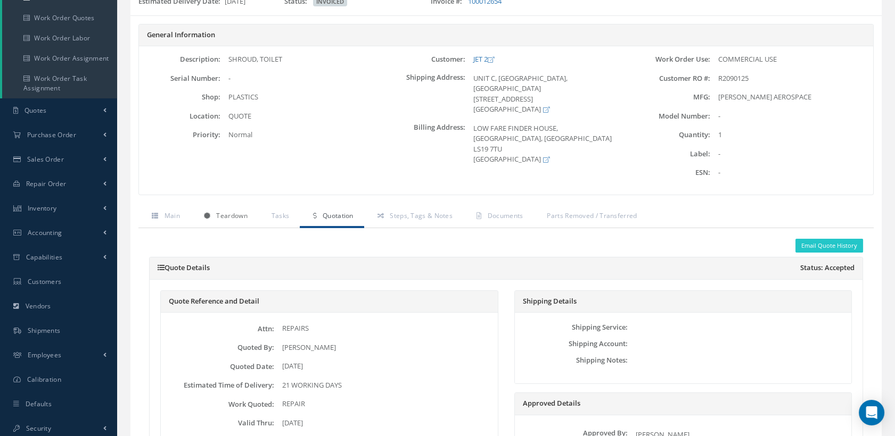
click at [231, 220] on span "Teardown" at bounding box center [231, 215] width 31 height 9
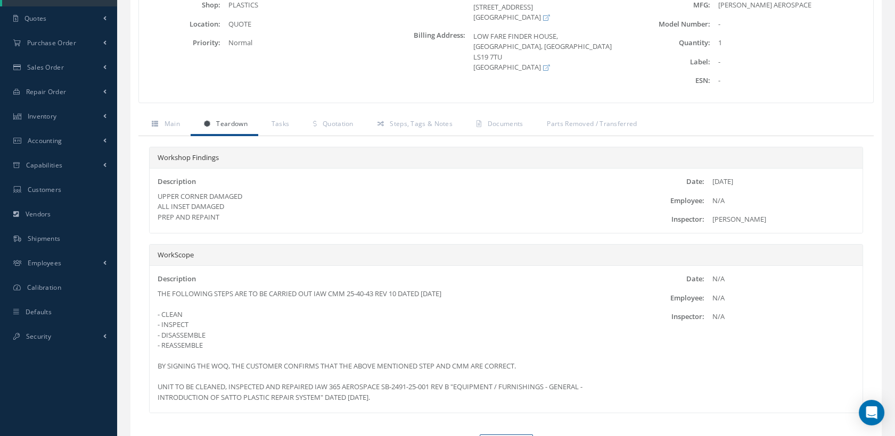
scroll to position [160, 0]
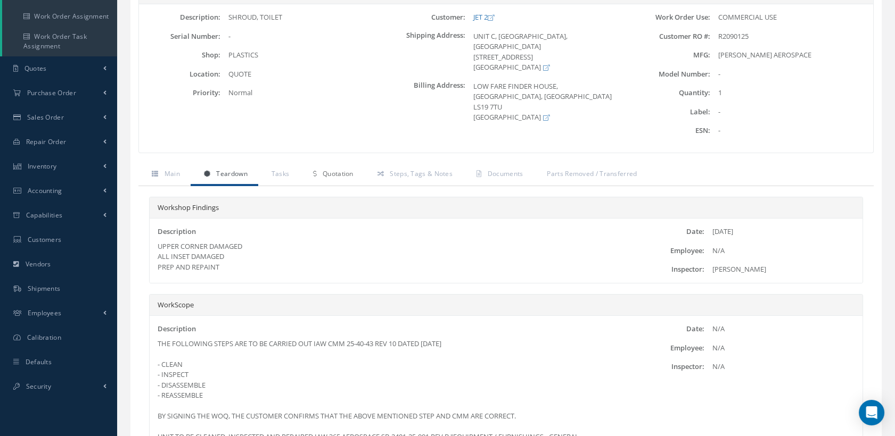
click at [339, 178] on span "Quotation" at bounding box center [338, 173] width 31 height 9
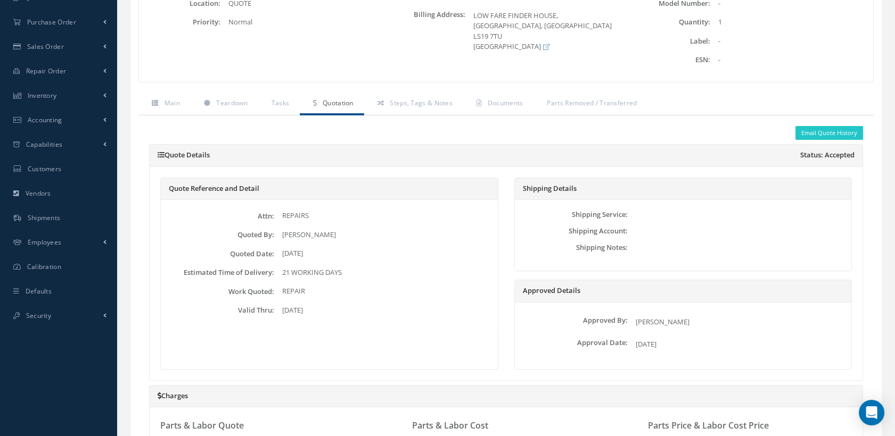
scroll to position [219, 0]
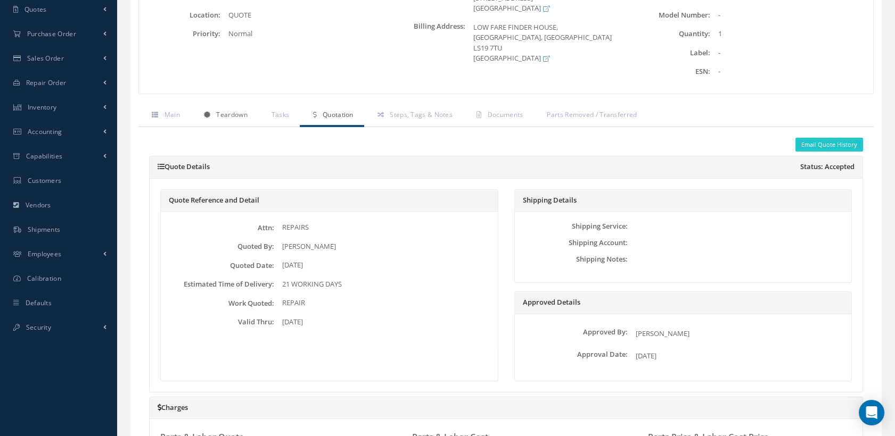
click at [235, 119] on span "Teardown" at bounding box center [231, 114] width 31 height 9
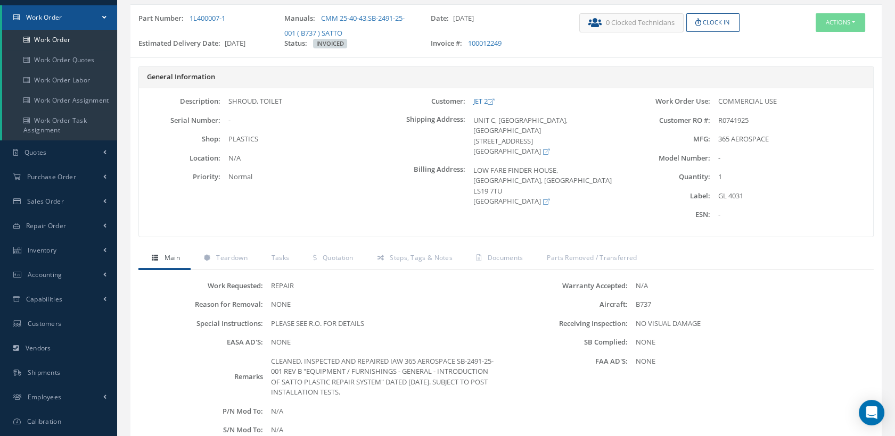
scroll to position [236, 0]
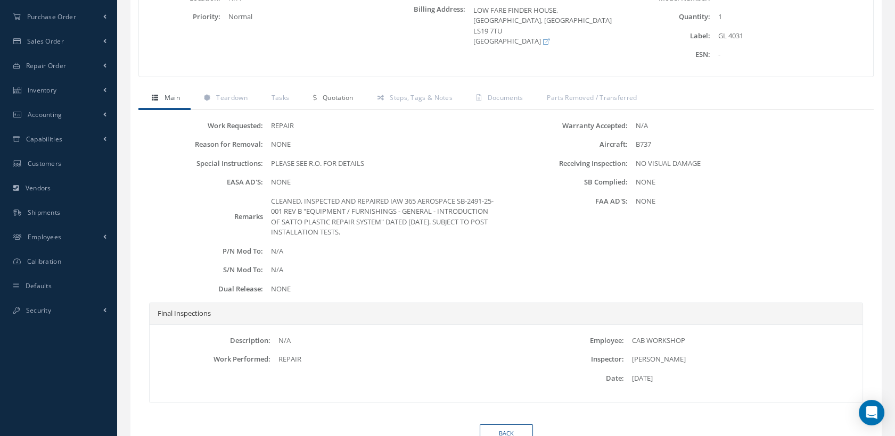
click at [338, 98] on span "Quotation" at bounding box center [338, 97] width 31 height 9
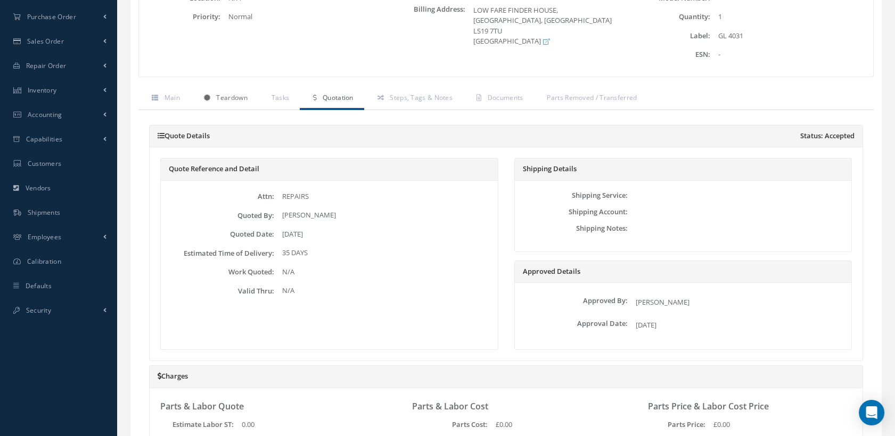
click at [229, 96] on span "Teardown" at bounding box center [231, 97] width 31 height 9
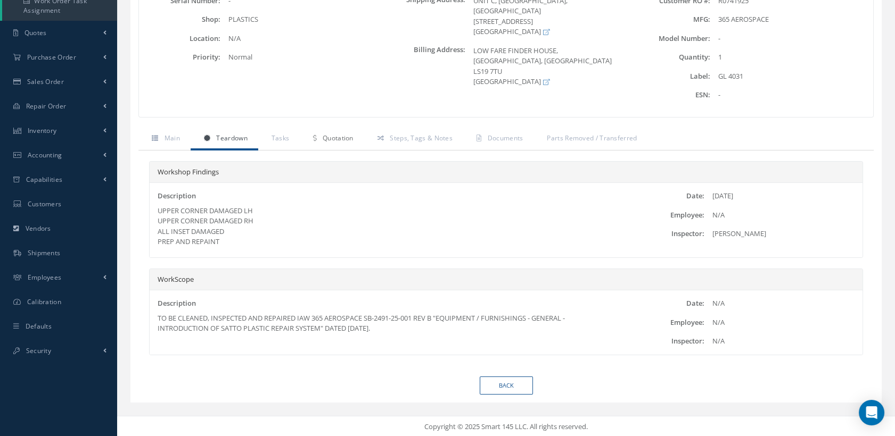
click at [334, 134] on span "Quotation" at bounding box center [338, 138] width 31 height 9
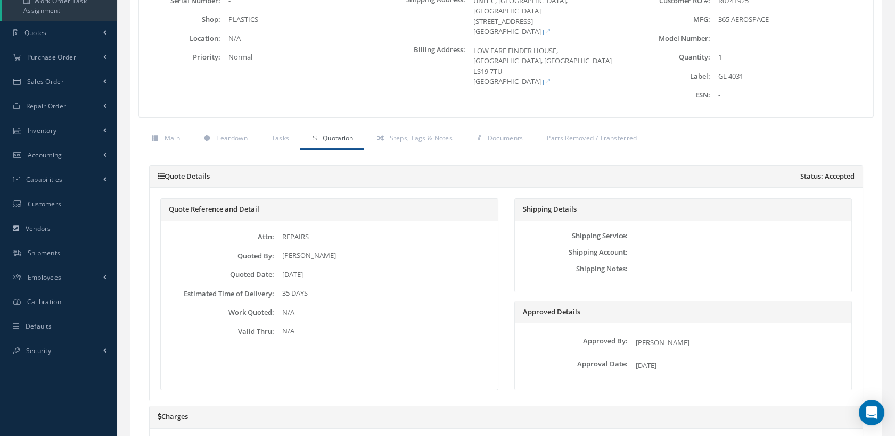
scroll to position [136, 0]
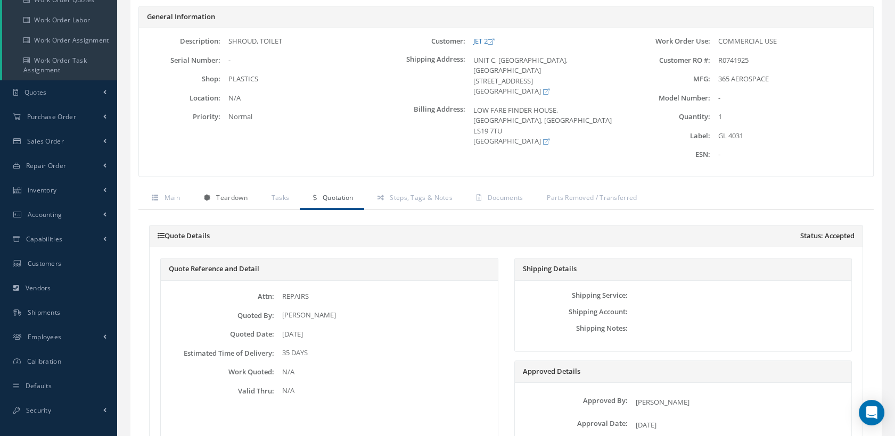
click at [236, 194] on span "Teardown" at bounding box center [231, 197] width 31 height 9
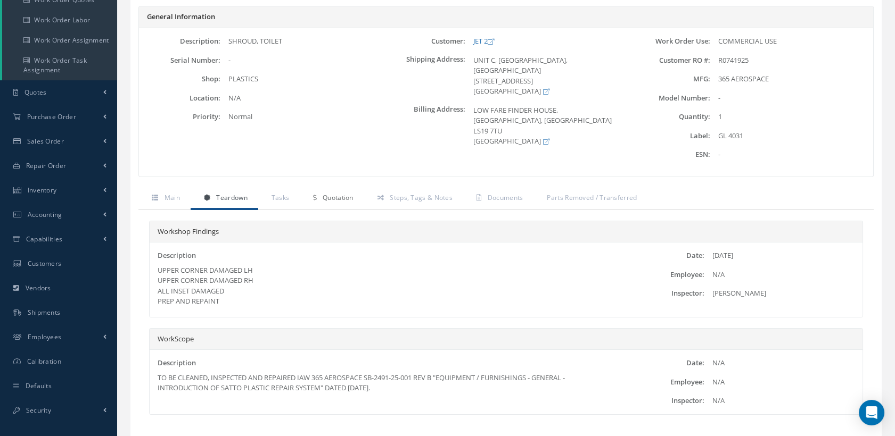
click at [344, 197] on span "Quotation" at bounding box center [338, 197] width 31 height 9
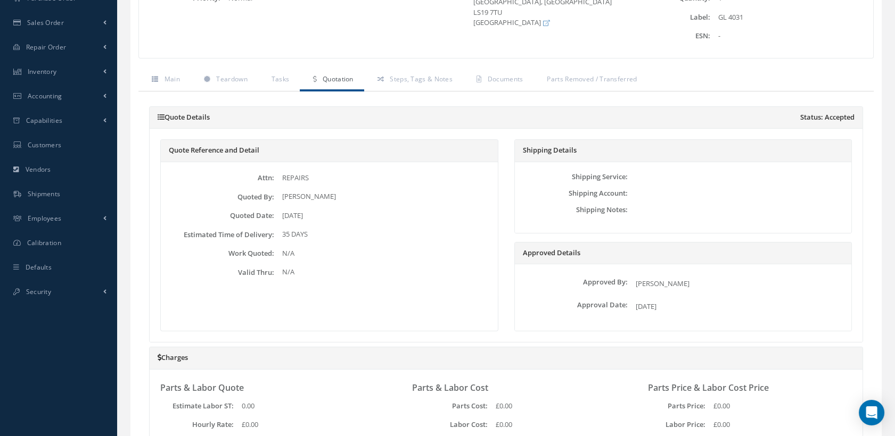
scroll to position [77, 0]
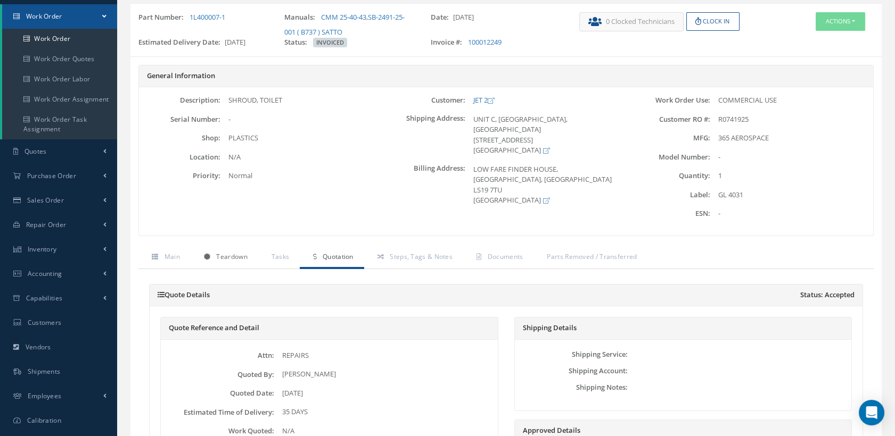
click at [233, 255] on span "Teardown" at bounding box center [231, 256] width 31 height 9
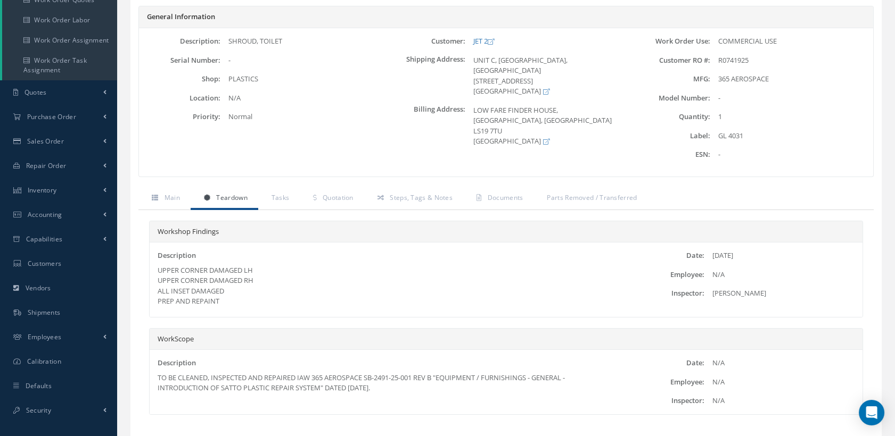
scroll to position [196, 0]
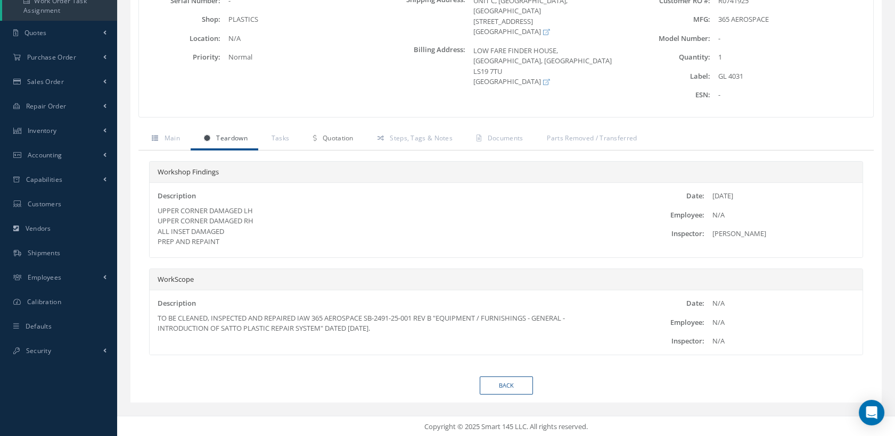
click at [349, 136] on span "Quotation" at bounding box center [338, 138] width 31 height 9
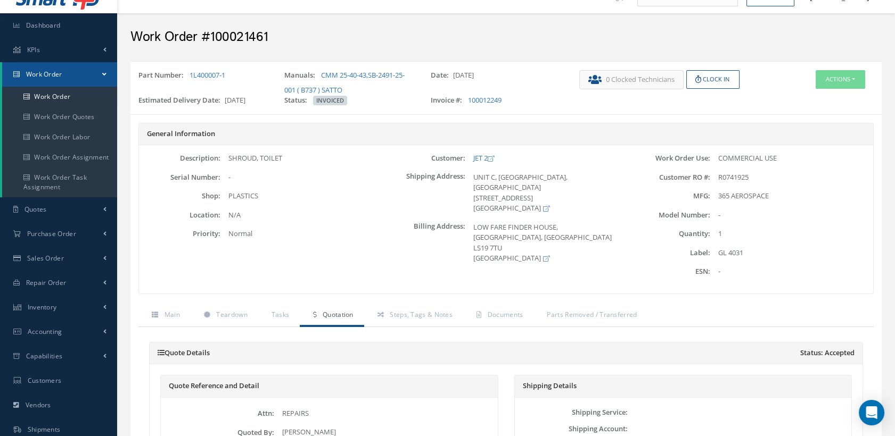
scroll to position [18, 0]
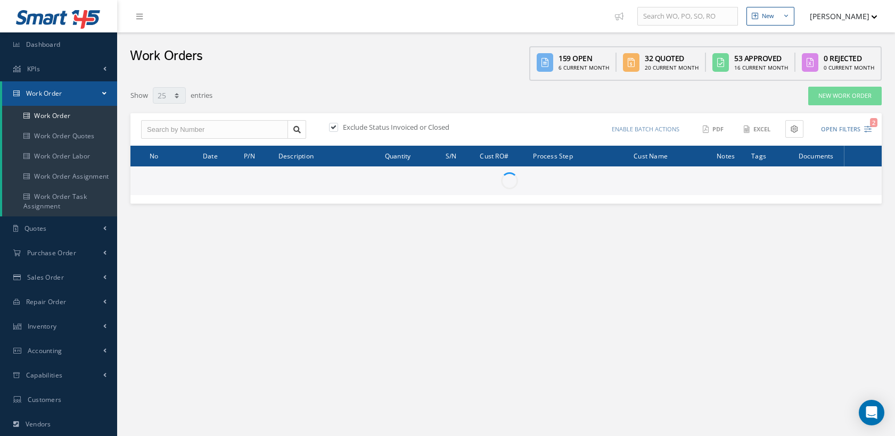
select select "25"
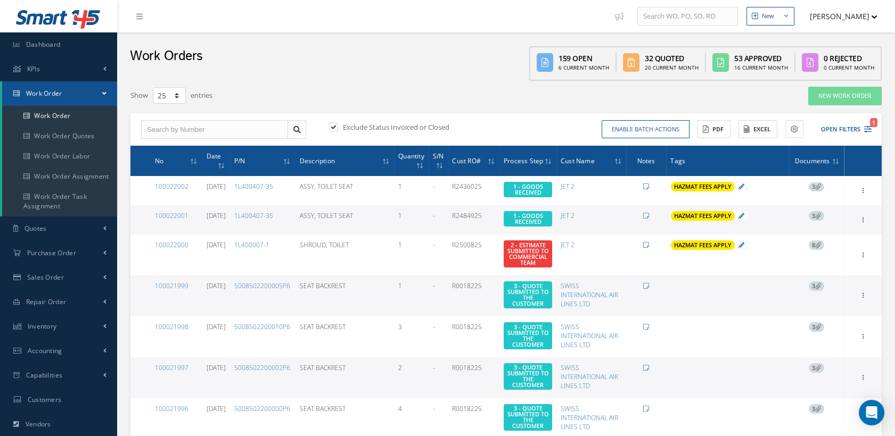
click at [849, 16] on button "[PERSON_NAME]" at bounding box center [838, 16] width 78 height 21
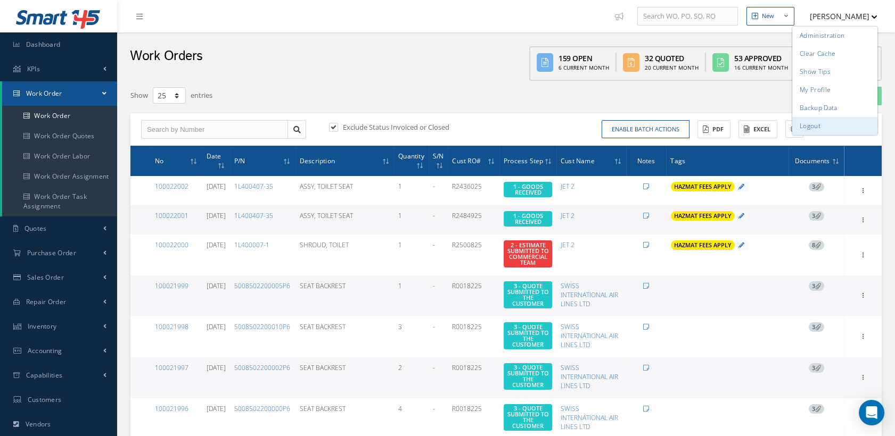
click at [821, 123] on link "Logout" at bounding box center [834, 126] width 85 height 18
